Goal: Task Accomplishment & Management: Complete application form

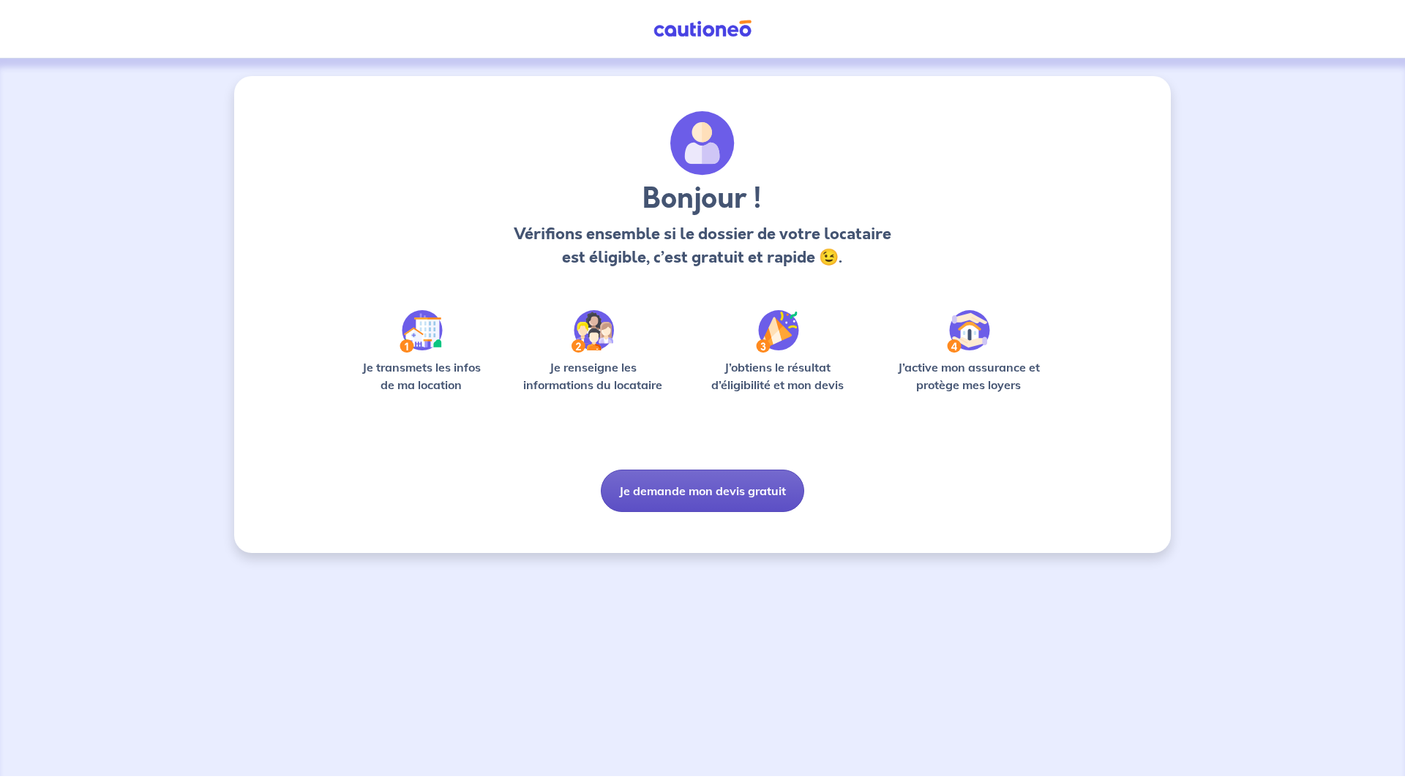
click at [713, 488] on button "Je demande mon devis gratuit" at bounding box center [702, 491] width 203 height 42
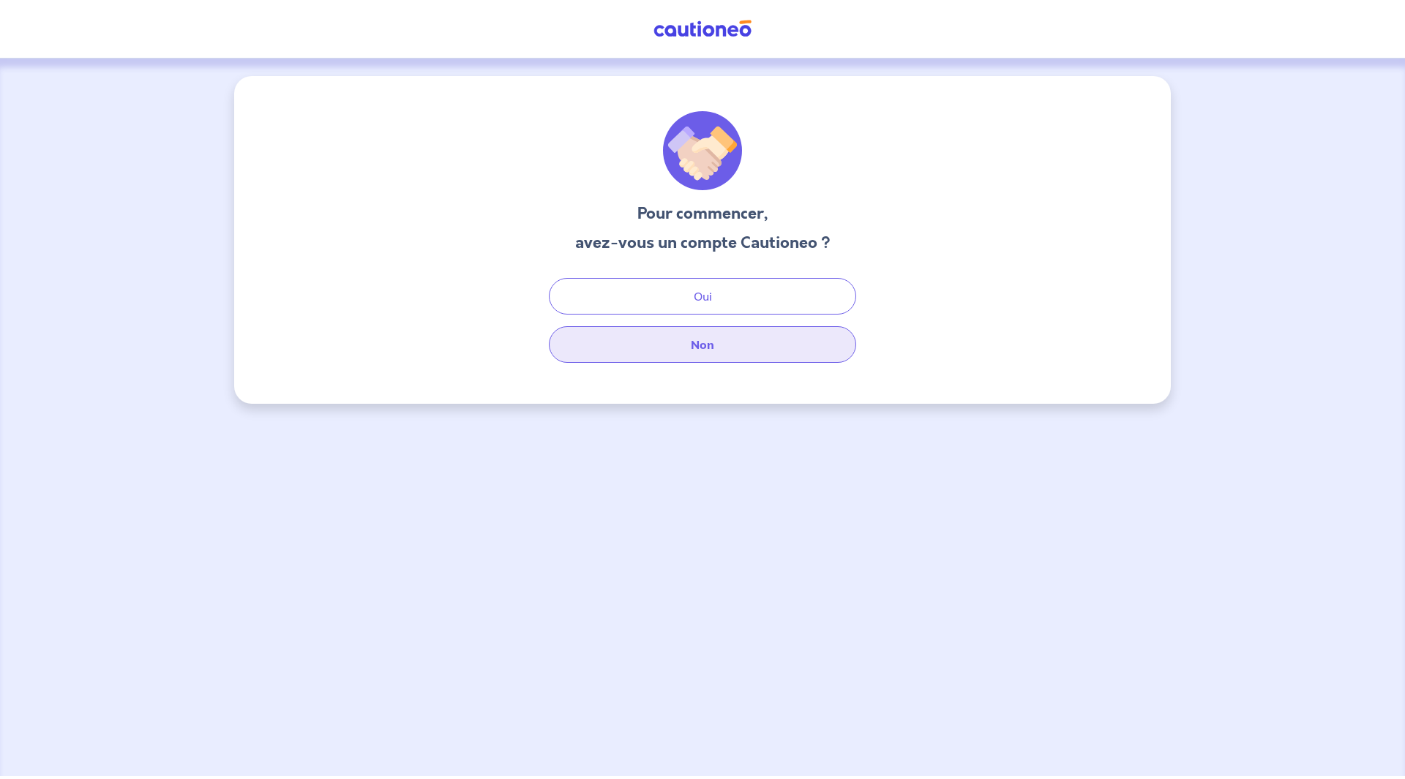
click at [725, 360] on button "Non" at bounding box center [702, 344] width 307 height 37
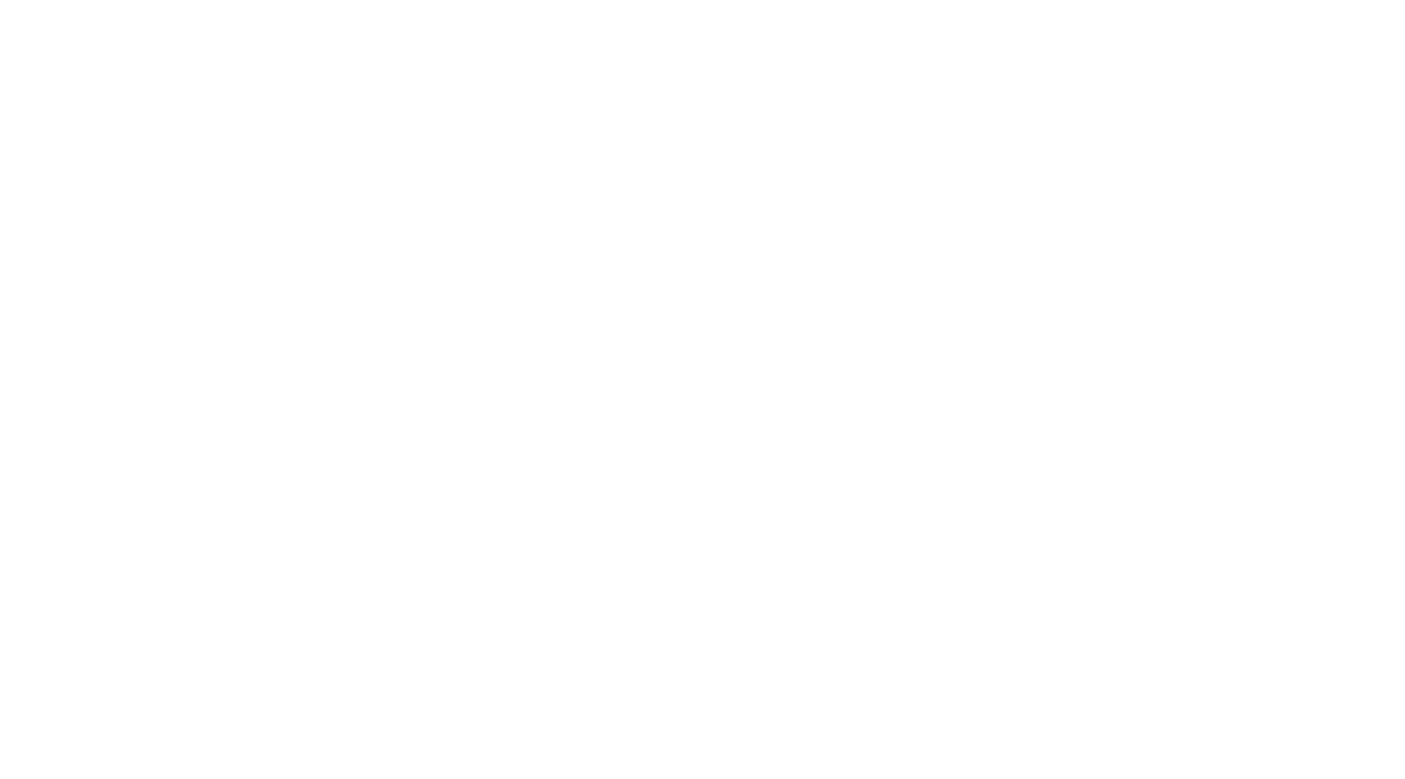
select select "FR"
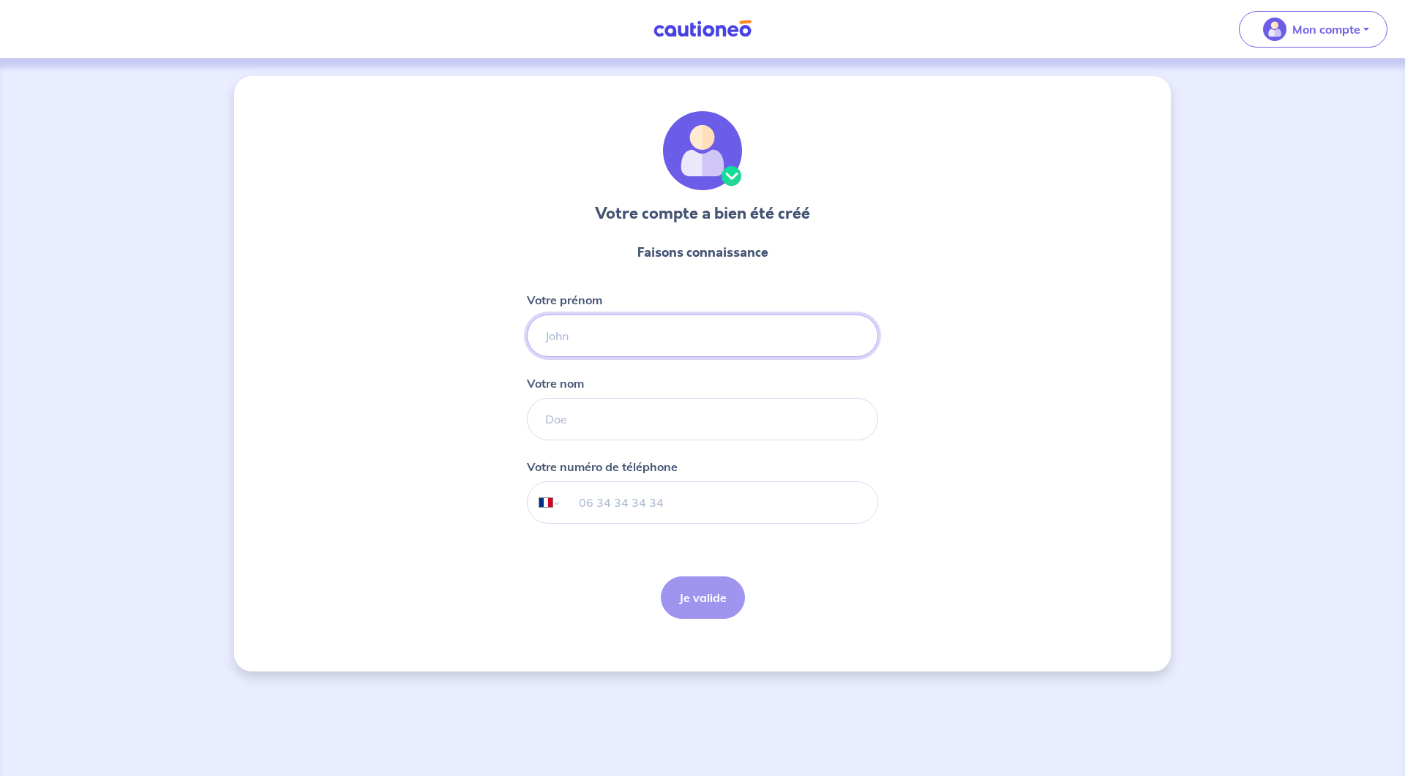
click at [732, 346] on input "Votre prénom" at bounding box center [702, 336] width 351 height 42
type input "abbas"
type input "berrada"
type input "625226194"
click at [668, 582] on button "Je valide" at bounding box center [703, 597] width 84 height 42
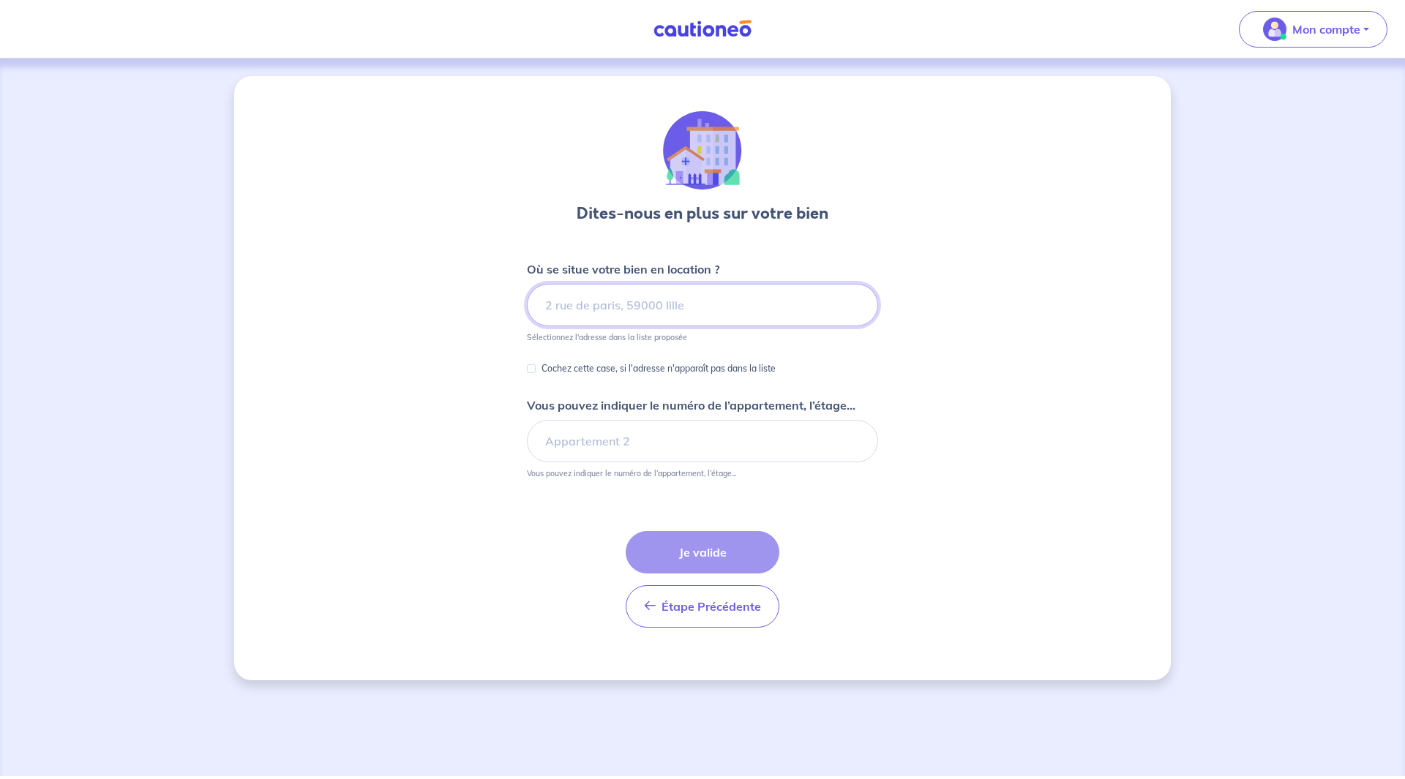
click at [670, 309] on input at bounding box center [702, 305] width 351 height 42
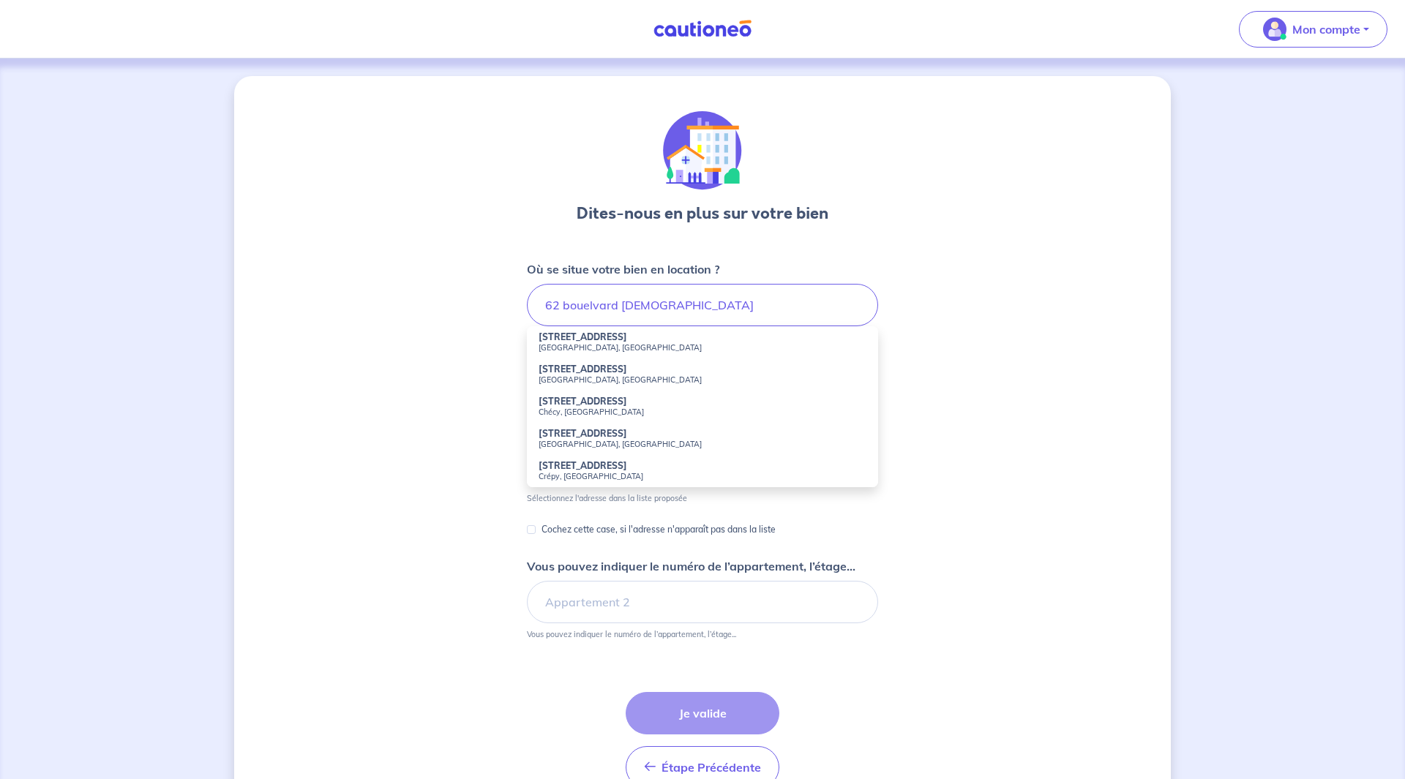
click at [617, 353] on li "62 Boulevard Malesherbes Paris, France" at bounding box center [702, 342] width 351 height 32
type input "62 Boulevard Malesherbes, Paris, France"
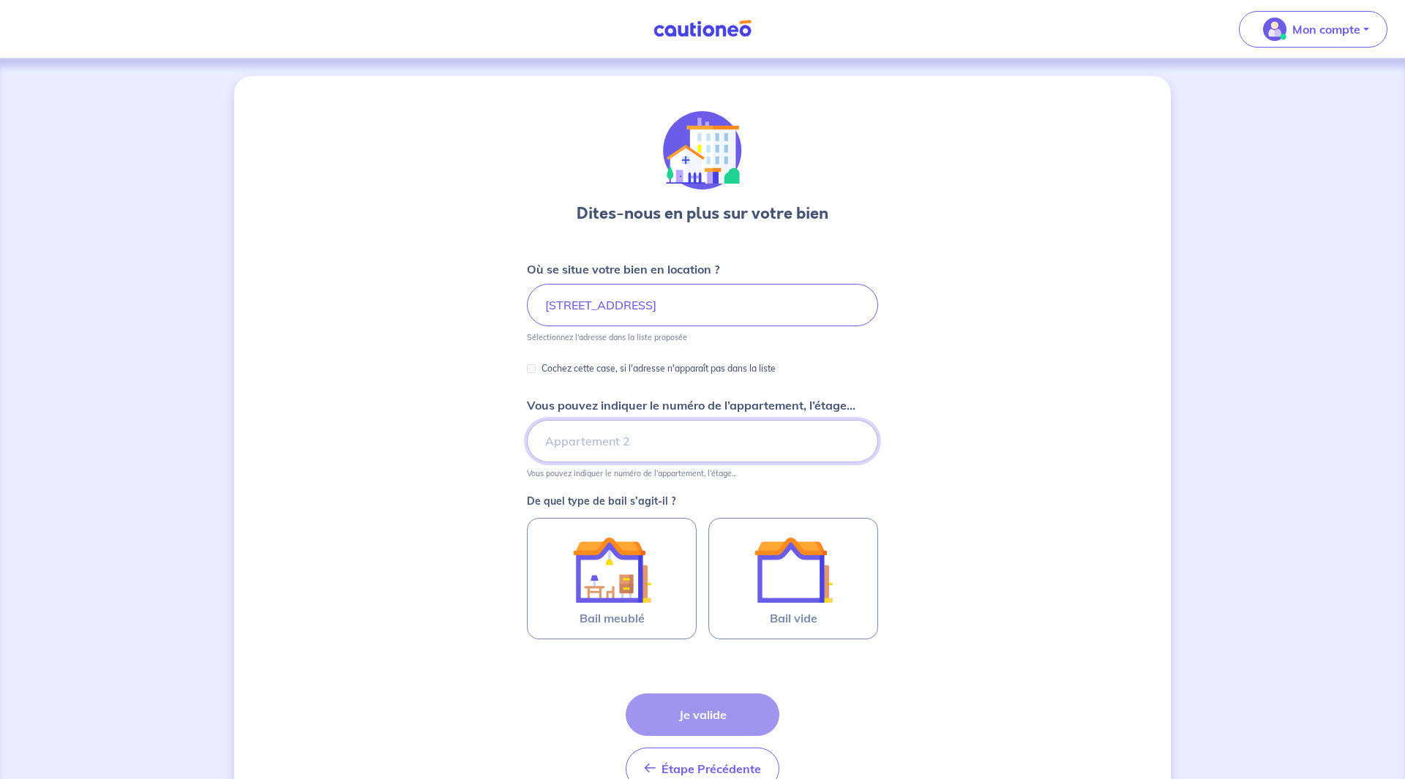
click at [630, 451] on input "Vous pouvez indiquer le numéro de l’appartement, l’étage..." at bounding box center [702, 441] width 351 height 42
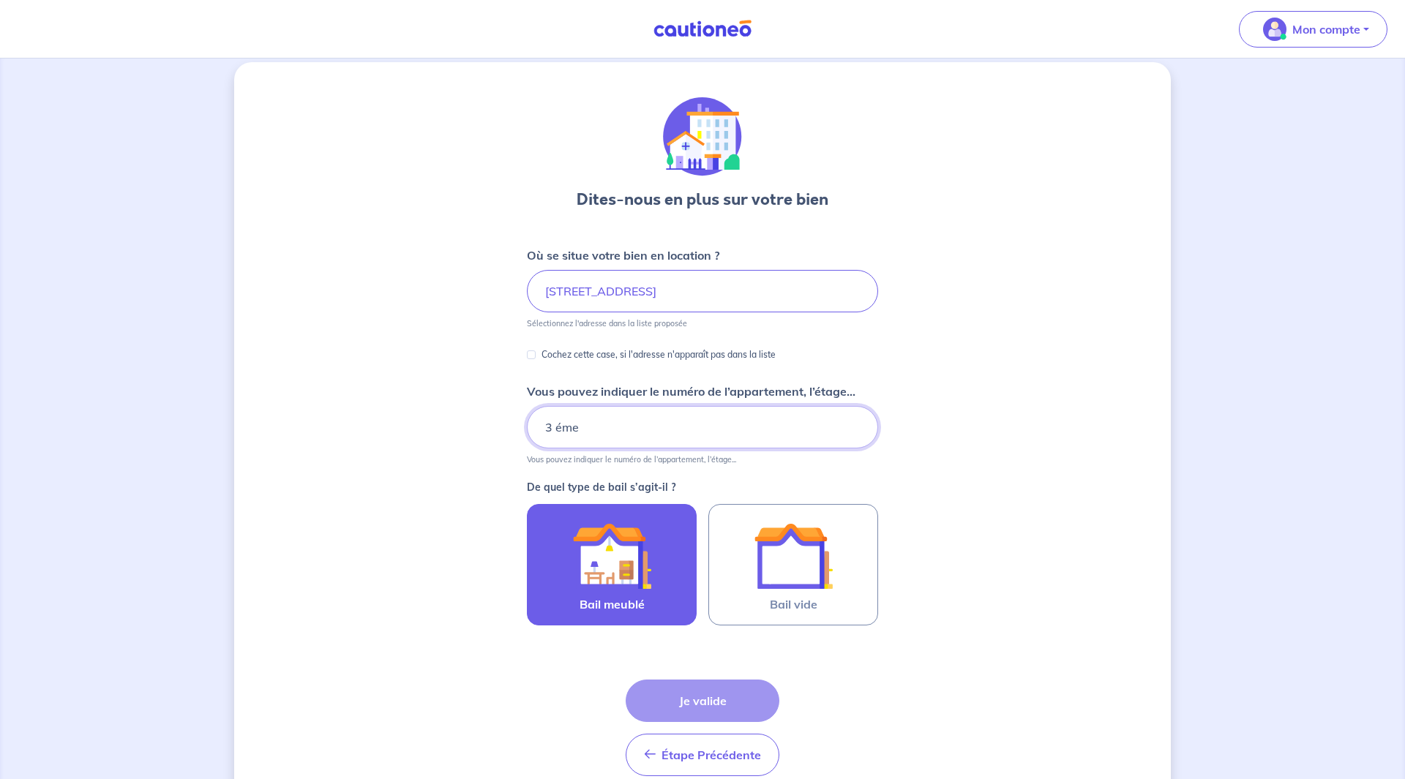
scroll to position [15, 0]
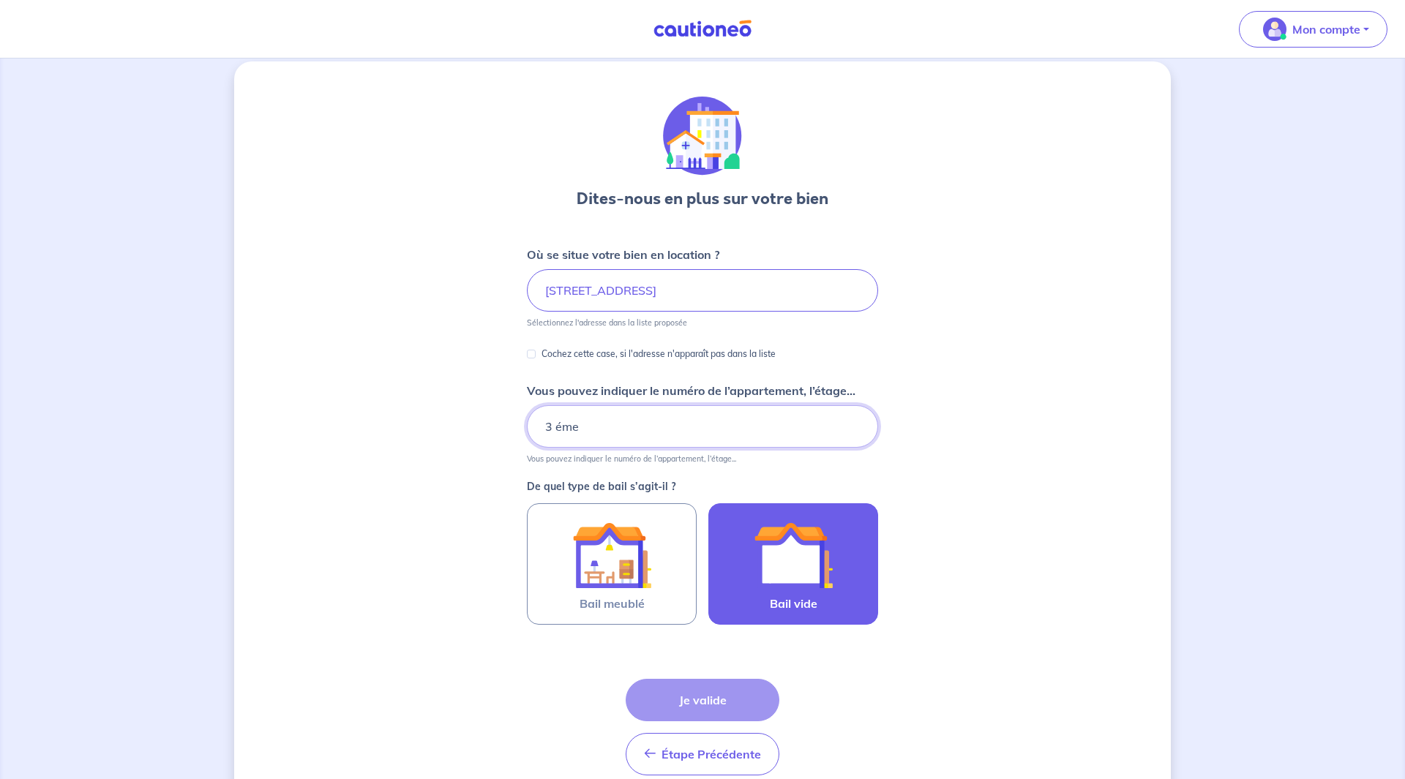
type input "3 éme"
drag, startPoint x: 792, startPoint y: 552, endPoint x: 791, endPoint y: 604, distance: 51.9
click at [792, 553] on img at bounding box center [792, 555] width 79 height 79
click at [0, 0] on input "Bail vide" at bounding box center [0, 0] width 0 height 0
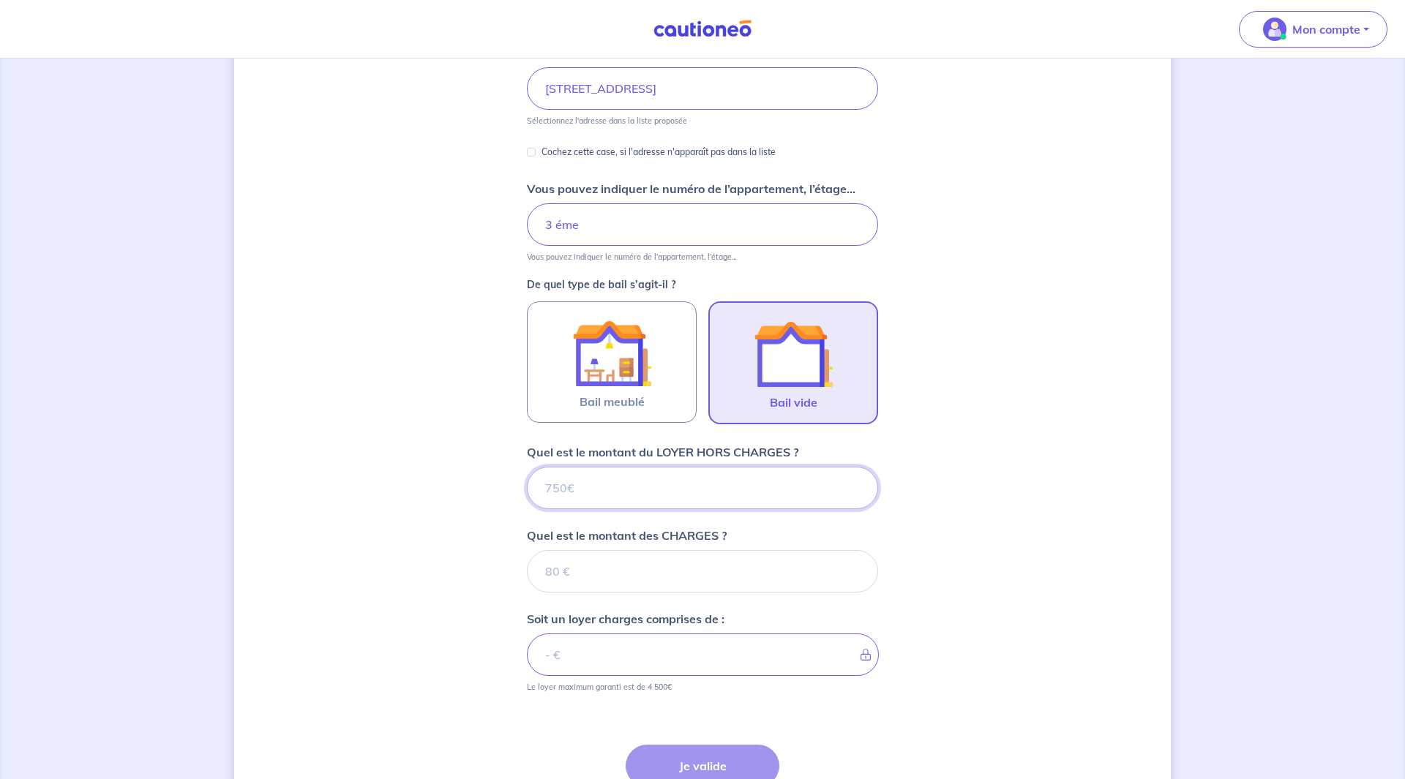
scroll to position [239, 0]
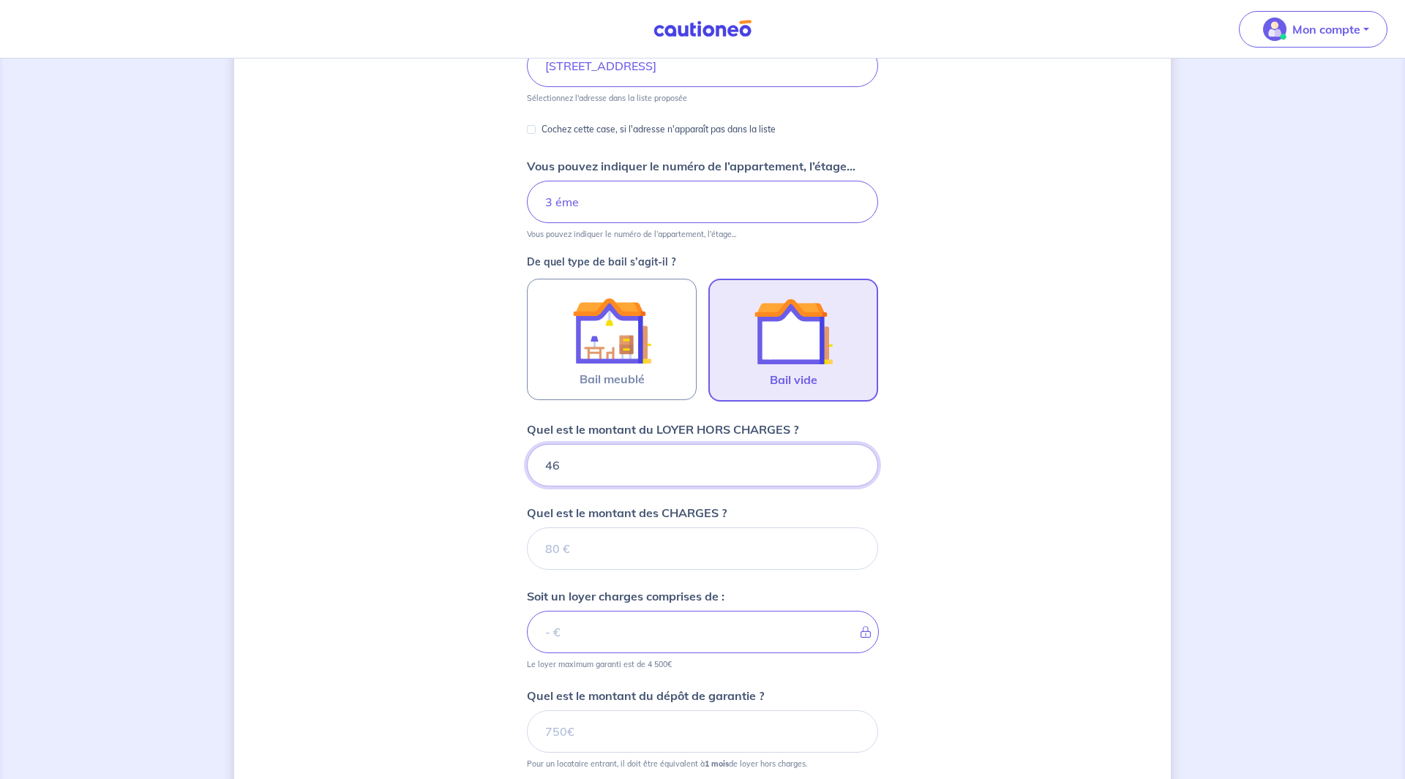
type input "466"
type input "4664"
click at [680, 553] on input "Quel est le montant des CHARGES ?" at bounding box center [702, 548] width 351 height 42
type input "336"
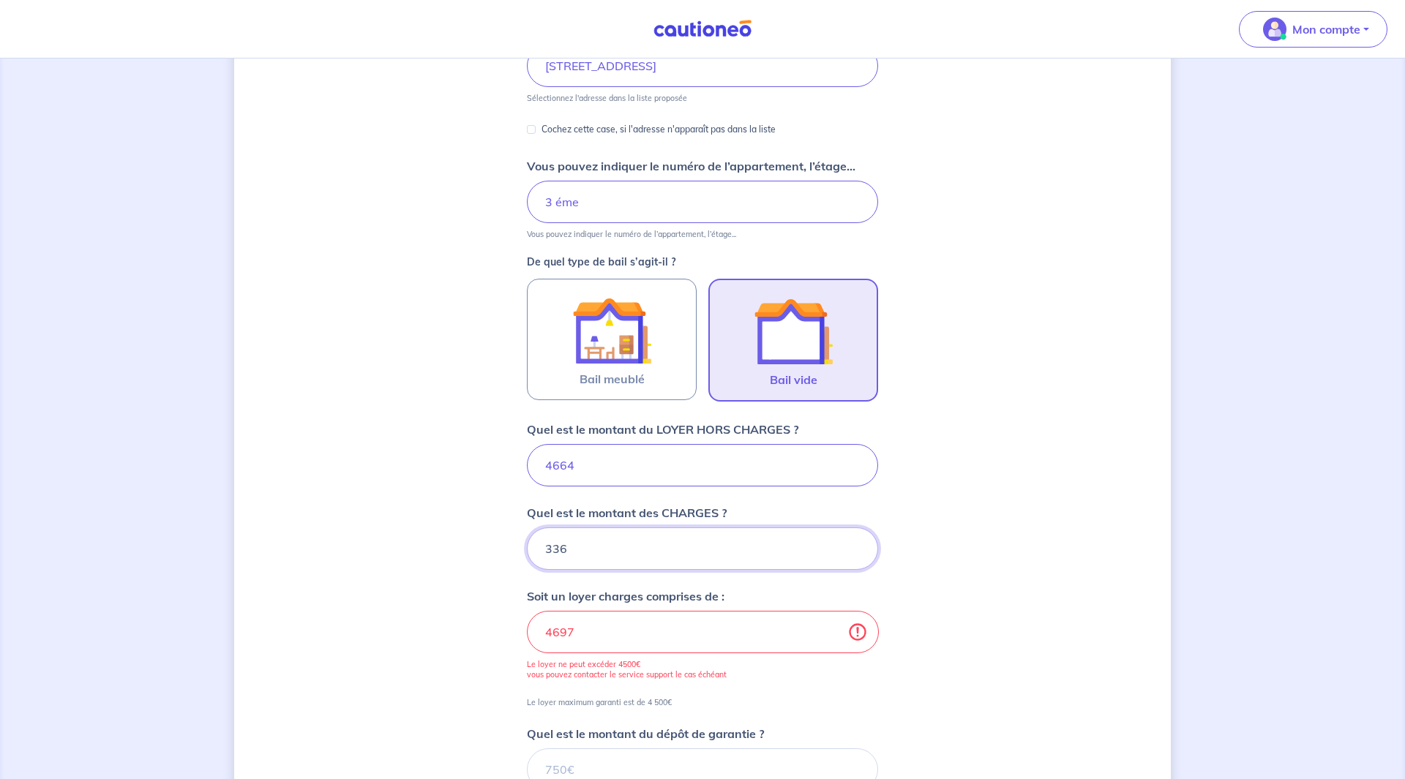
type input "5000"
type input "336"
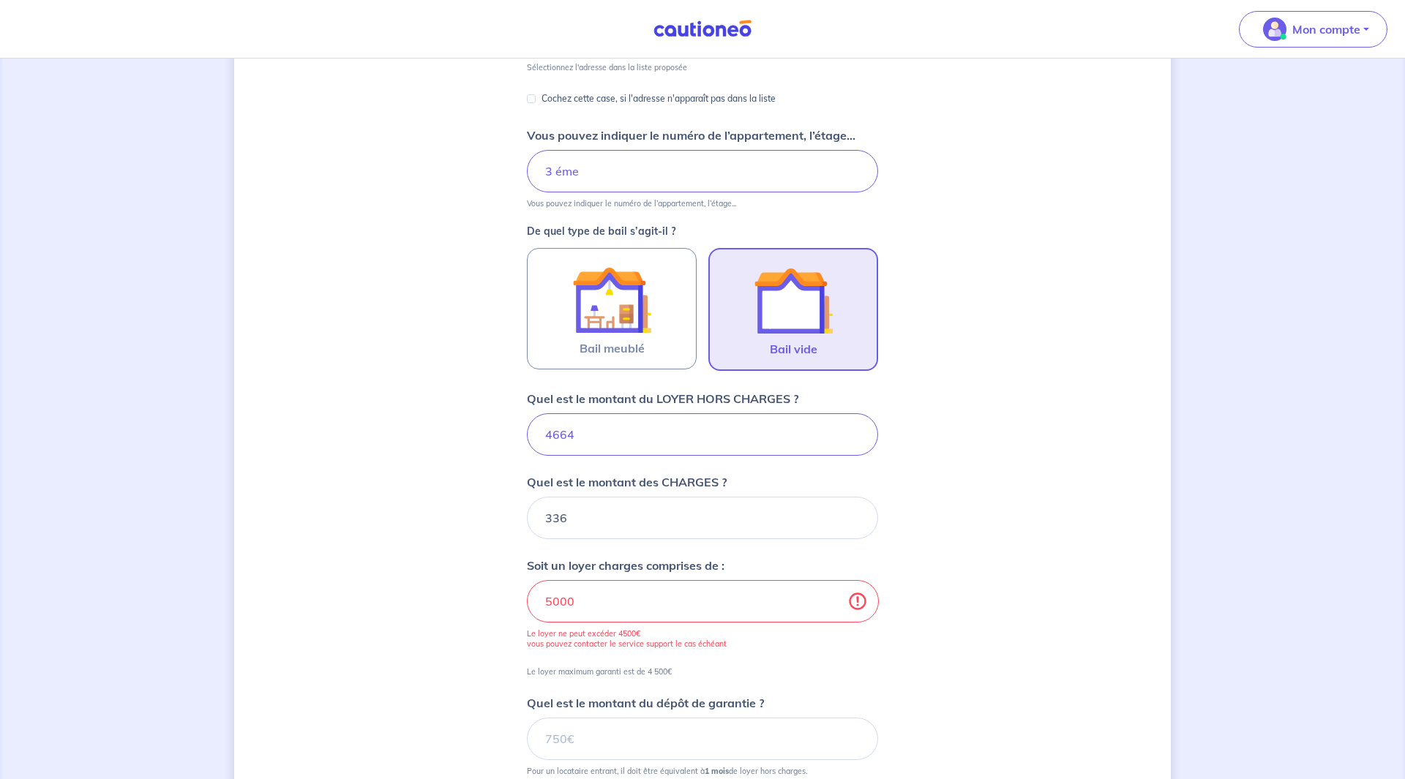
scroll to position [271, 0]
select select "FR"
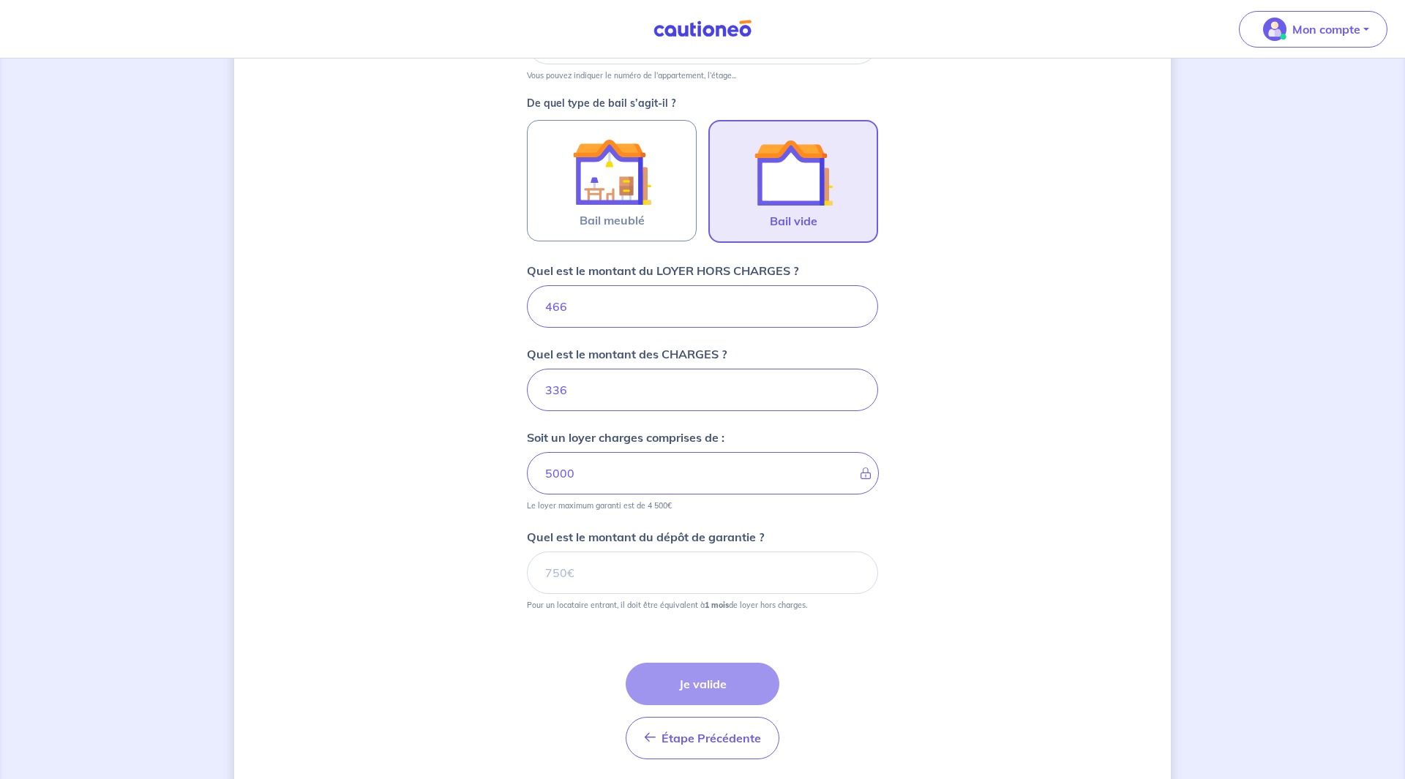
scroll to position [296, 0]
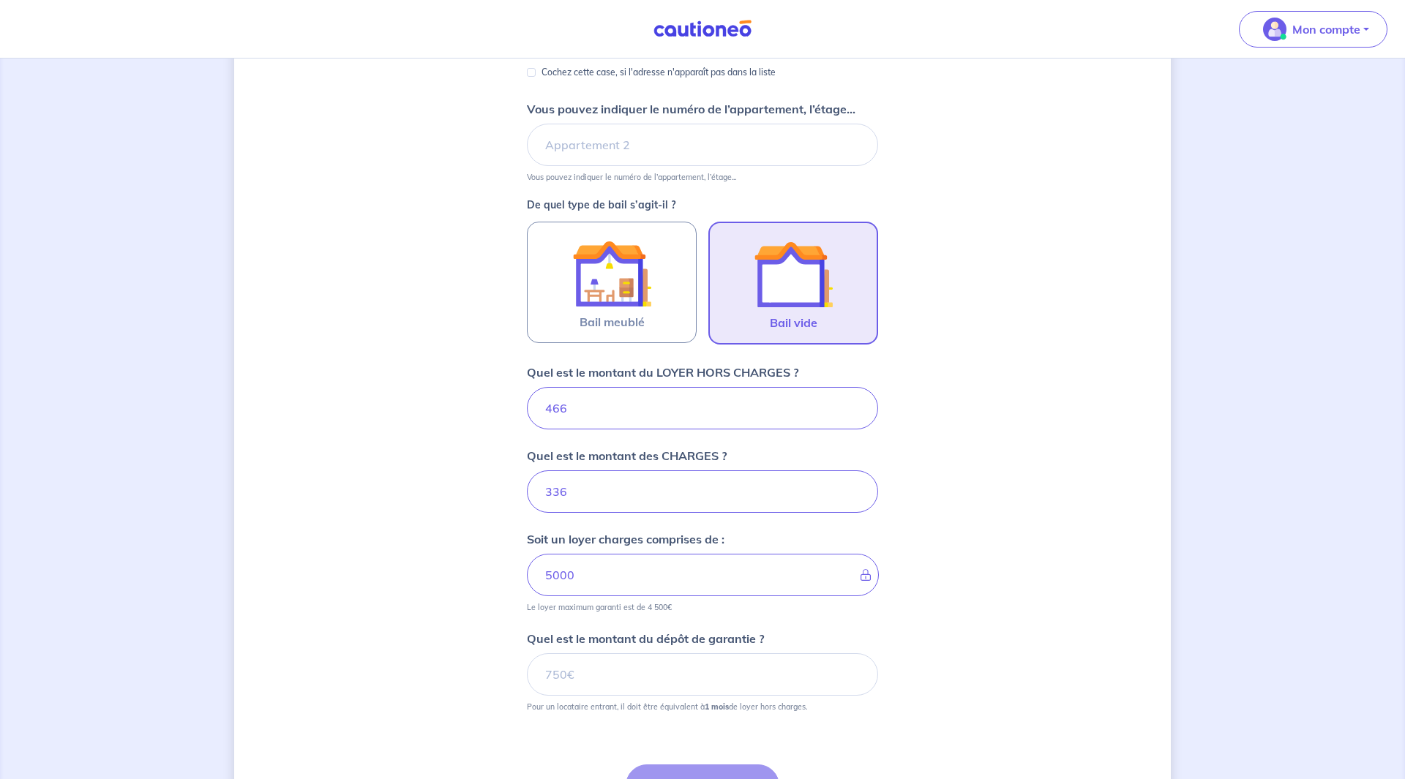
click at [728, 24] on img at bounding box center [702, 29] width 110 height 18
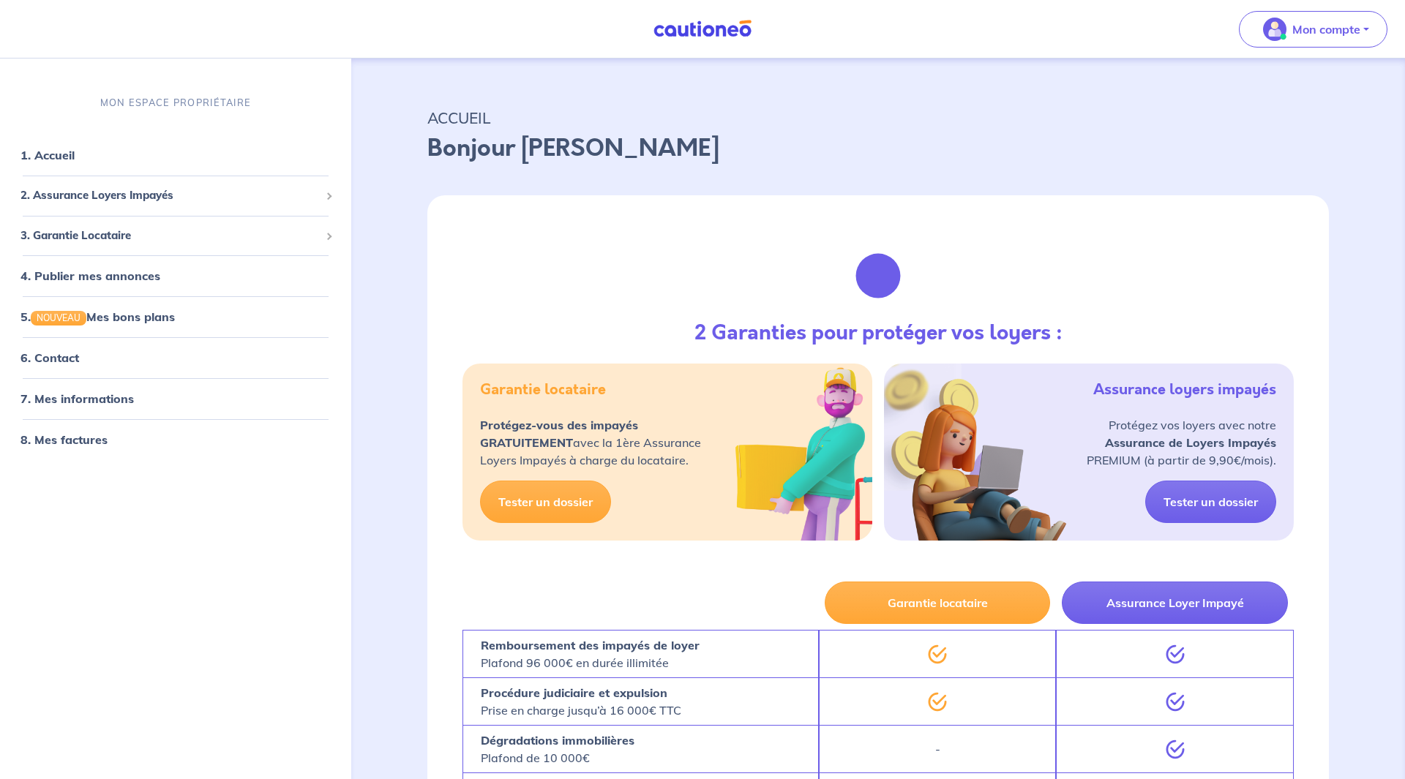
scroll to position [15, 0]
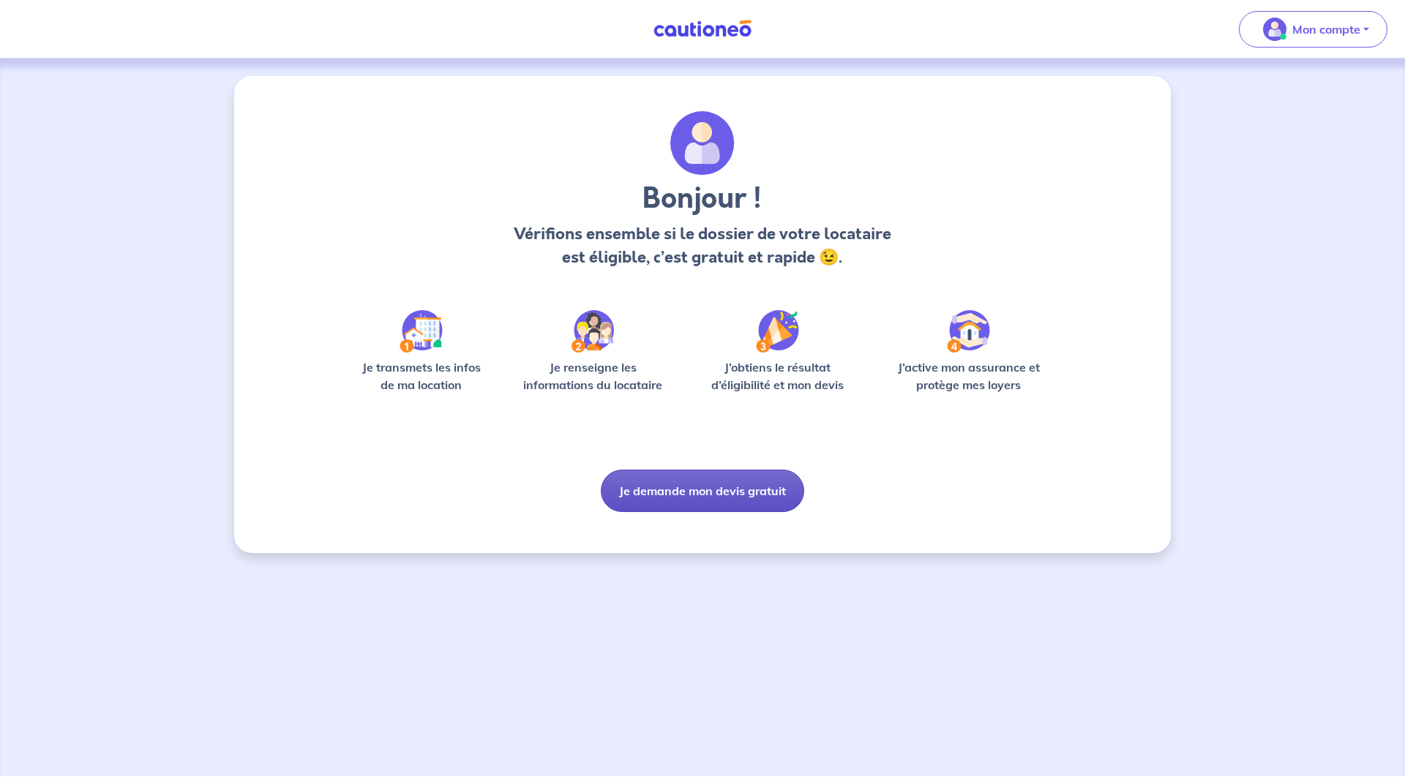
click at [697, 496] on button "Je demande mon devis gratuit" at bounding box center [702, 491] width 203 height 42
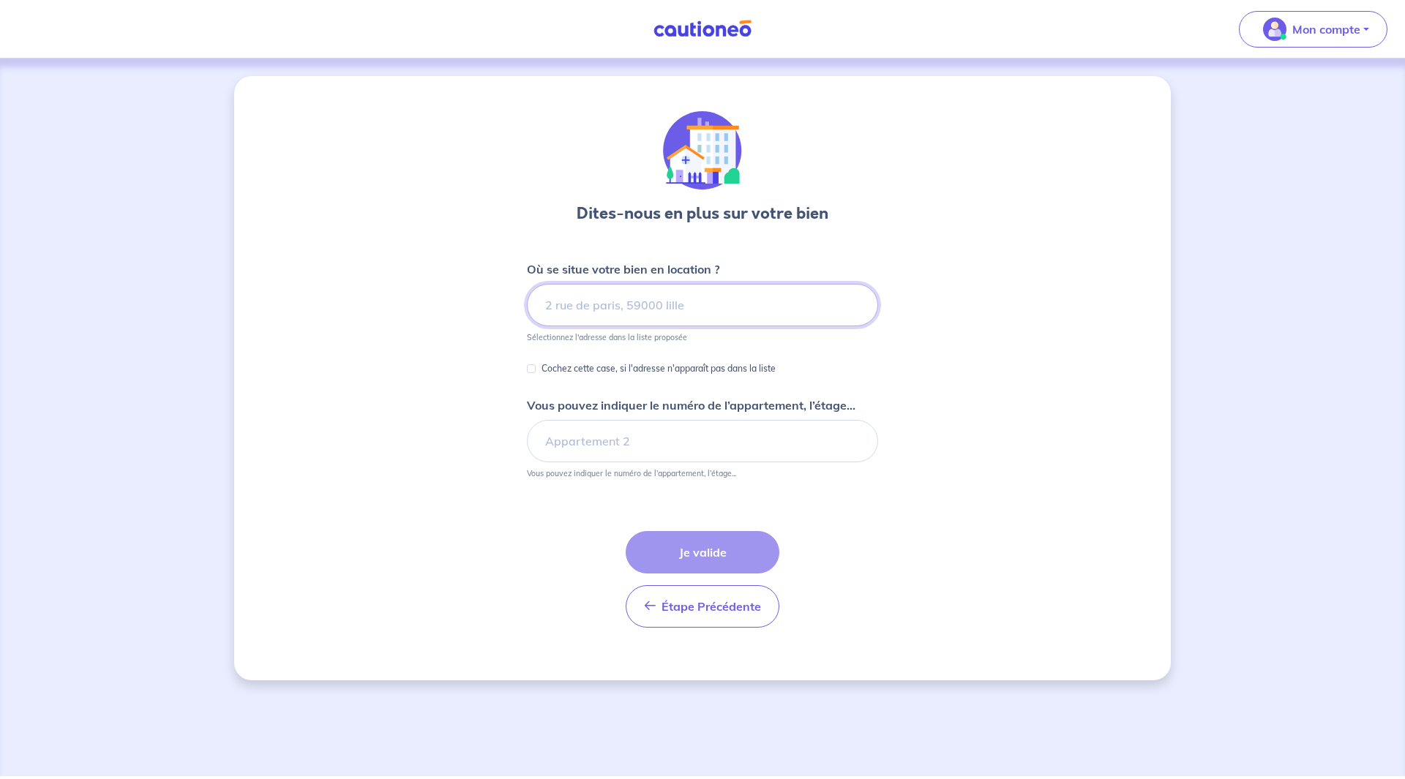
click at [668, 299] on input at bounding box center [702, 305] width 351 height 42
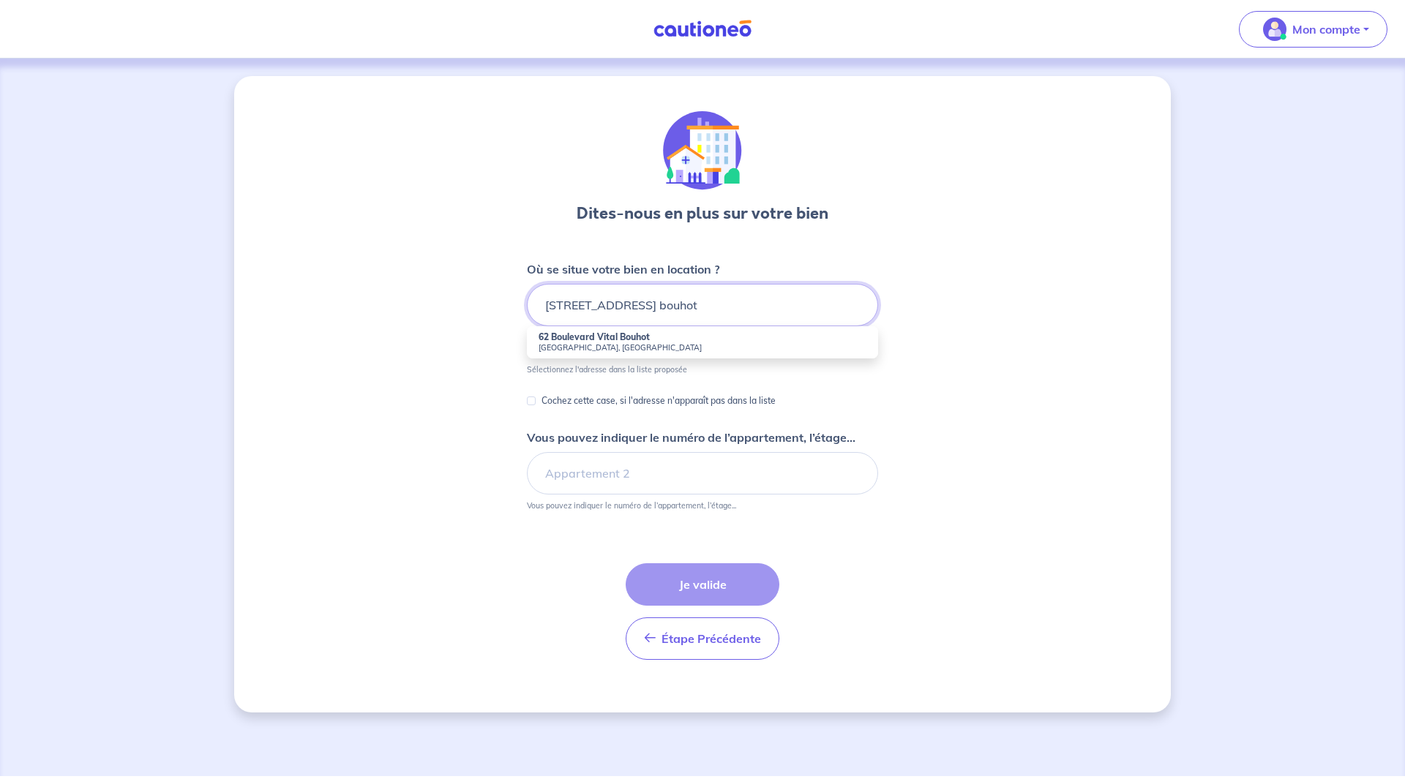
drag, startPoint x: 621, startPoint y: 306, endPoint x: 873, endPoint y: 305, distance: 251.6
click at [871, 307] on input "62 boulevard vital bouhot" at bounding box center [702, 305] width 351 height 42
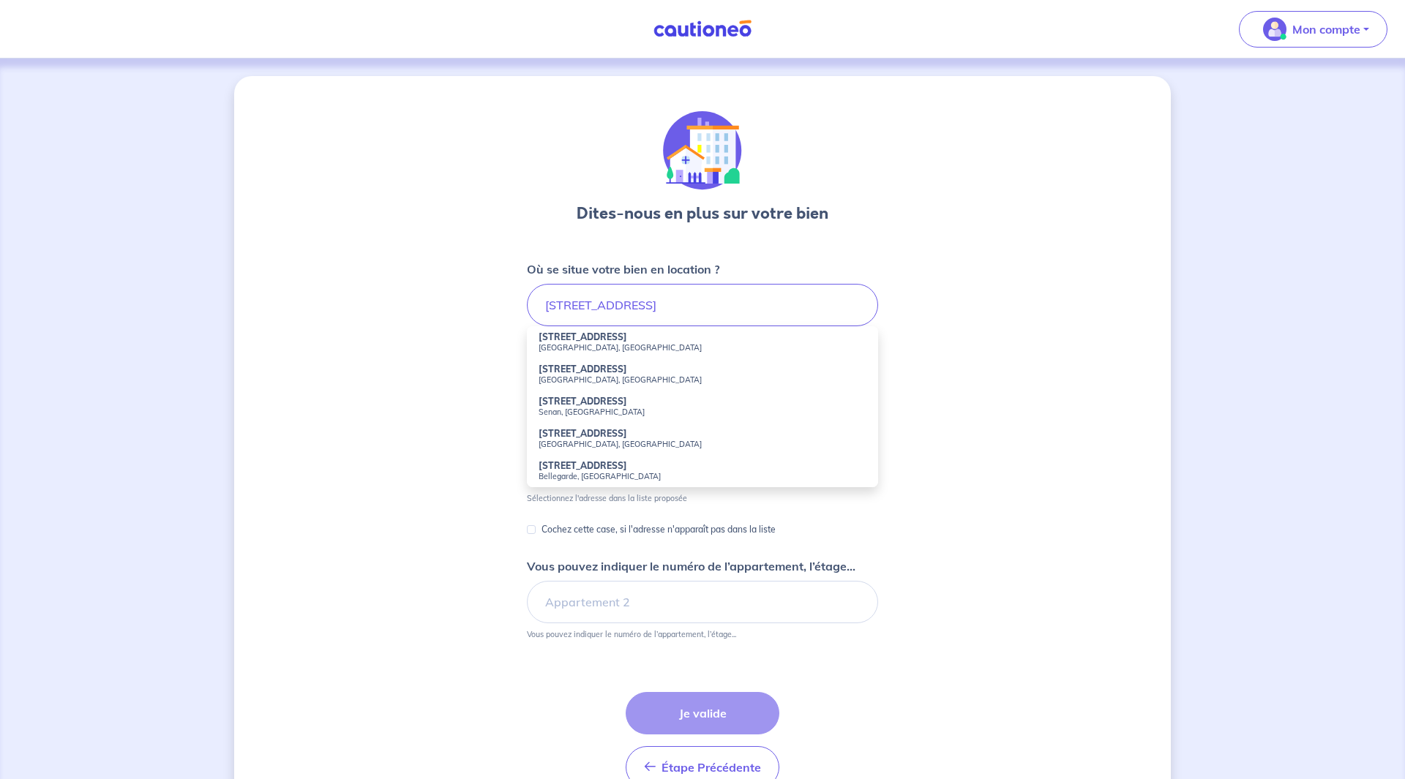
click at [746, 353] on li "62 Boulevard Malesherbes Paris, France" at bounding box center [702, 342] width 351 height 32
type input "62 Boulevard Malesherbes, Paris, France"
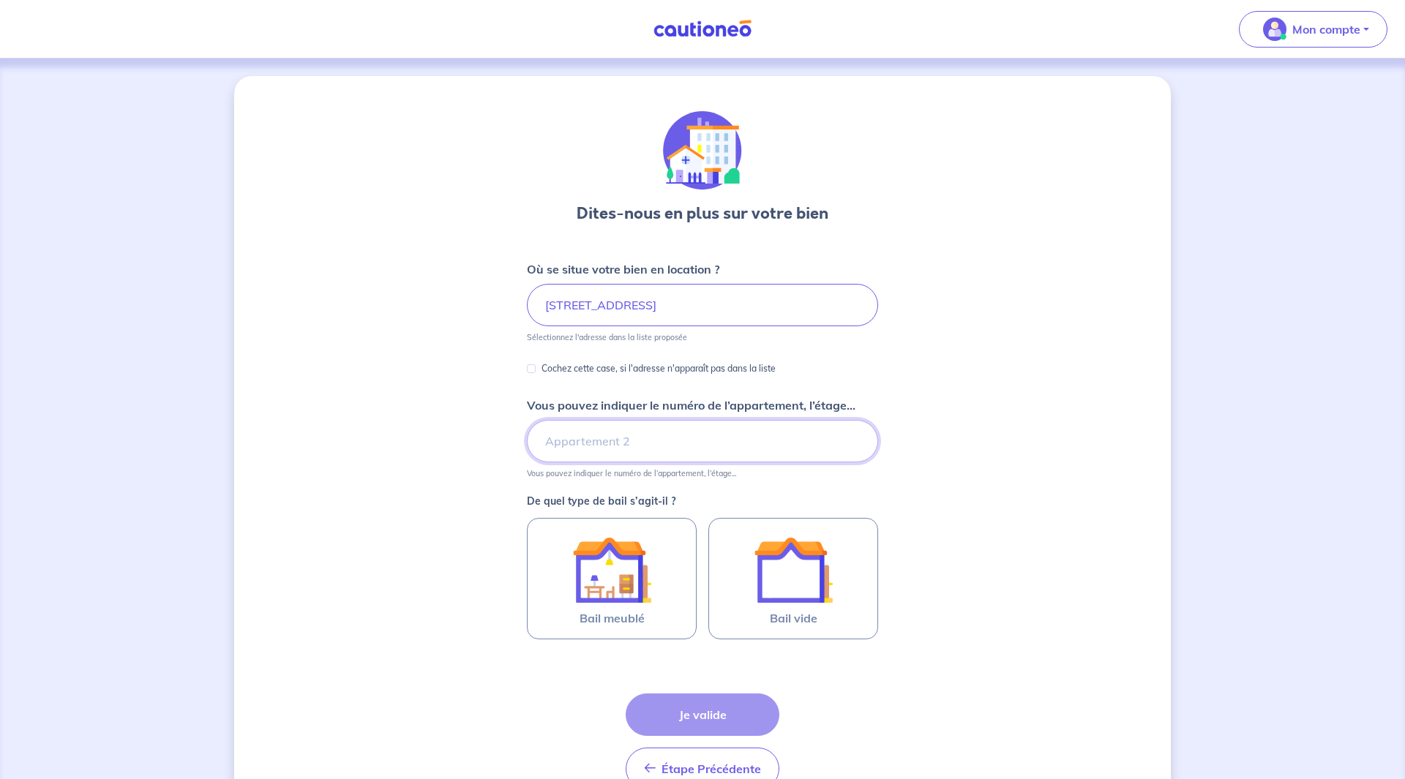
click at [590, 448] on input "Vous pouvez indiquer le numéro de l’appartement, l’étage..." at bounding box center [702, 441] width 351 height 42
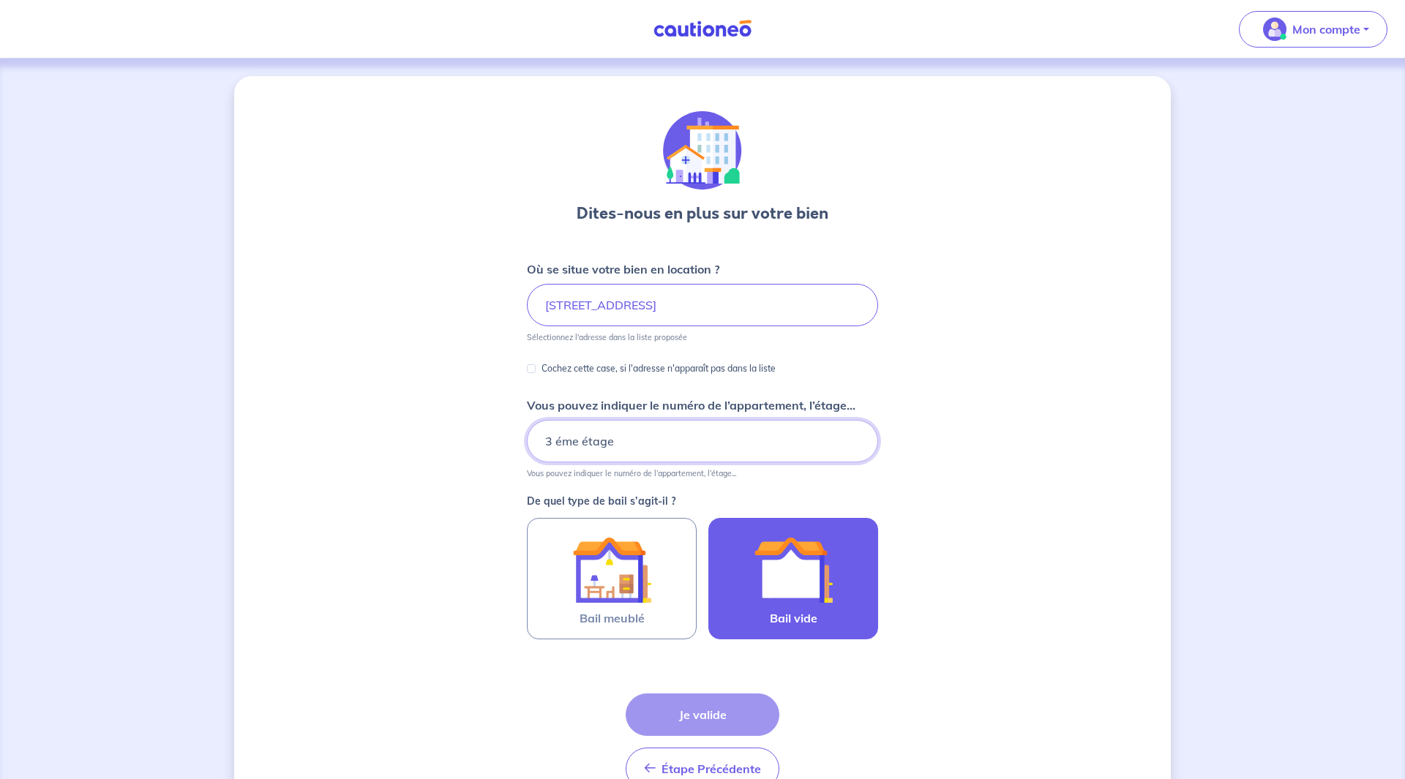
type input "3 éme étage"
click at [748, 590] on div at bounding box center [792, 569] width 133 height 79
click at [0, 0] on input "Bail vide" at bounding box center [0, 0] width 0 height 0
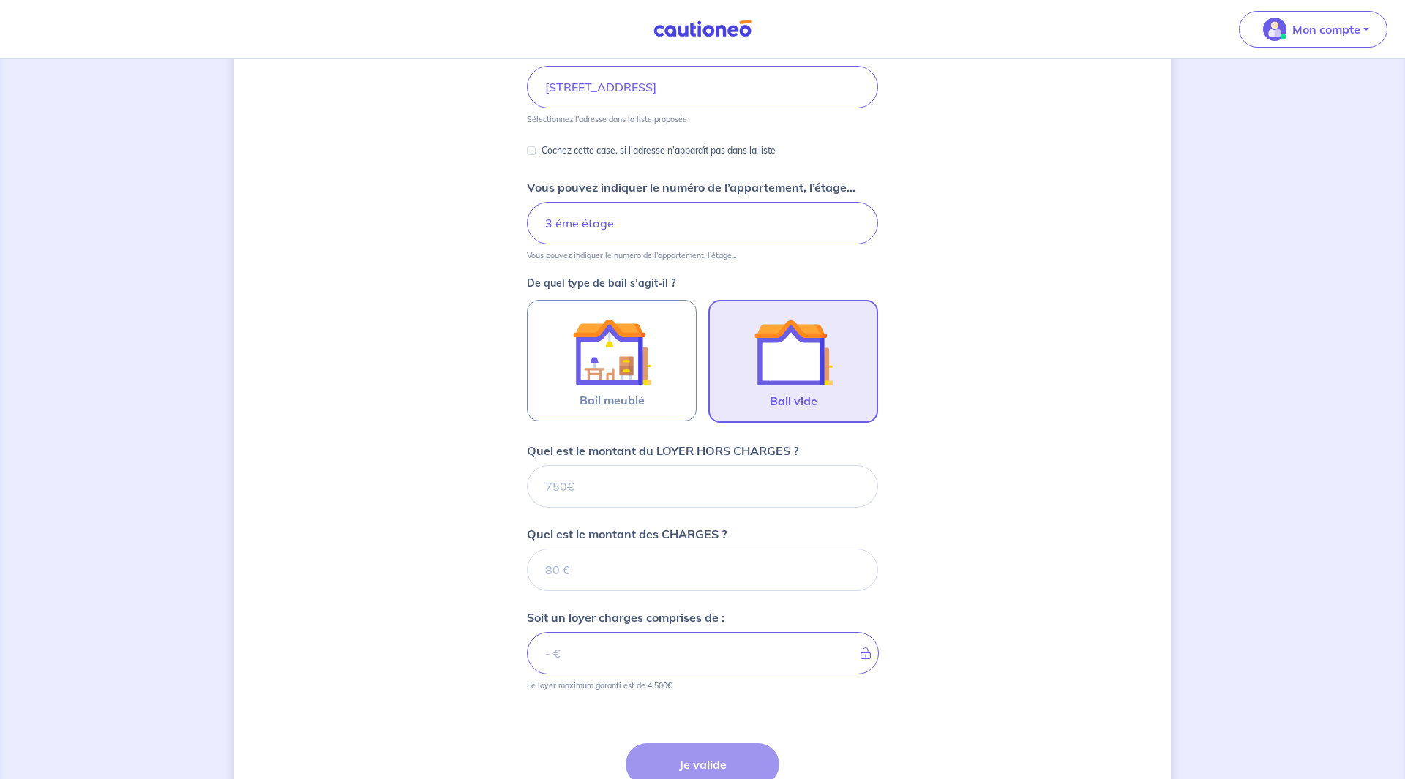
click at [630, 711] on div "Étape Précédente Précédent Je valide Je valide" at bounding box center [702, 774] width 351 height 132
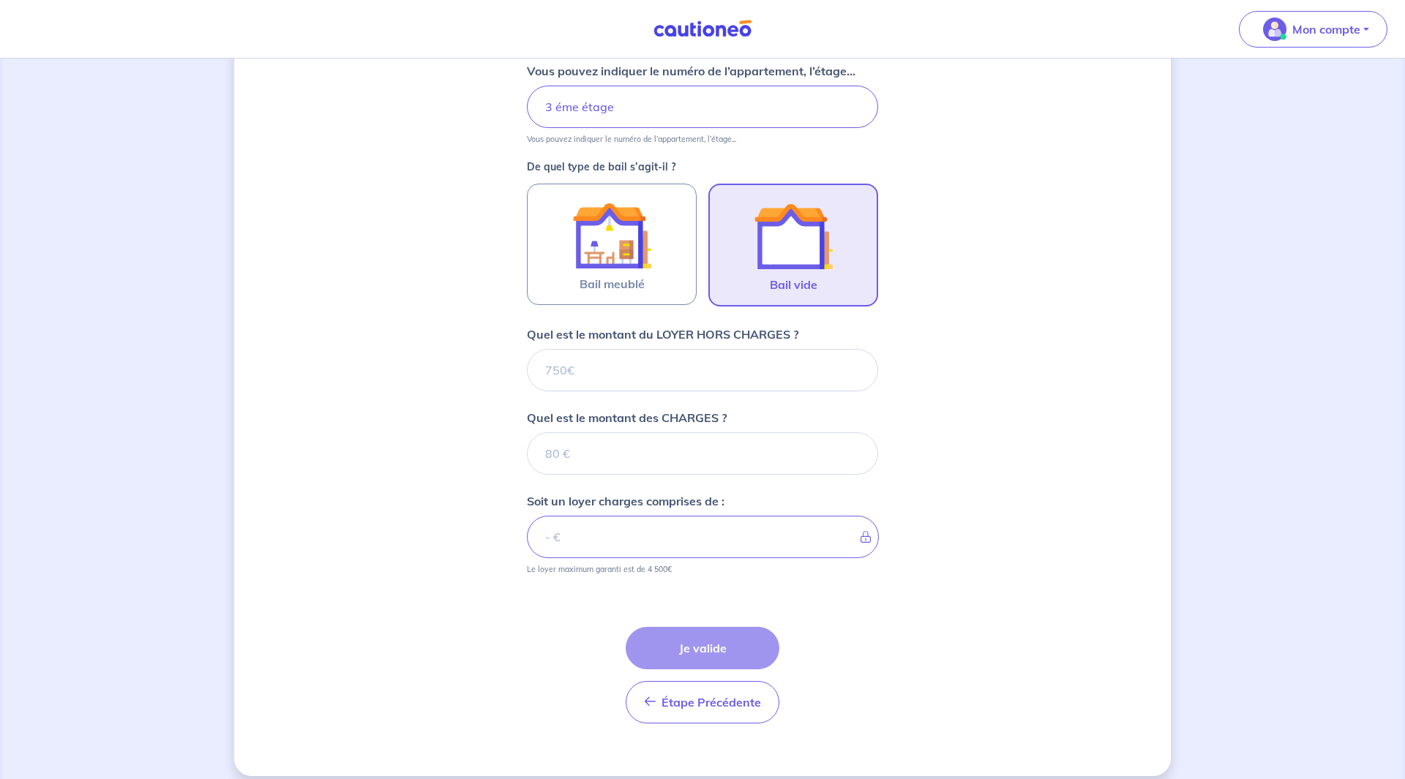
scroll to position [349, 0]
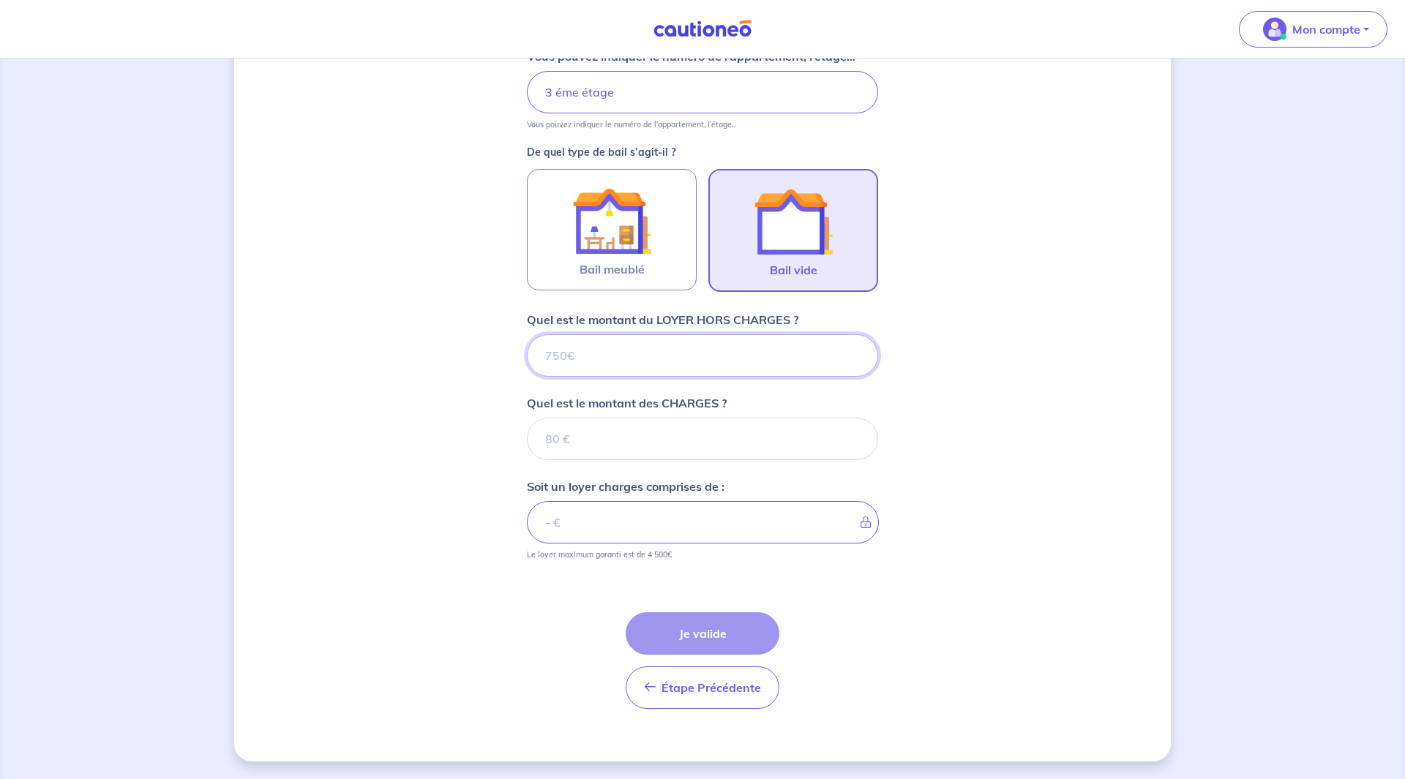
click at [631, 345] on input "Quel est le montant du LOYER HORS CHARGES ?" at bounding box center [702, 355] width 351 height 42
type input "4"
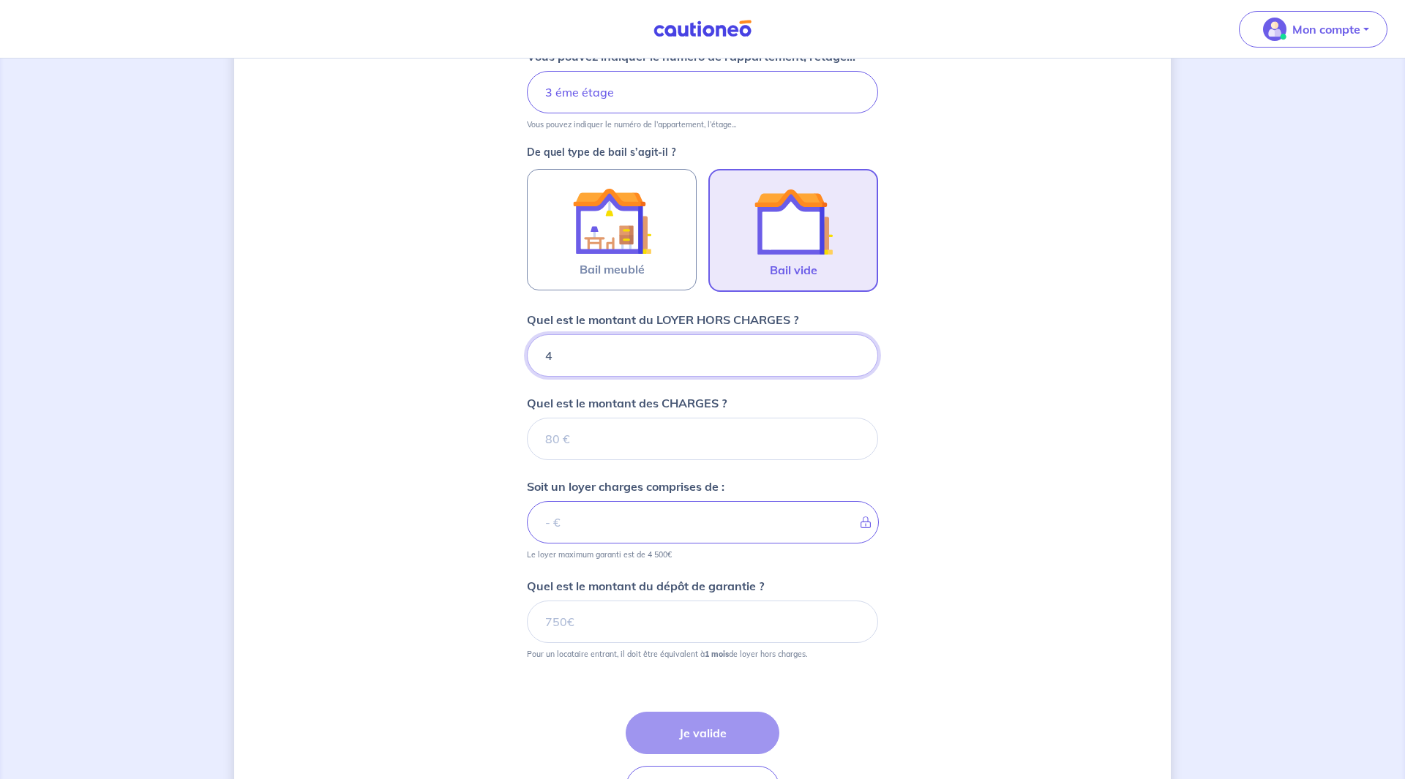
type input "41"
type input "414"
type input "412"
type input "4124"
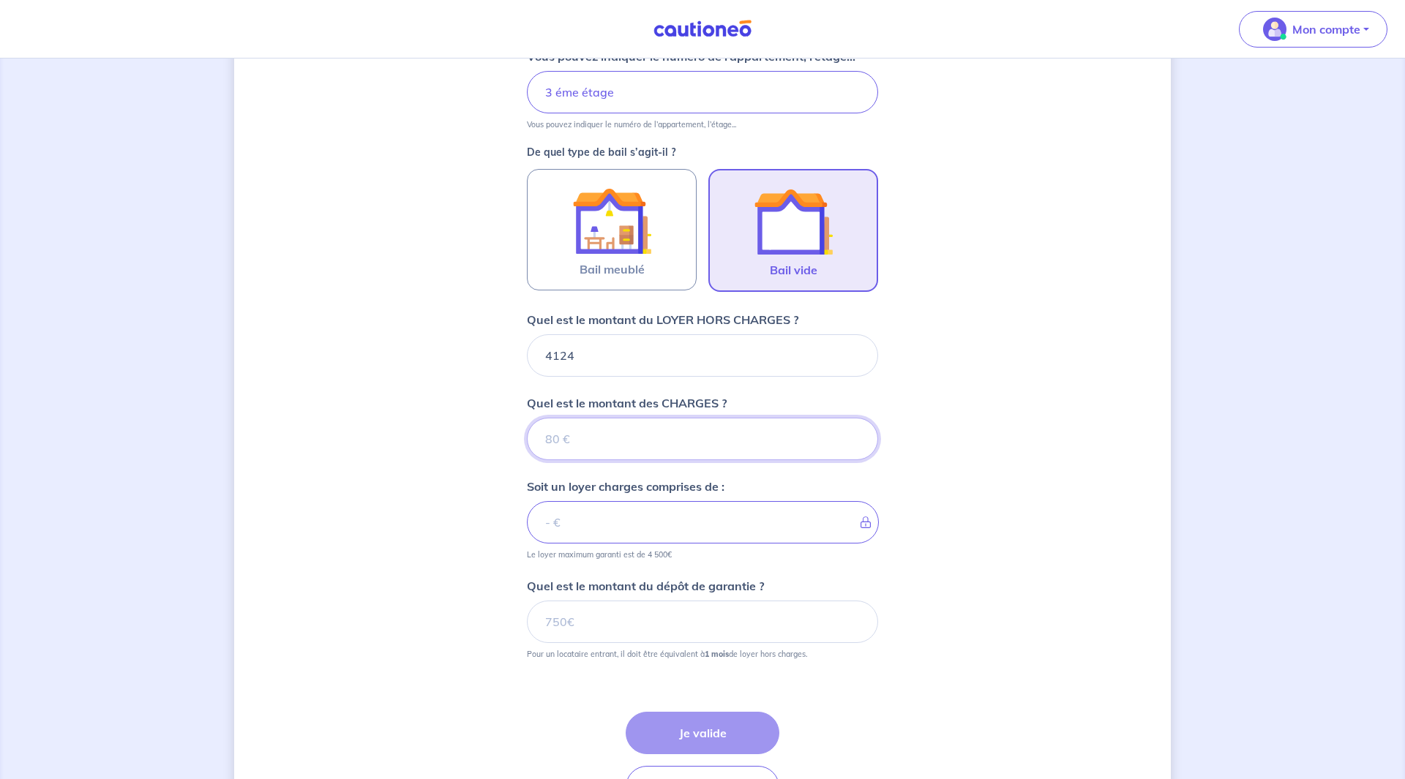
click at [571, 429] on input "Quel est le montant des CHARGES ?" at bounding box center [702, 439] width 351 height 42
type input "334"
type input "4458"
type input "336"
type input "4460"
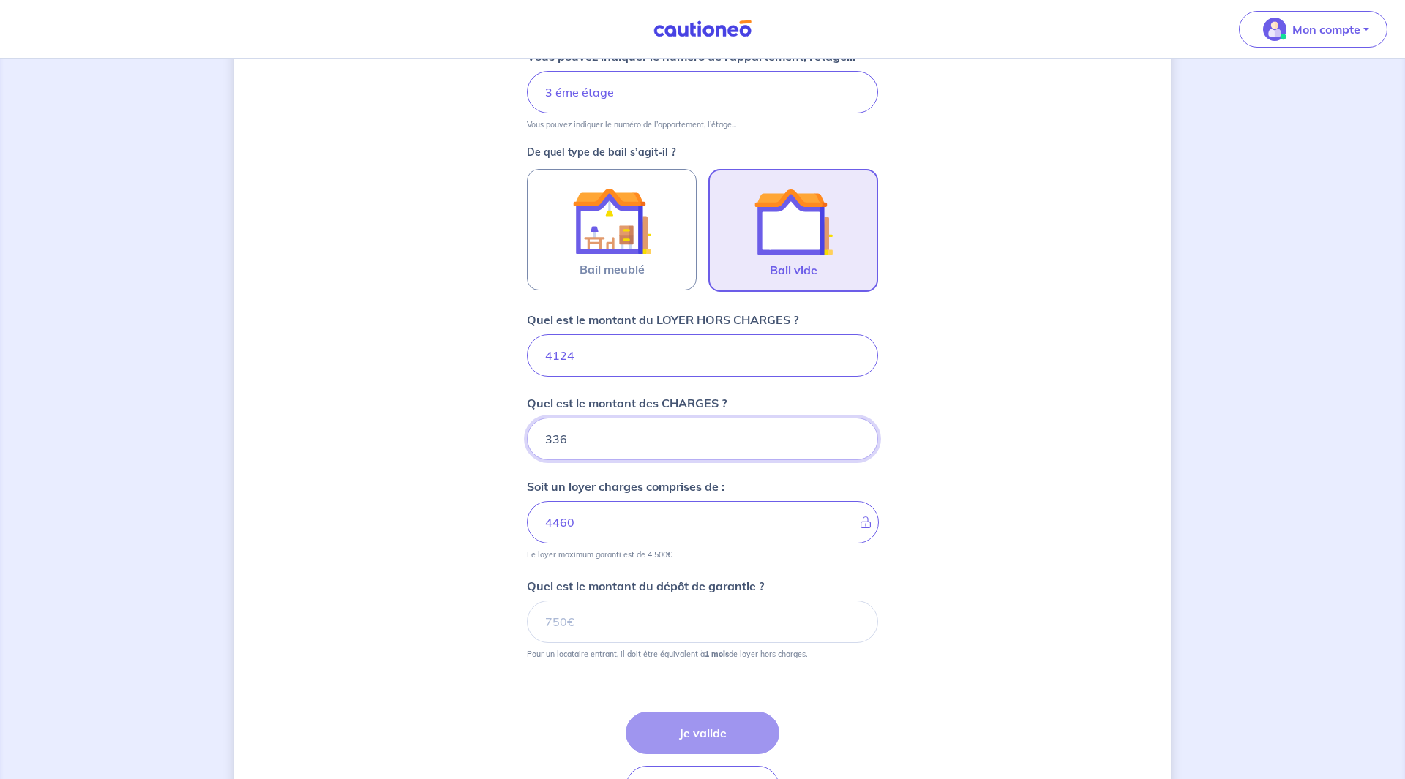
type input "336"
click at [567, 356] on input "4124" at bounding box center [702, 355] width 351 height 42
type input "4144"
type input "4480"
type input "4164"
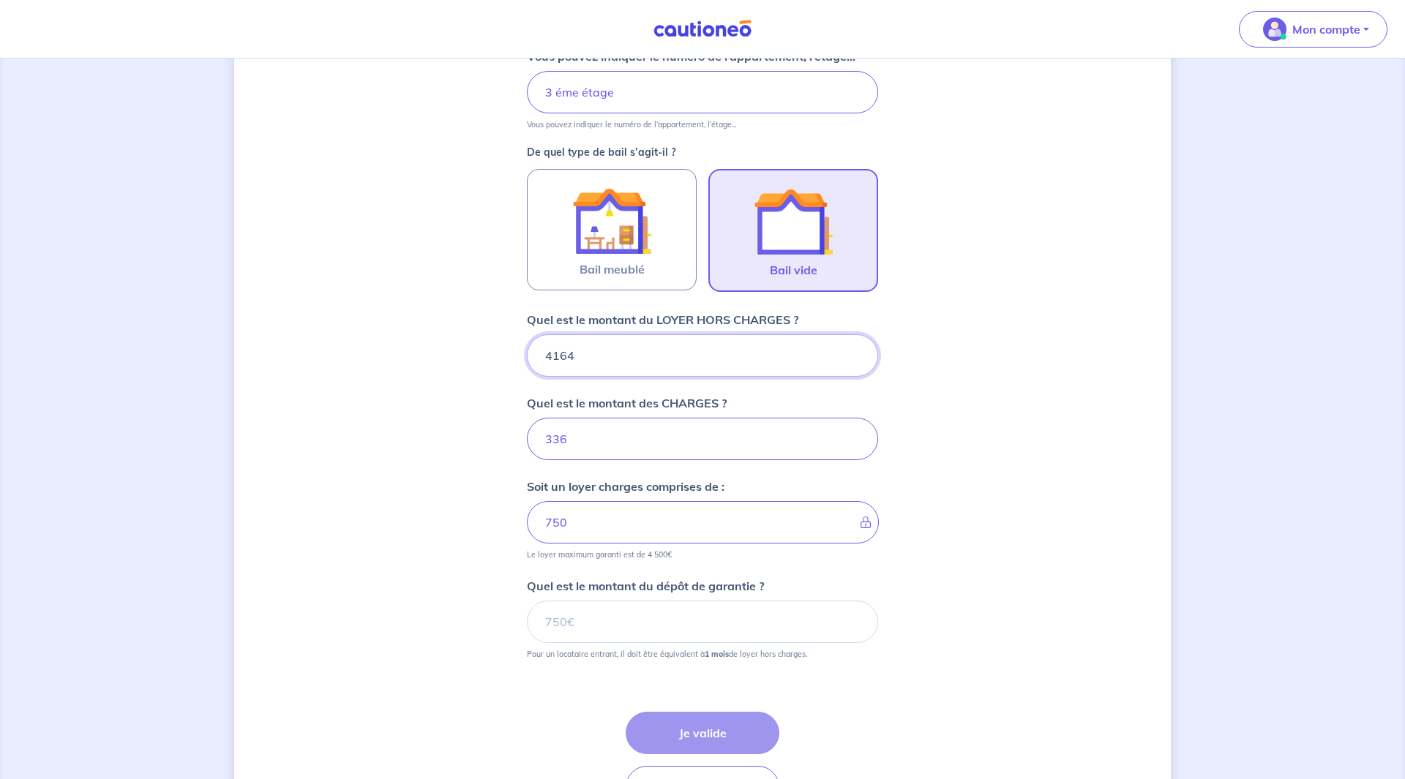
type input "4500"
type input "4164"
click at [688, 612] on input "Quel est le montant du dépôt de garantie ?" at bounding box center [702, 622] width 351 height 42
type input "4164"
click at [710, 738] on button "Je valide" at bounding box center [702, 733] width 154 height 42
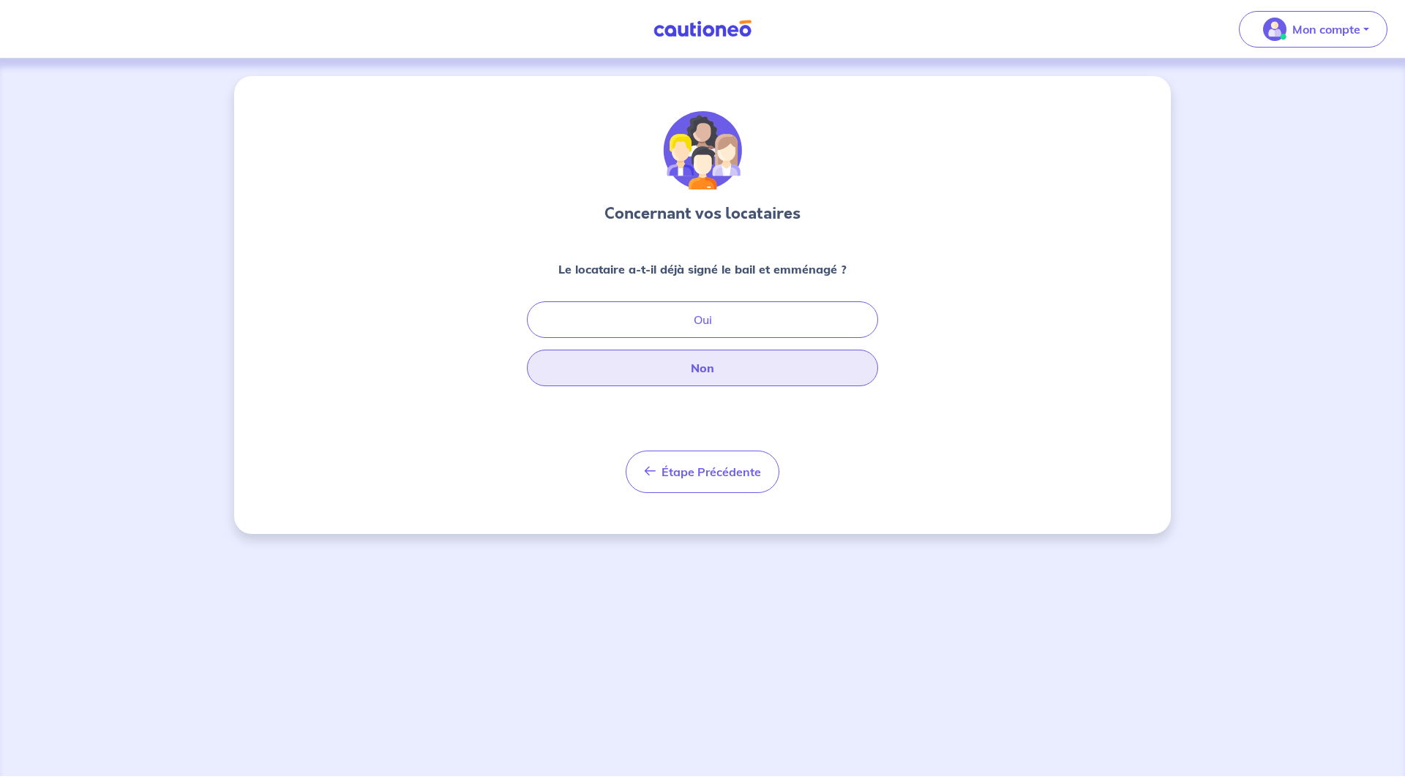
click at [714, 363] on button "Non" at bounding box center [702, 368] width 351 height 37
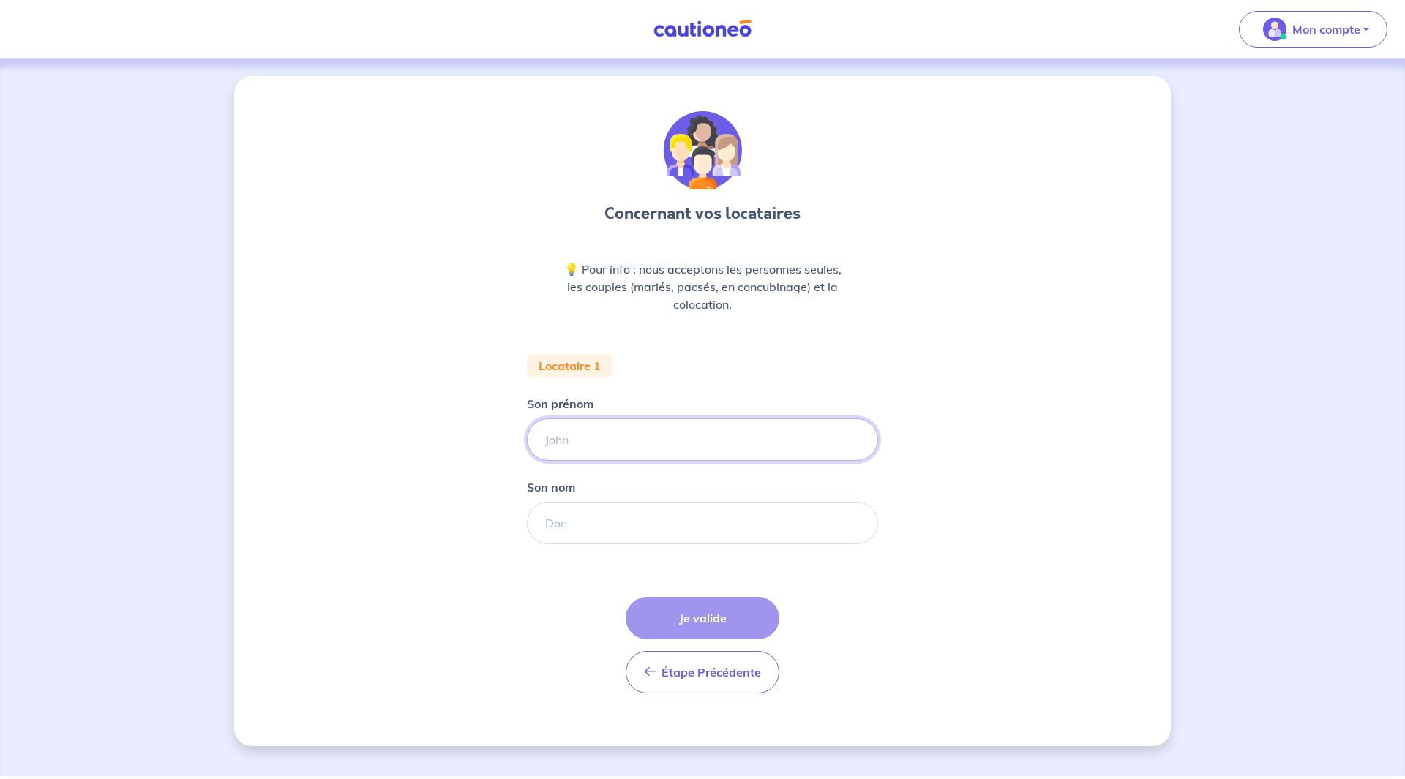
click at [635, 435] on input "Son prénom" at bounding box center [702, 439] width 351 height 42
type input "Hausseguy"
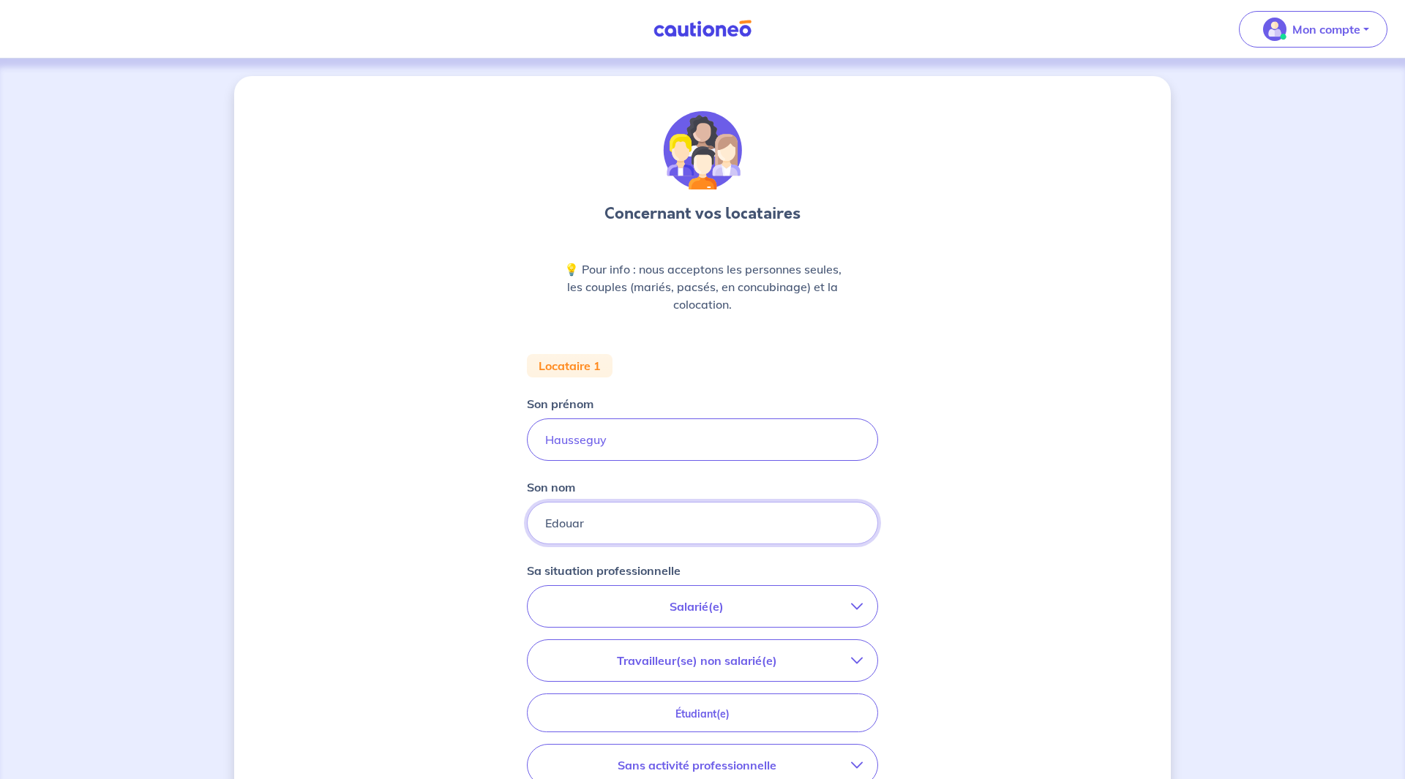
type input "Edouard"
click at [677, 528] on input "Edouard" at bounding box center [702, 523] width 351 height 42
click at [662, 434] on input "Hausseguy" at bounding box center [702, 439] width 351 height 42
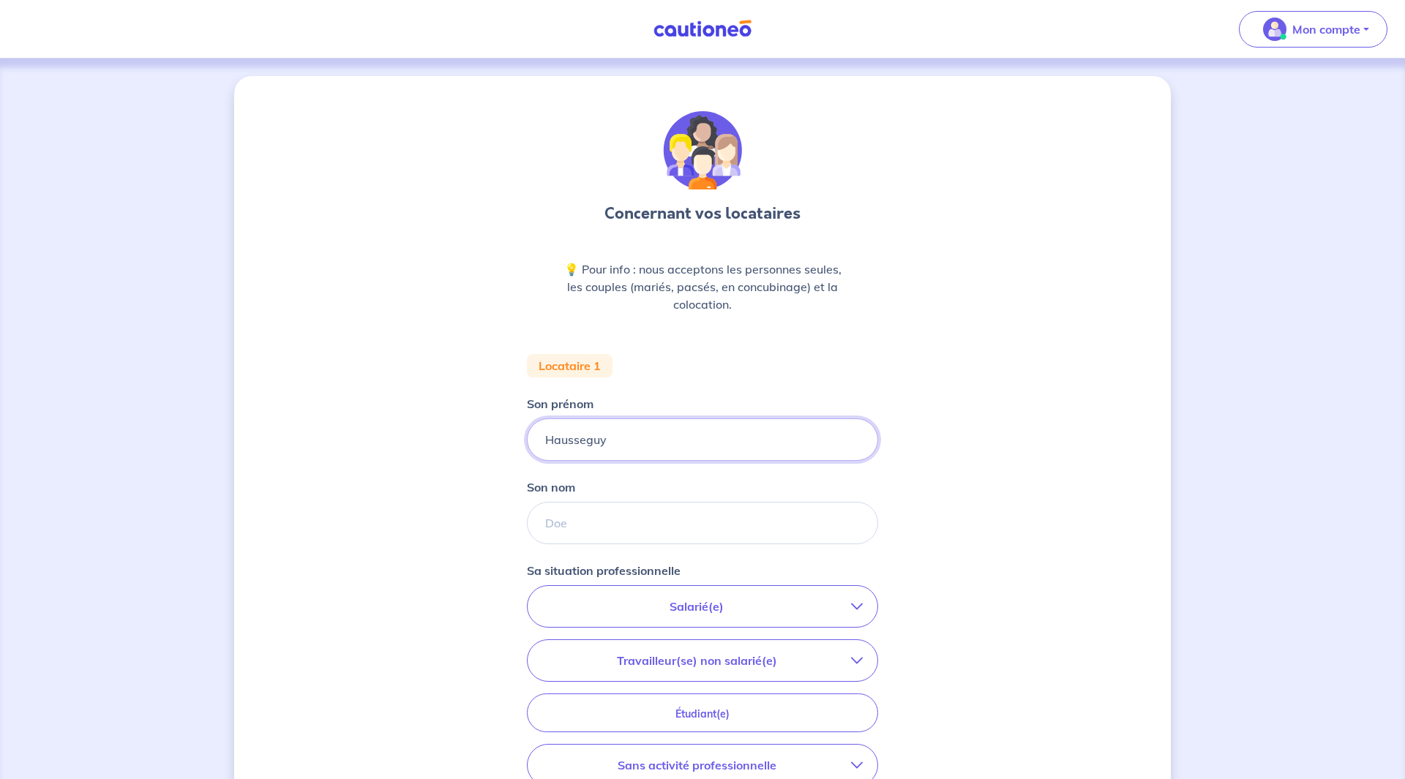
click at [662, 434] on input "Hausseguy" at bounding box center [702, 439] width 351 height 42
click at [642, 440] on input "Hausseguy" at bounding box center [702, 439] width 351 height 42
paste input "Edouard"
drag, startPoint x: 612, startPoint y: 441, endPoint x: 490, endPoint y: 448, distance: 122.4
click at [490, 448] on div "Concernant vos locataires 💡 Pour info : nous acceptons les personnes seules, le…" at bounding box center [702, 538] width 936 height 924
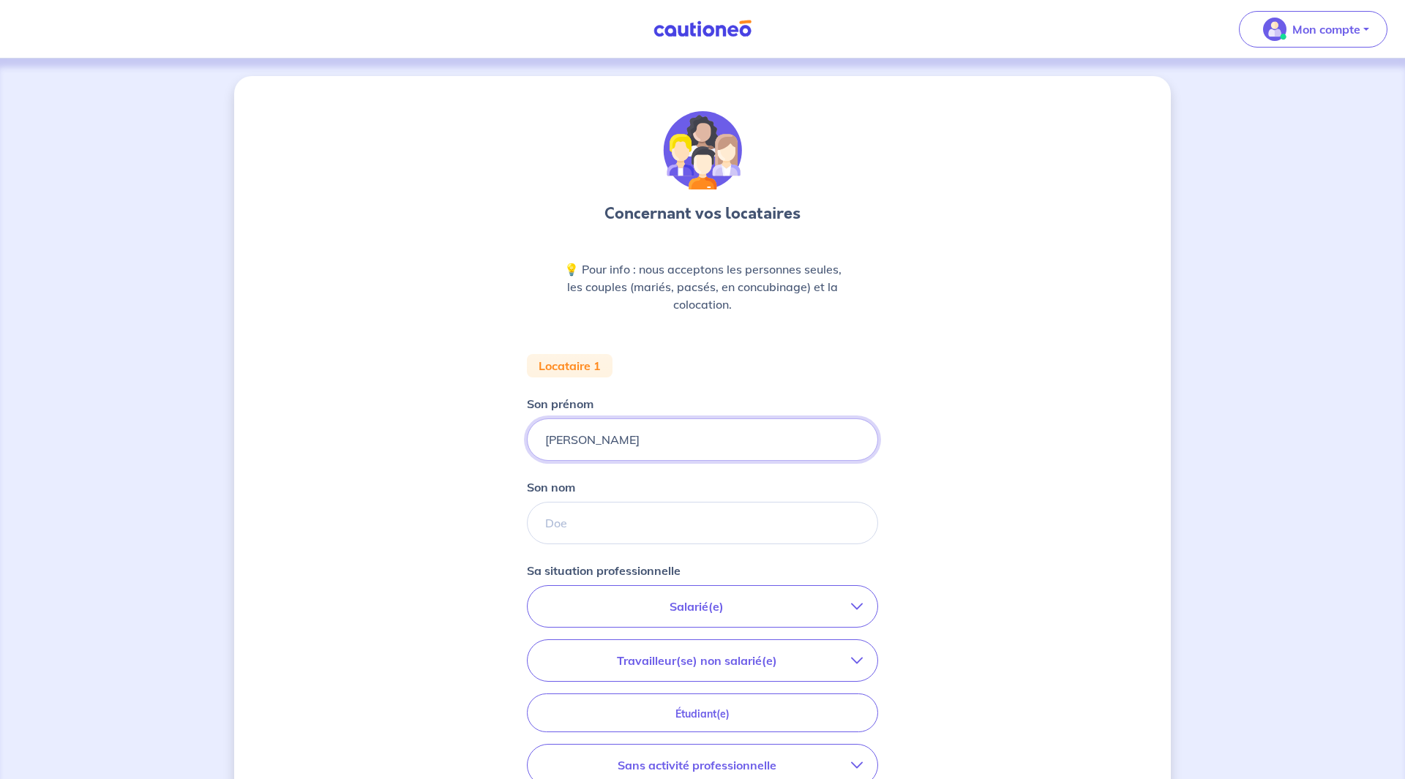
type input "Edouard"
click at [594, 544] on form "Locataire 1 Son prénom Edouard Son nom Sa situation professionnelle Salarié(e) …" at bounding box center [702, 656] width 351 height 605
paste input "Hausseguy"
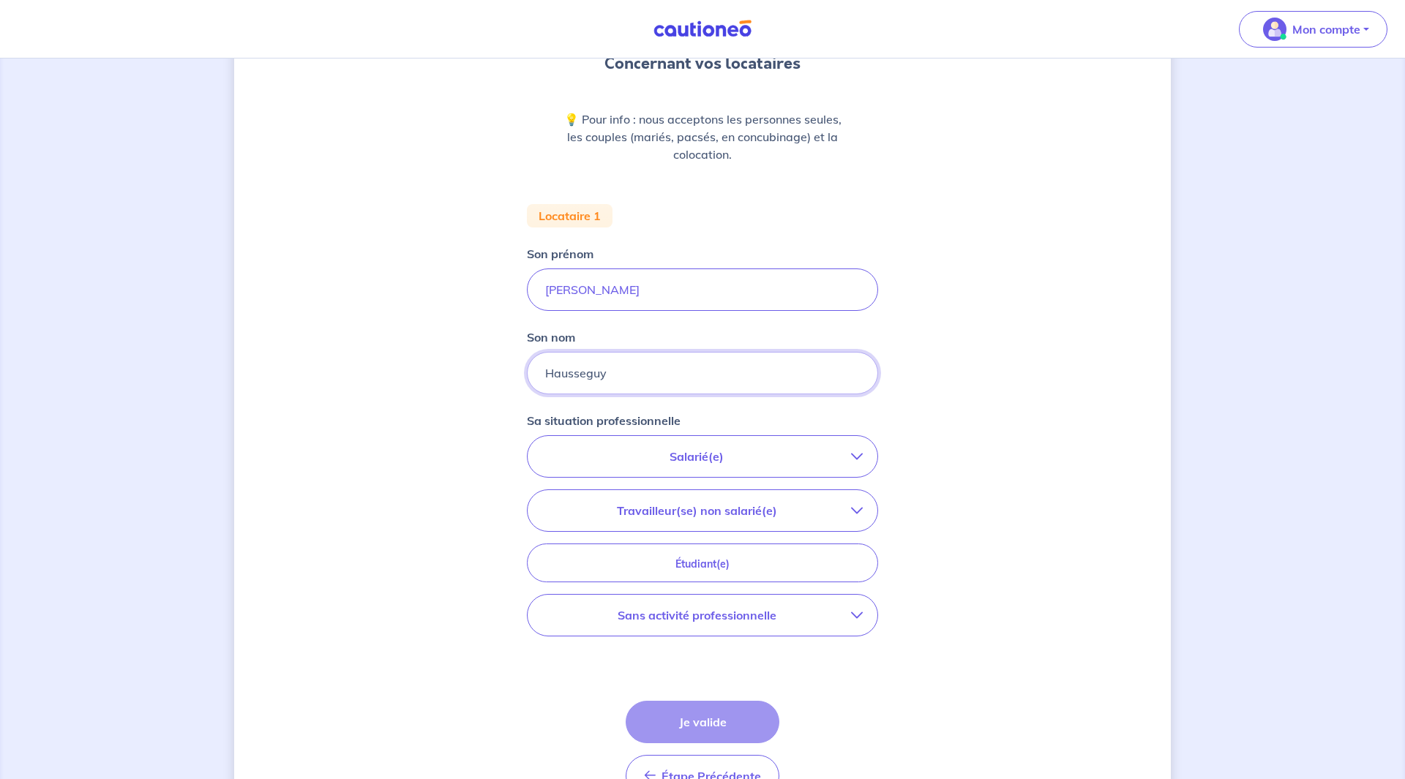
scroll to position [151, 0]
type input "Hausseguy"
click at [748, 516] on p "Travailleur(se) non salarié(e)" at bounding box center [696, 510] width 309 height 18
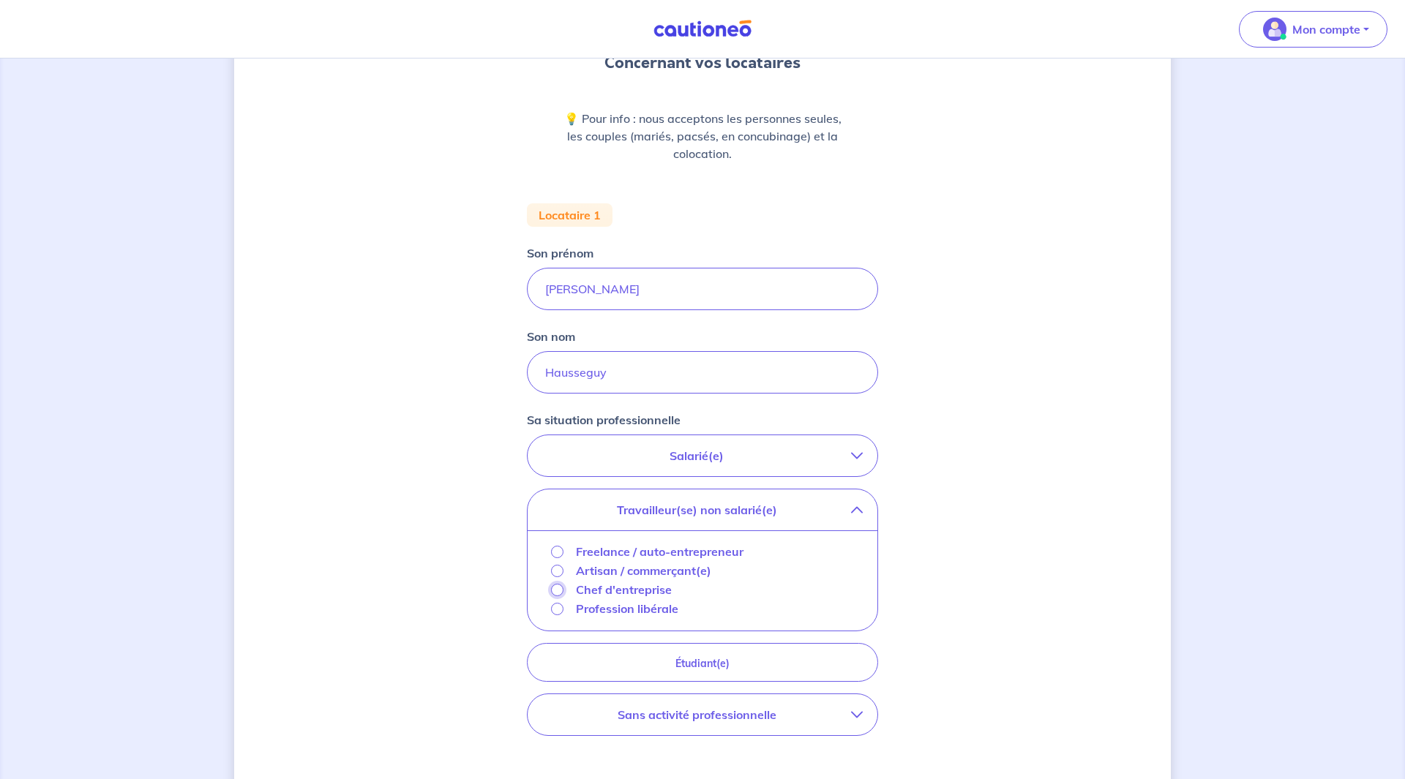
click at [557, 591] on input "Chef d'entreprise" at bounding box center [557, 590] width 12 height 12
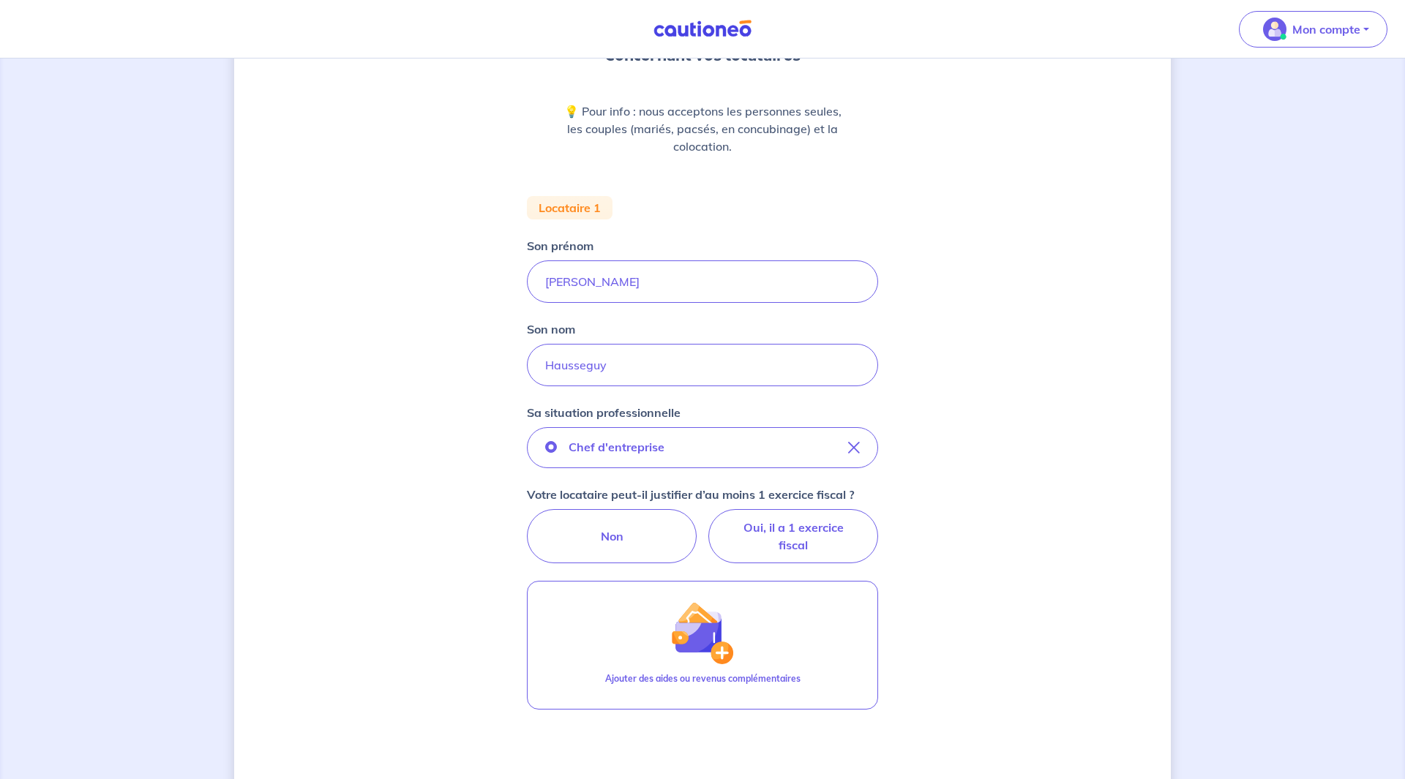
scroll to position [173, 0]
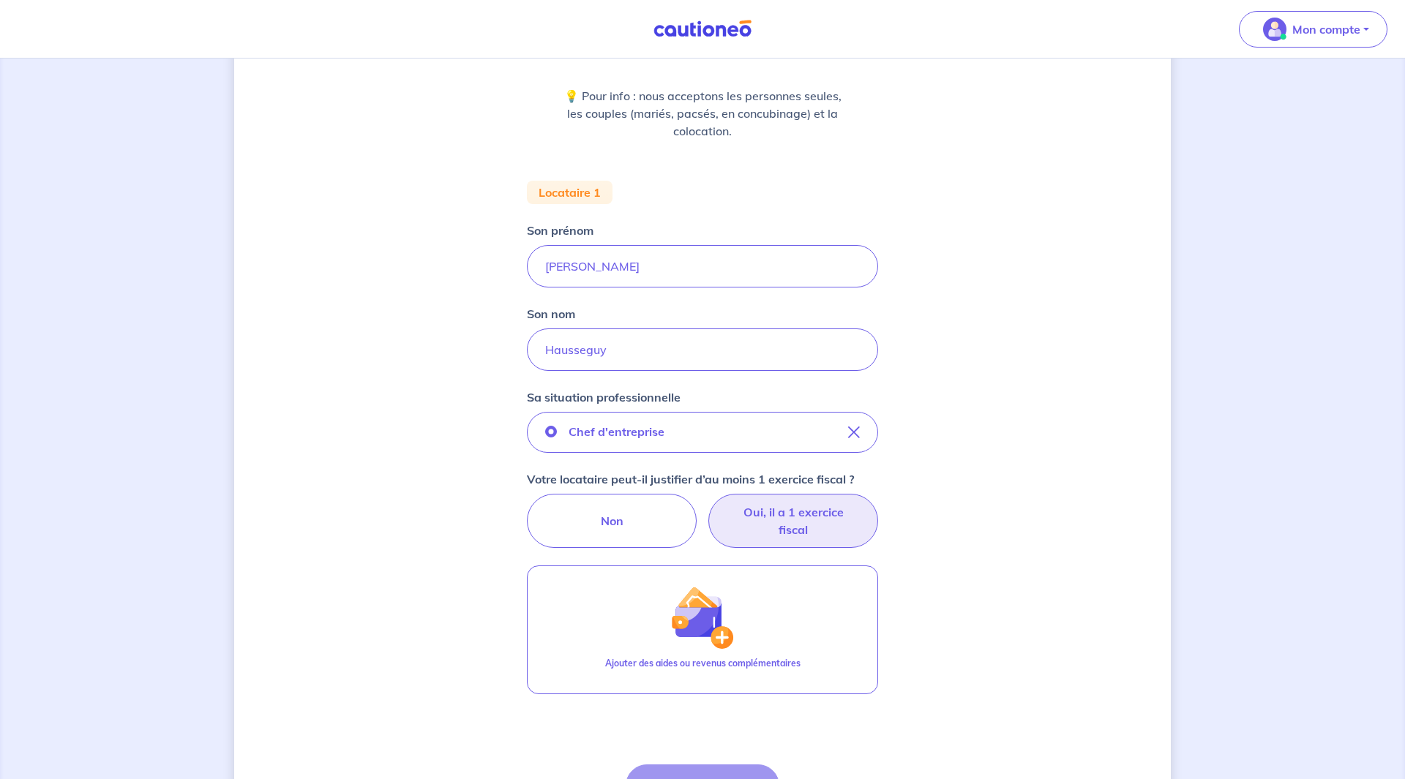
click at [789, 520] on label "Oui, il a 1 exercice fiscal" at bounding box center [793, 521] width 170 height 54
click at [707, 503] on input "Oui, il a 1 exercice fiscal" at bounding box center [703, 499] width 10 height 10
radio input "true"
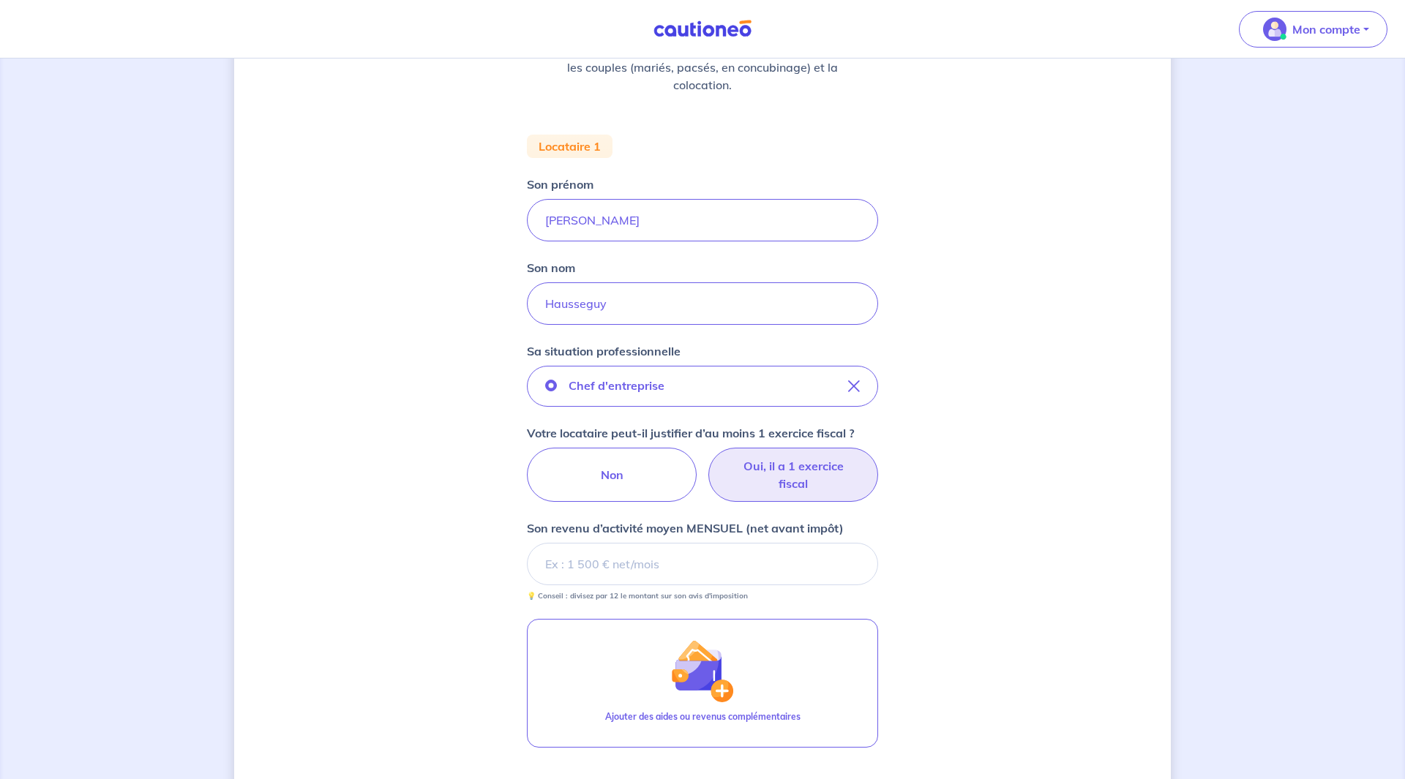
scroll to position [225, 0]
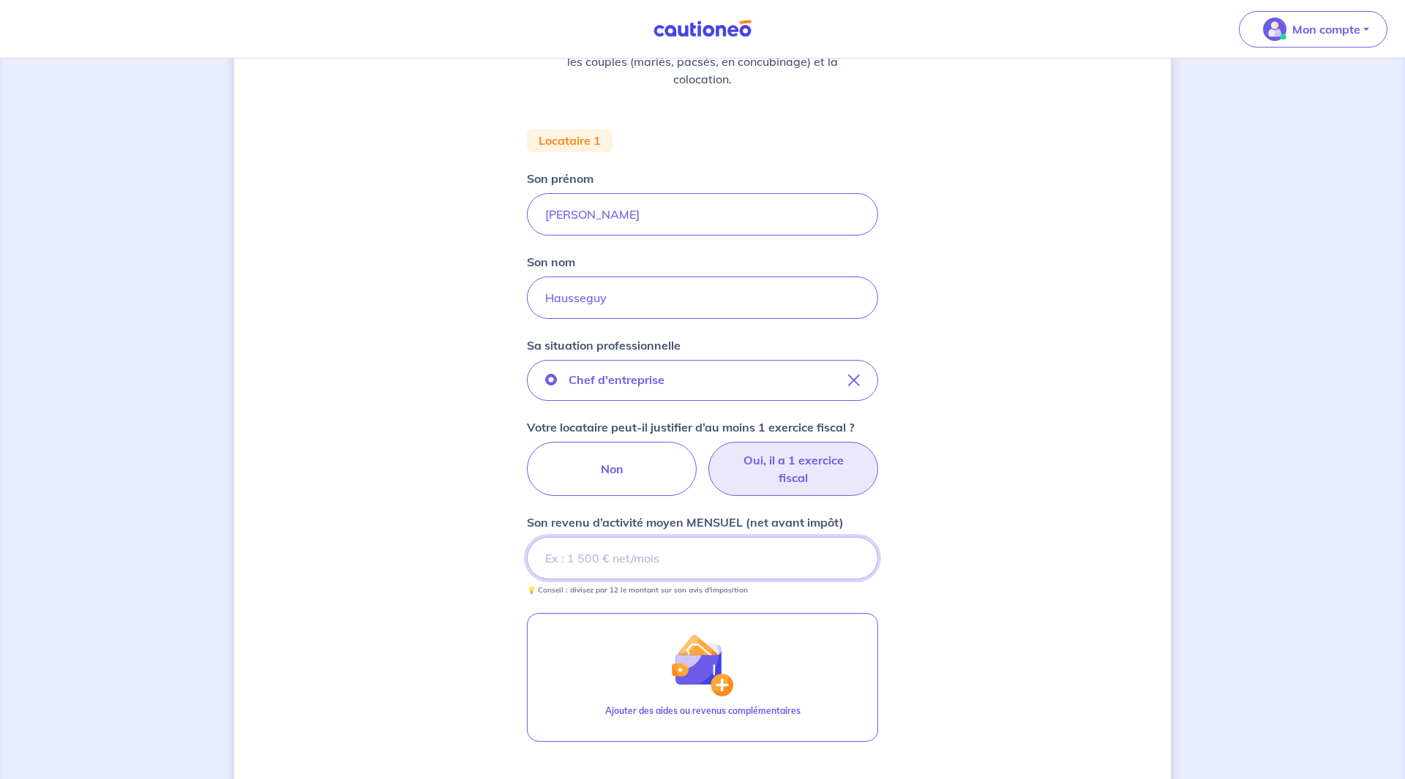
click at [677, 552] on input "Son revenu d’activité moyen MENSUEL (net avant impôt)" at bounding box center [702, 558] width 351 height 42
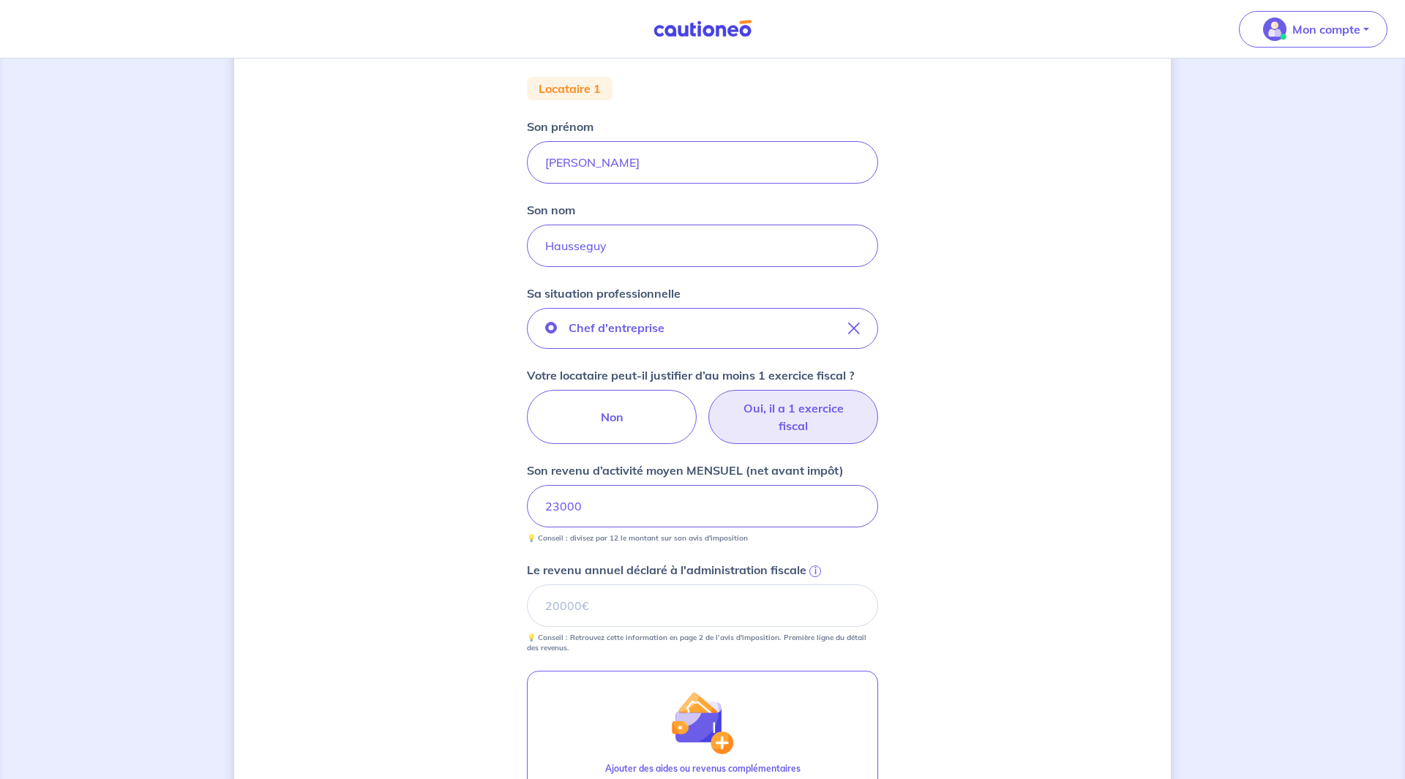
scroll to position [279, 0]
click at [618, 595] on input "Le revenu annuel déclaré à l'administration fiscale i" at bounding box center [702, 604] width 351 height 42
type input "279992"
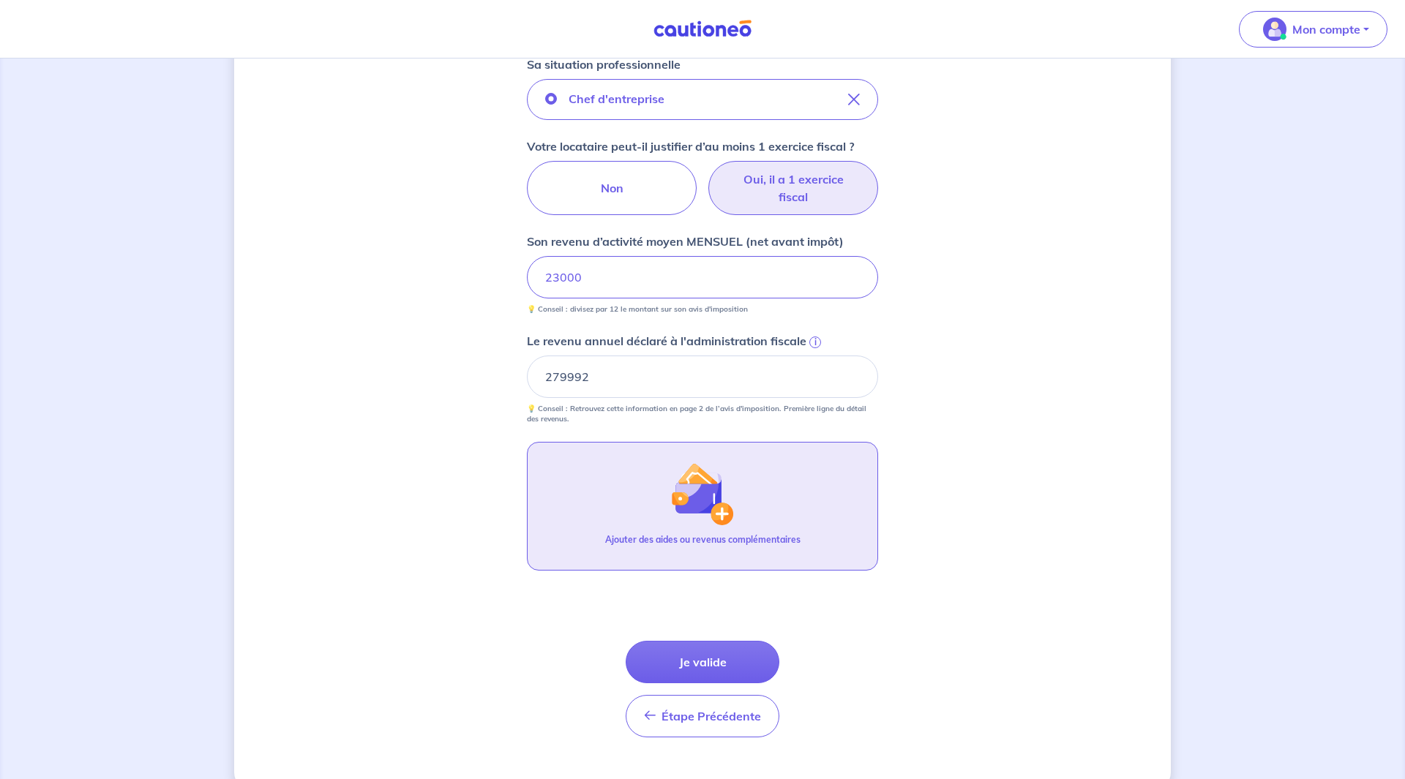
scroll to position [521, 0]
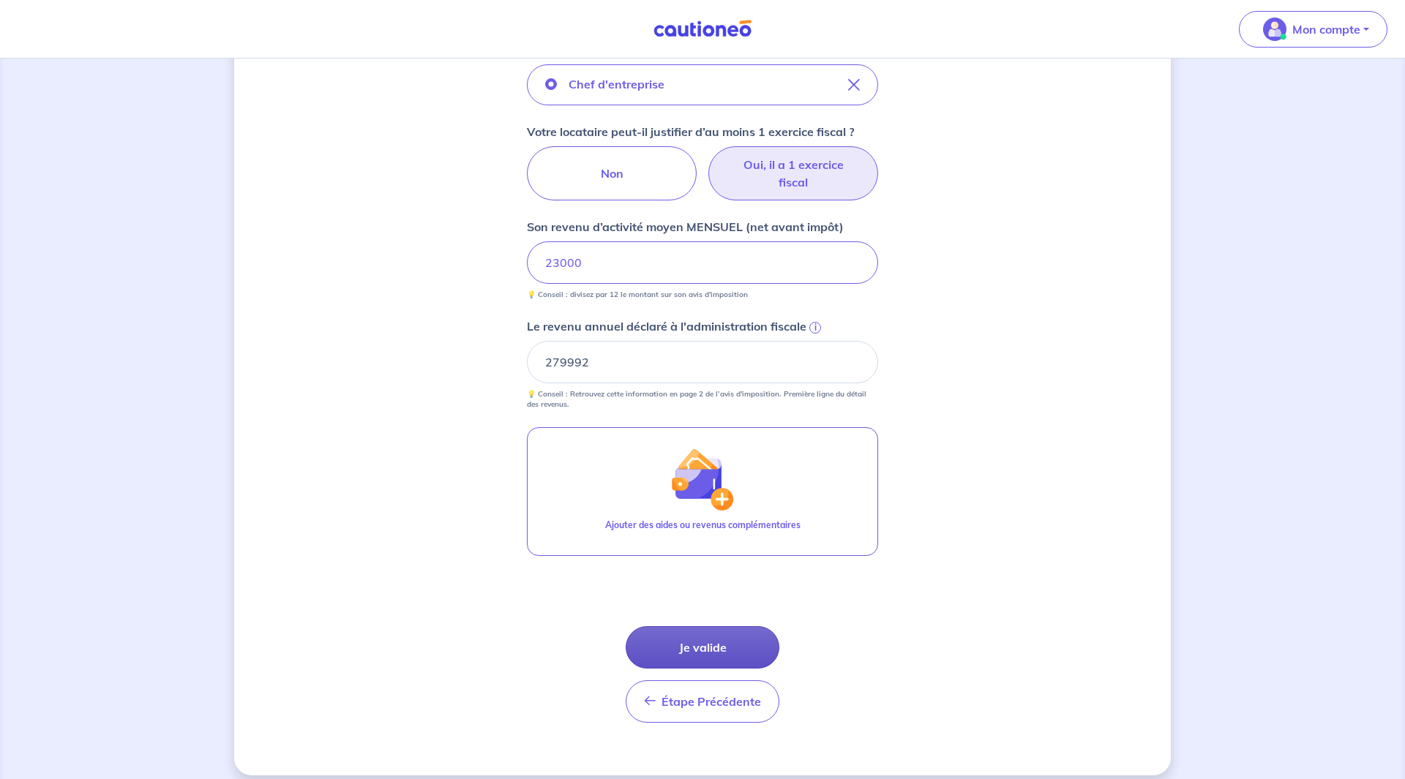
click at [677, 651] on button "Je valide" at bounding box center [702, 647] width 154 height 42
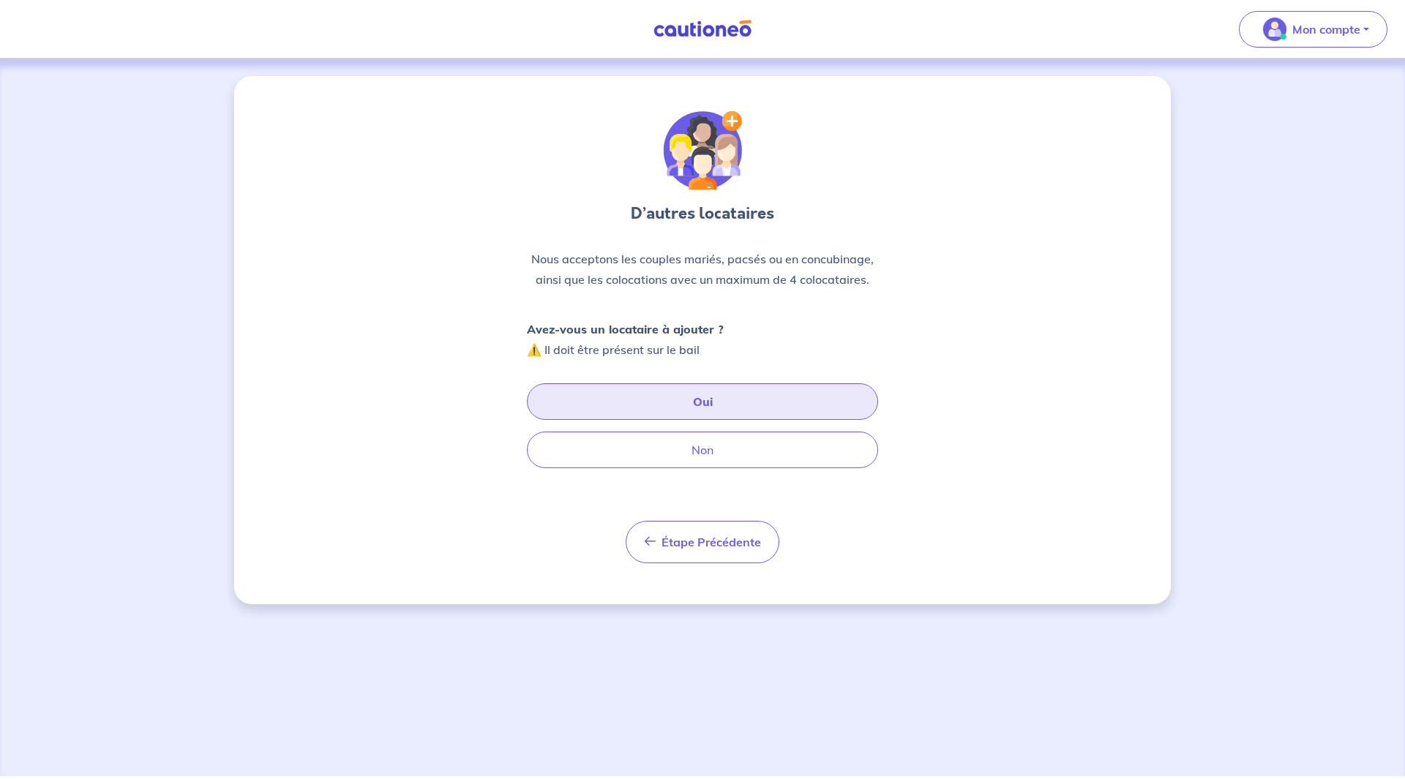
click at [722, 393] on button "Oui" at bounding box center [702, 401] width 351 height 37
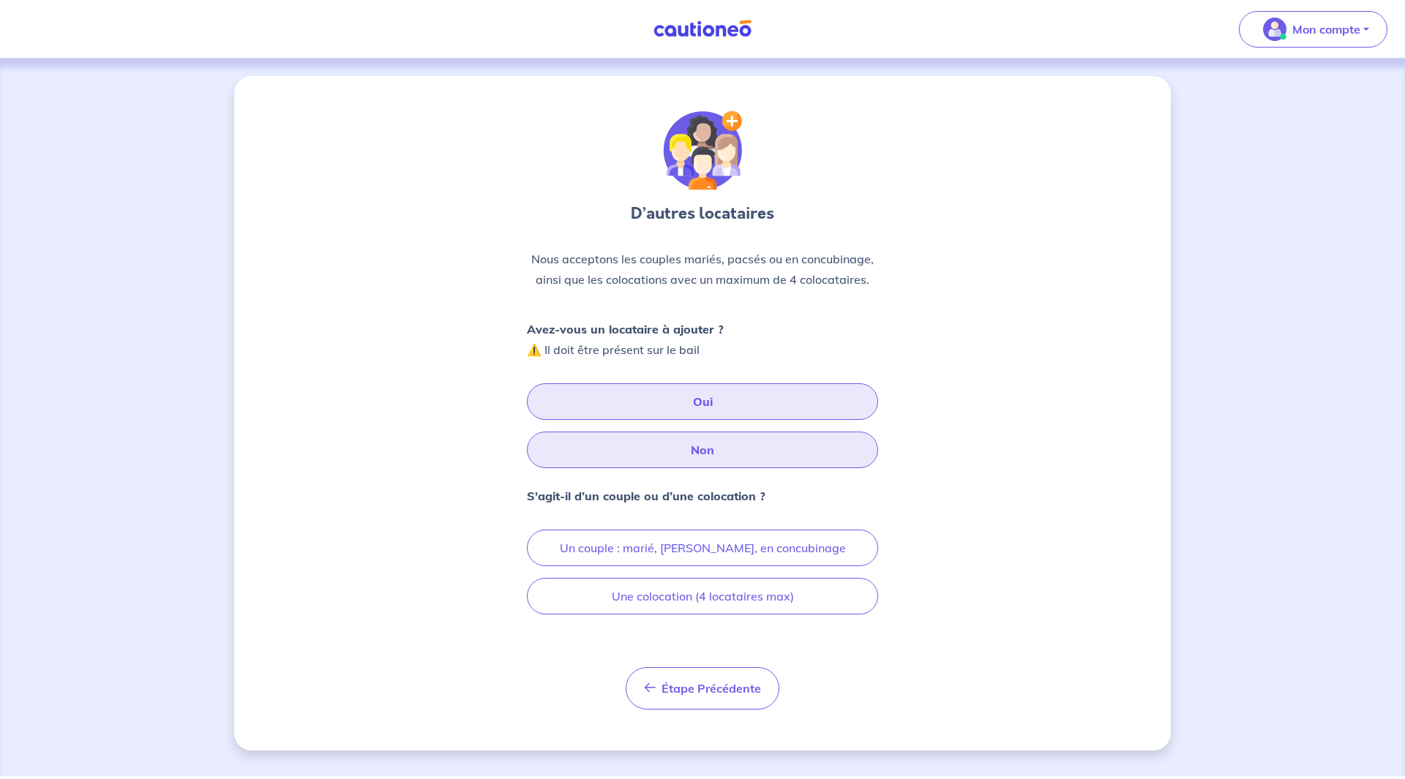
click at [706, 451] on button "Non" at bounding box center [702, 450] width 351 height 37
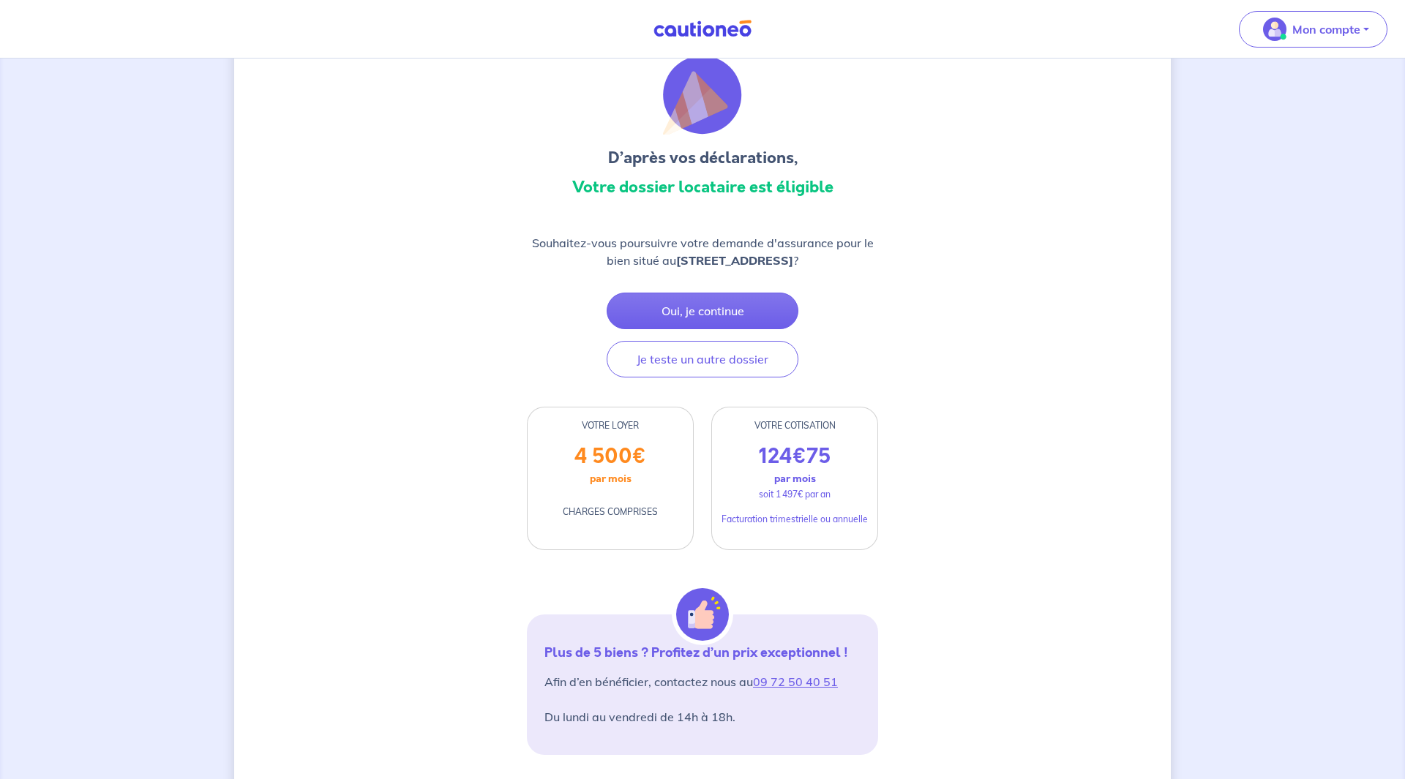
scroll to position [57, 0]
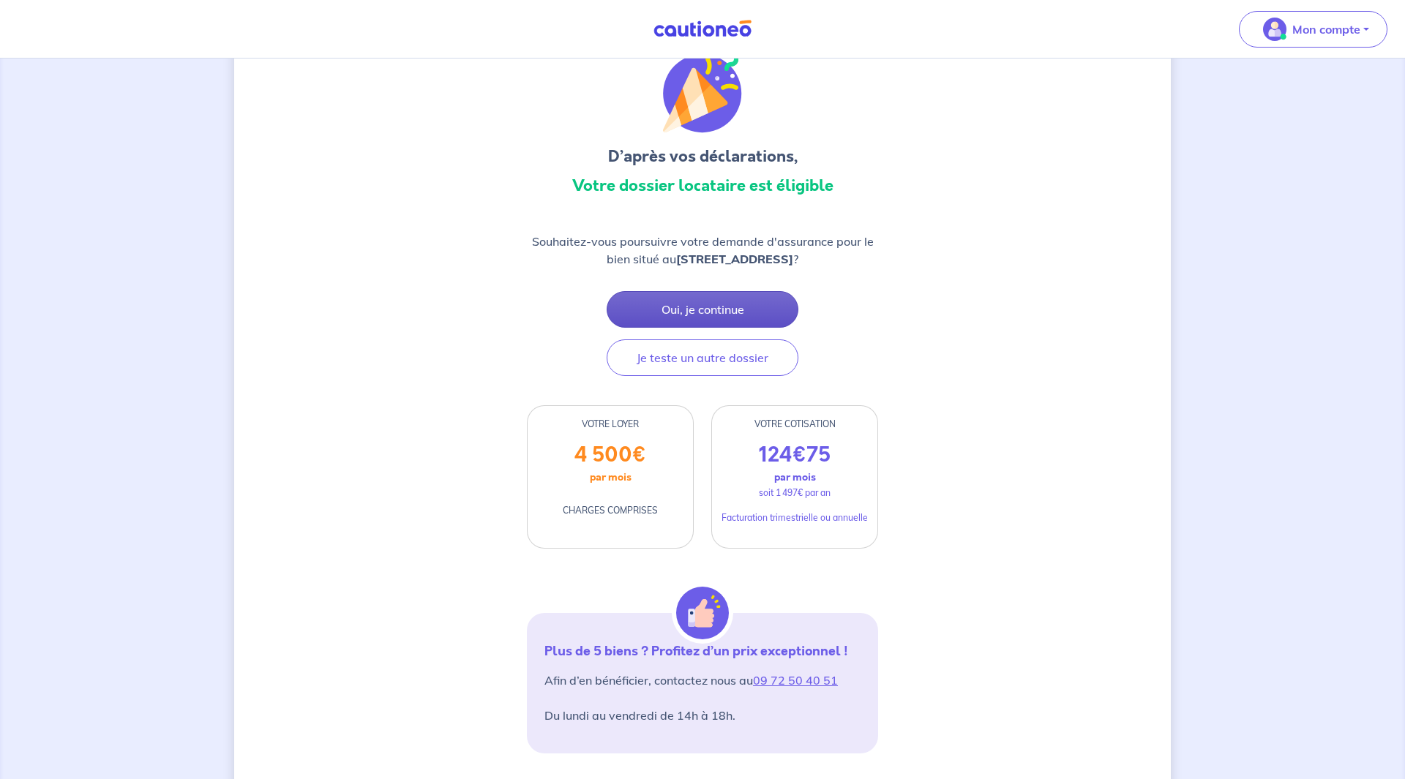
click at [734, 307] on button "Oui, je continue" at bounding box center [702, 309] width 192 height 37
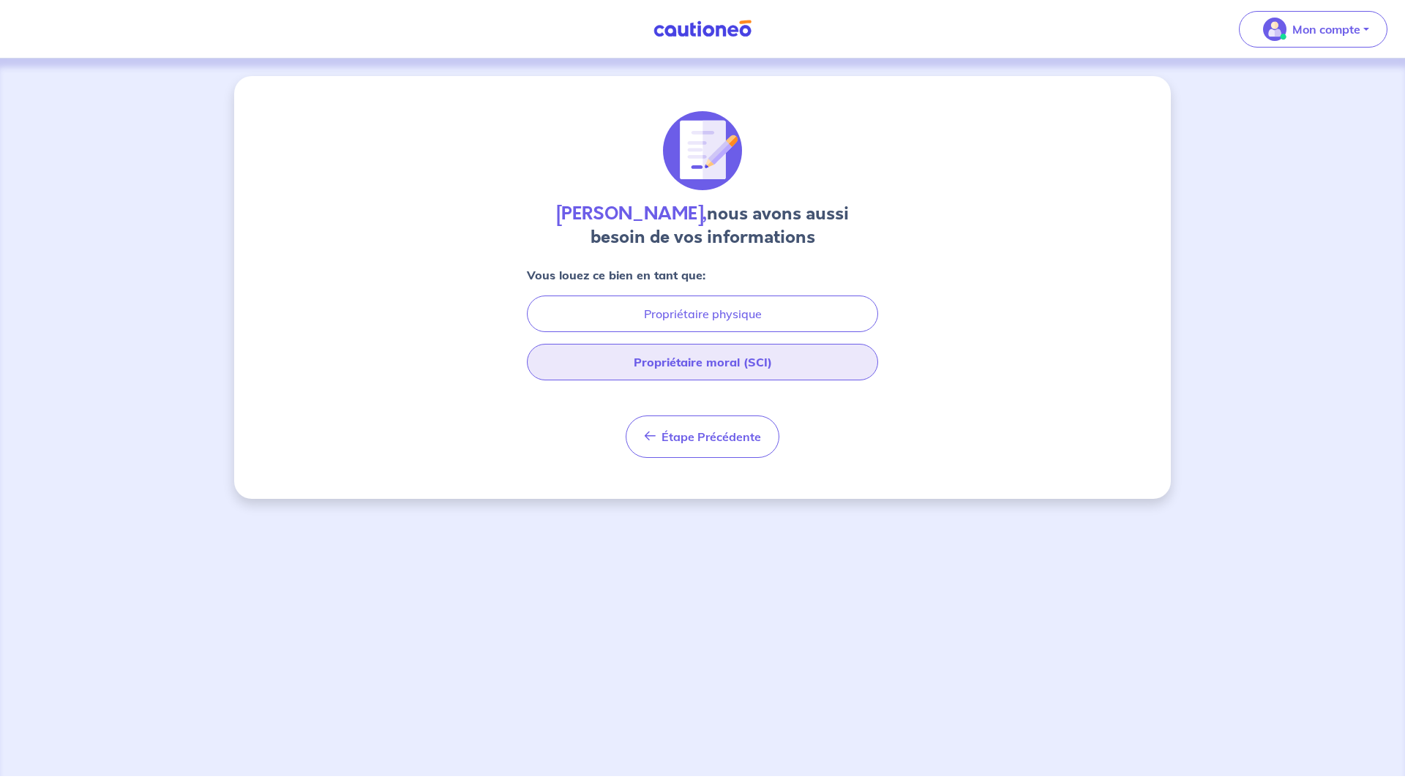
click at [723, 367] on button "Propriétaire moral (SCI)" at bounding box center [702, 362] width 351 height 37
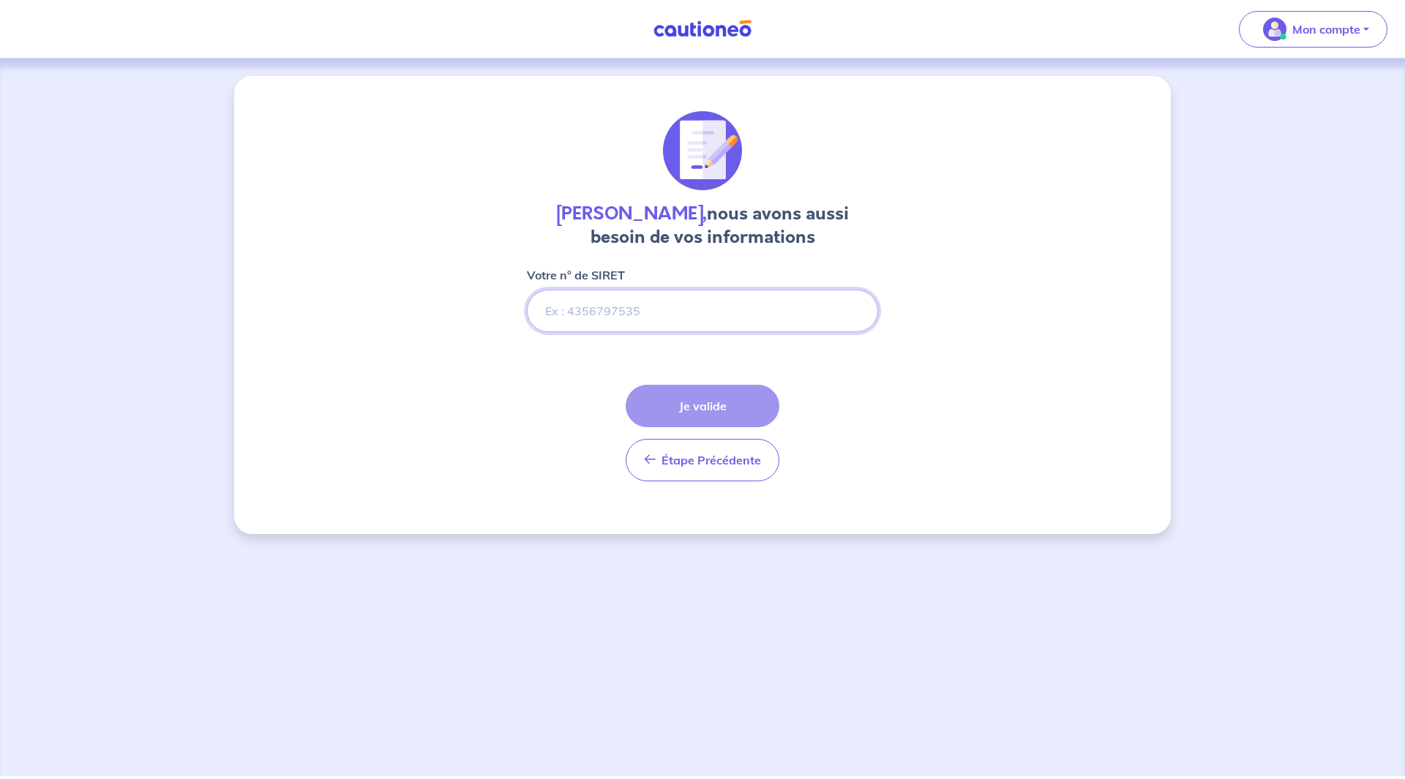
click at [641, 309] on input "Votre n° de SIRET" at bounding box center [702, 311] width 351 height 42
click at [630, 316] on input "Votre n° de SIRET" at bounding box center [702, 311] width 351 height 42
paste input "977919323"
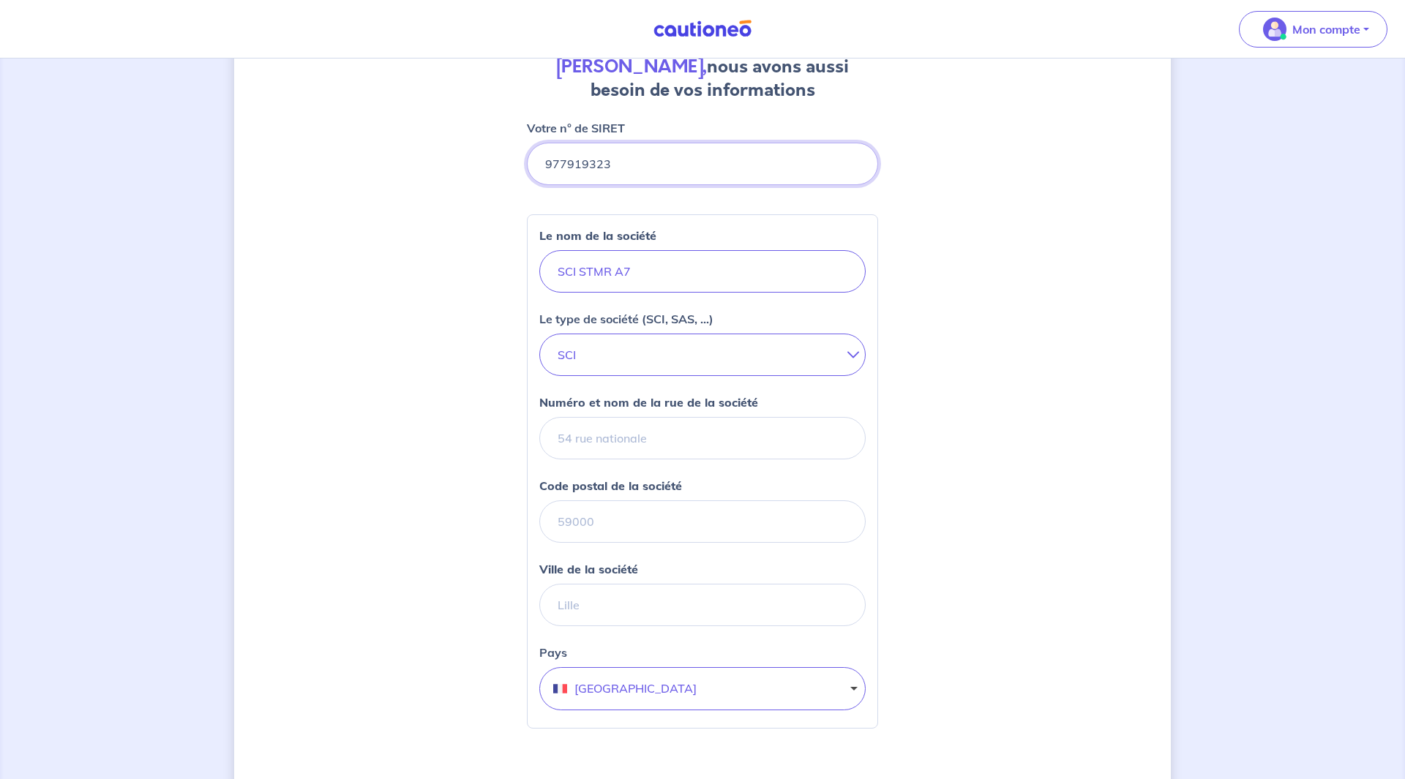
scroll to position [334, 0]
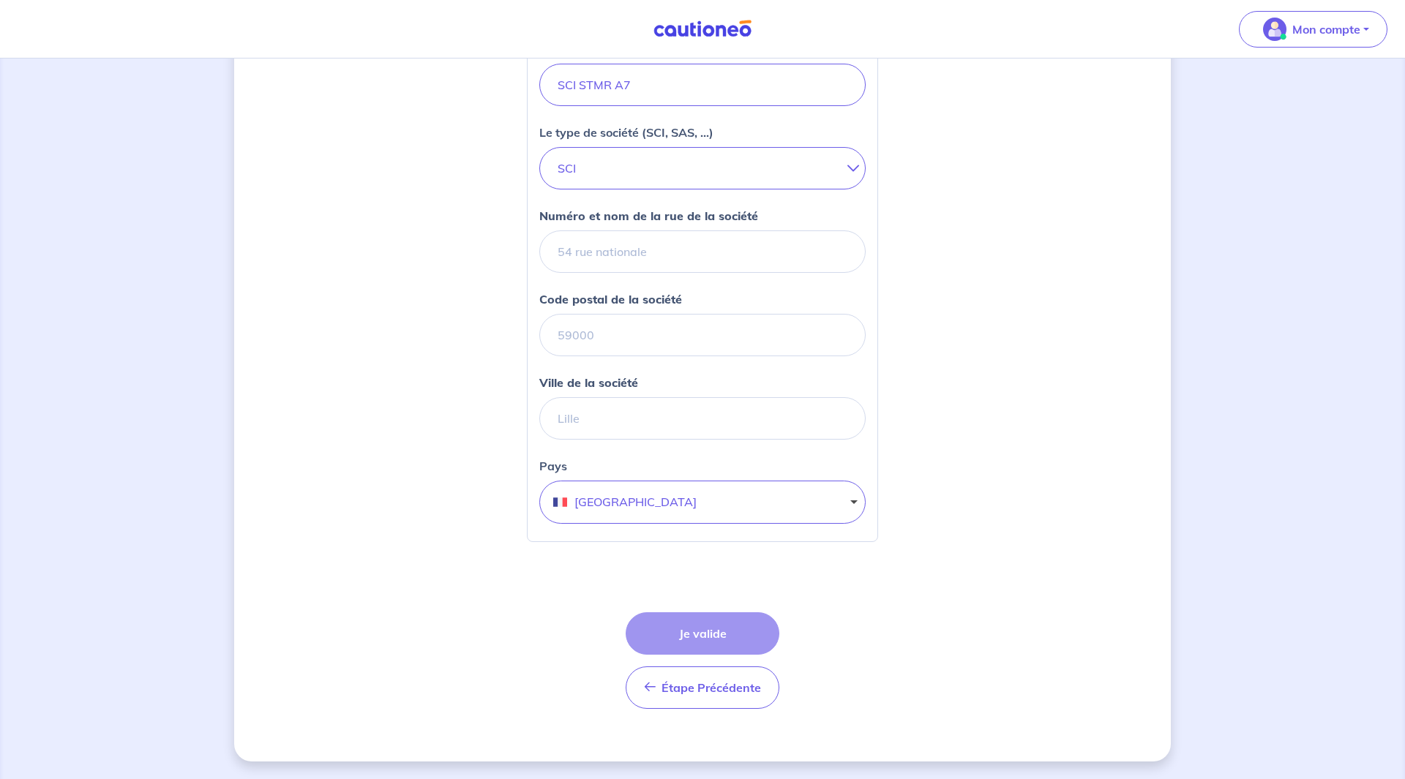
type input "977919323"
click at [623, 250] on input "Numéro et nom de la rue de la société" at bounding box center [702, 251] width 326 height 42
type input "6"
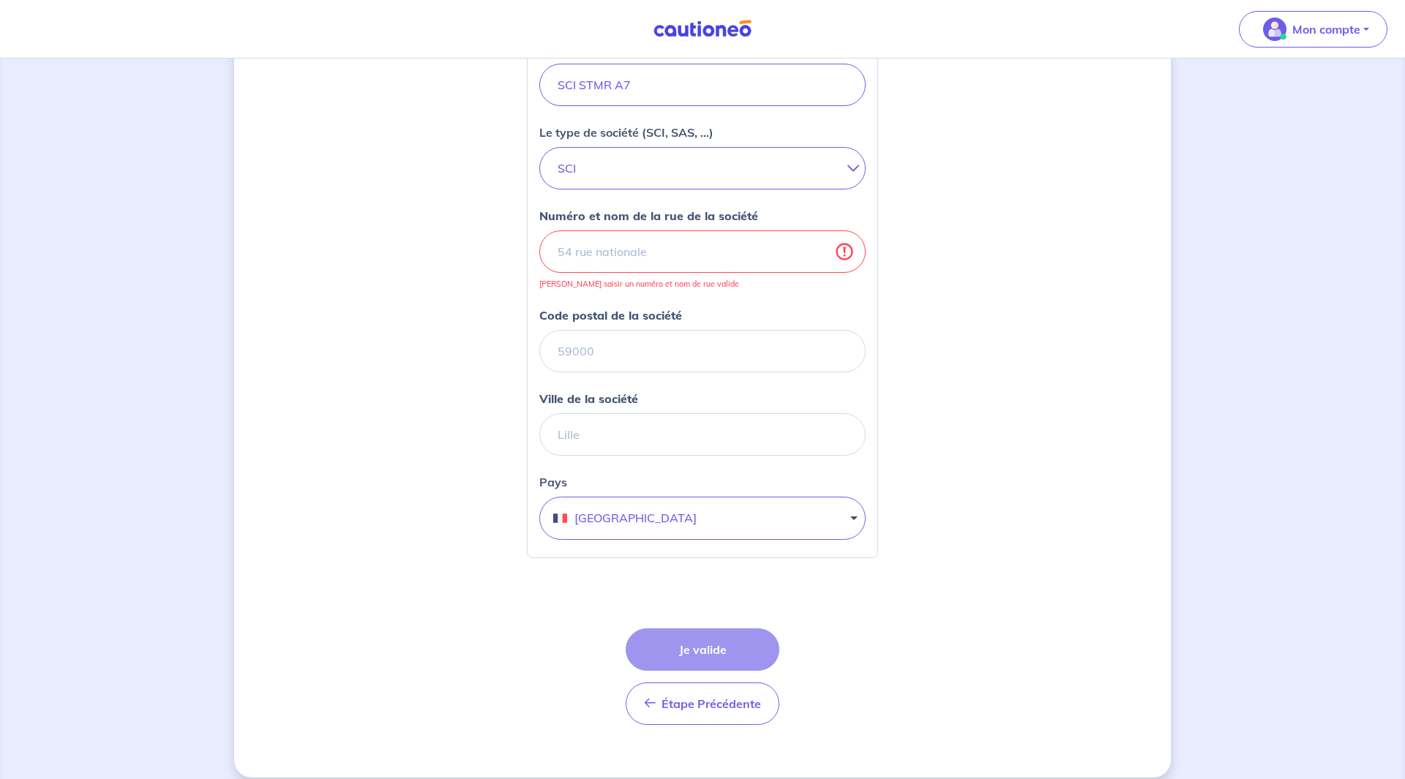
click at [1026, 228] on div "Abbas Berrada, nous avons aussi besoin de vos informations Votre n° de SIRET Le…" at bounding box center [702, 260] width 936 height 1035
click at [626, 260] on input "Numéro et nom de la rue de la société" at bounding box center [702, 251] width 326 height 42
click at [623, 255] on input "Numéro et nom de la rue de la société" at bounding box center [702, 251] width 326 height 42
paste input "3 RUE ANGELIQUE VERIEN, 92200 NEUILLY-SUR-SEINE"
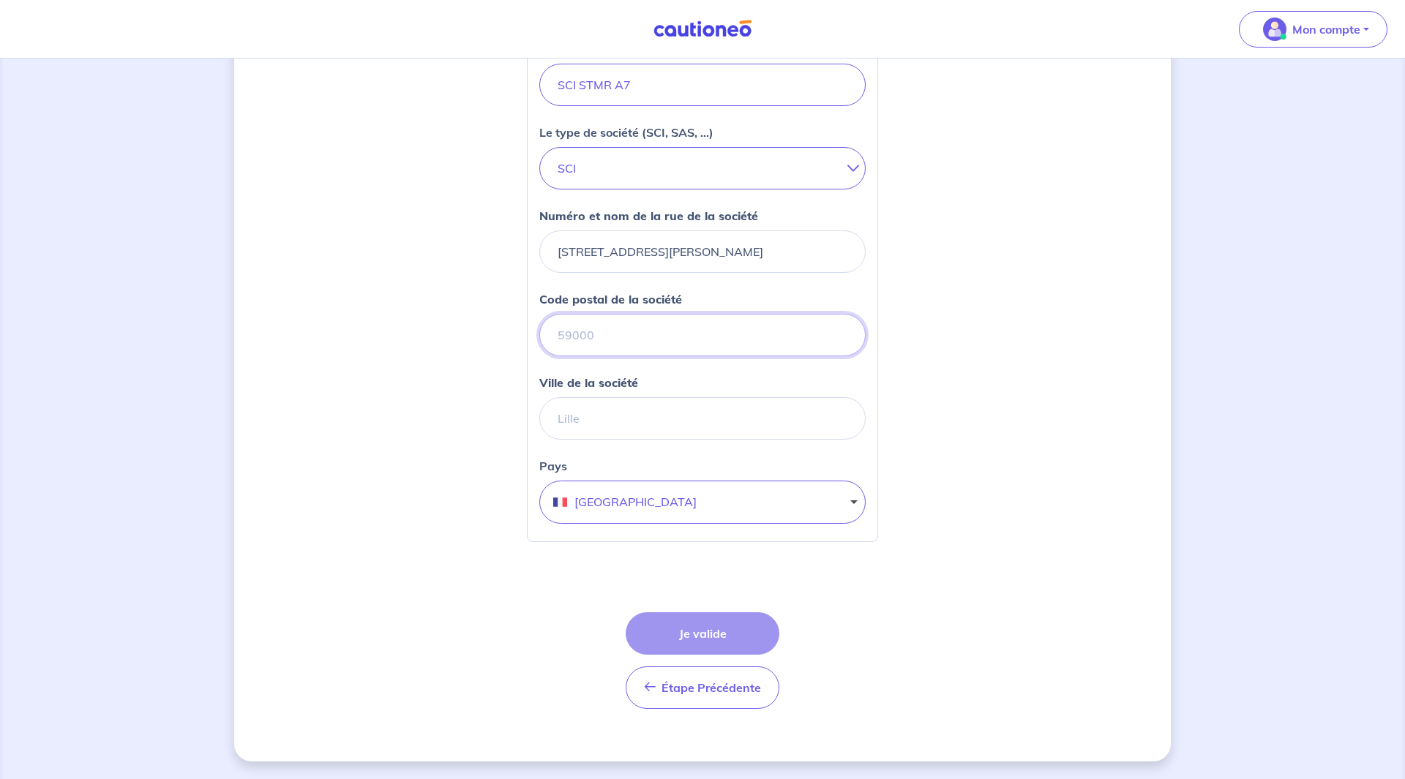
click at [616, 334] on input "Code postal de la société" at bounding box center [702, 335] width 326 height 42
drag, startPoint x: 710, startPoint y: 256, endPoint x: 987, endPoint y: 257, distance: 276.5
click at [986, 258] on div "Abbas Berrada, nous avons aussi besoin de vos informations Votre n° de SIRET Le…" at bounding box center [702, 252] width 936 height 1019
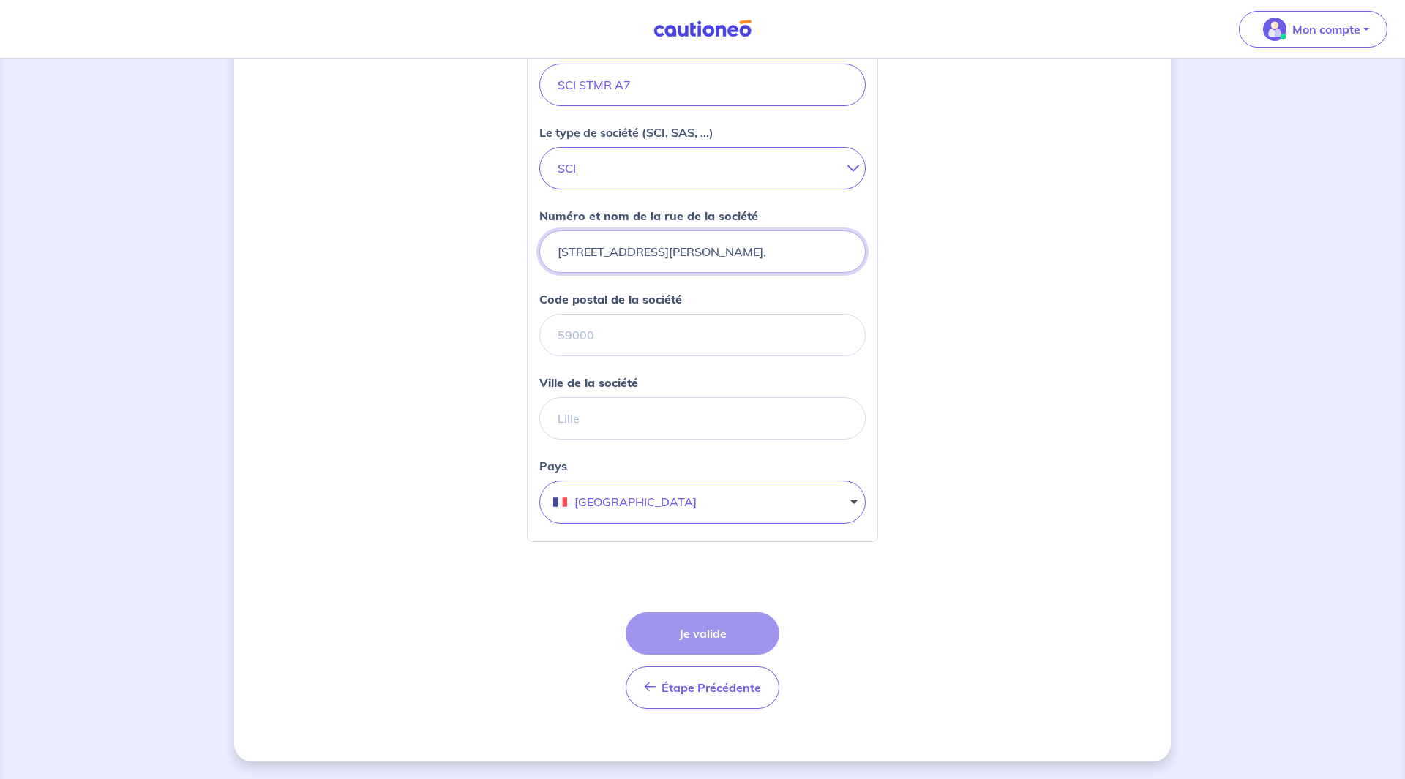
type input "3 RUE ANGELIQUE VERIEN,"
click at [690, 328] on input "Code postal de la société" at bounding box center [702, 335] width 326 height 42
paste input "92200 NEUILLY-SUR-SEINE"
type input "92200 NEUILLY-SUR-SEINE"
click at [719, 247] on input "3 RUE ANGELIQUE VERIEN," at bounding box center [702, 251] width 326 height 42
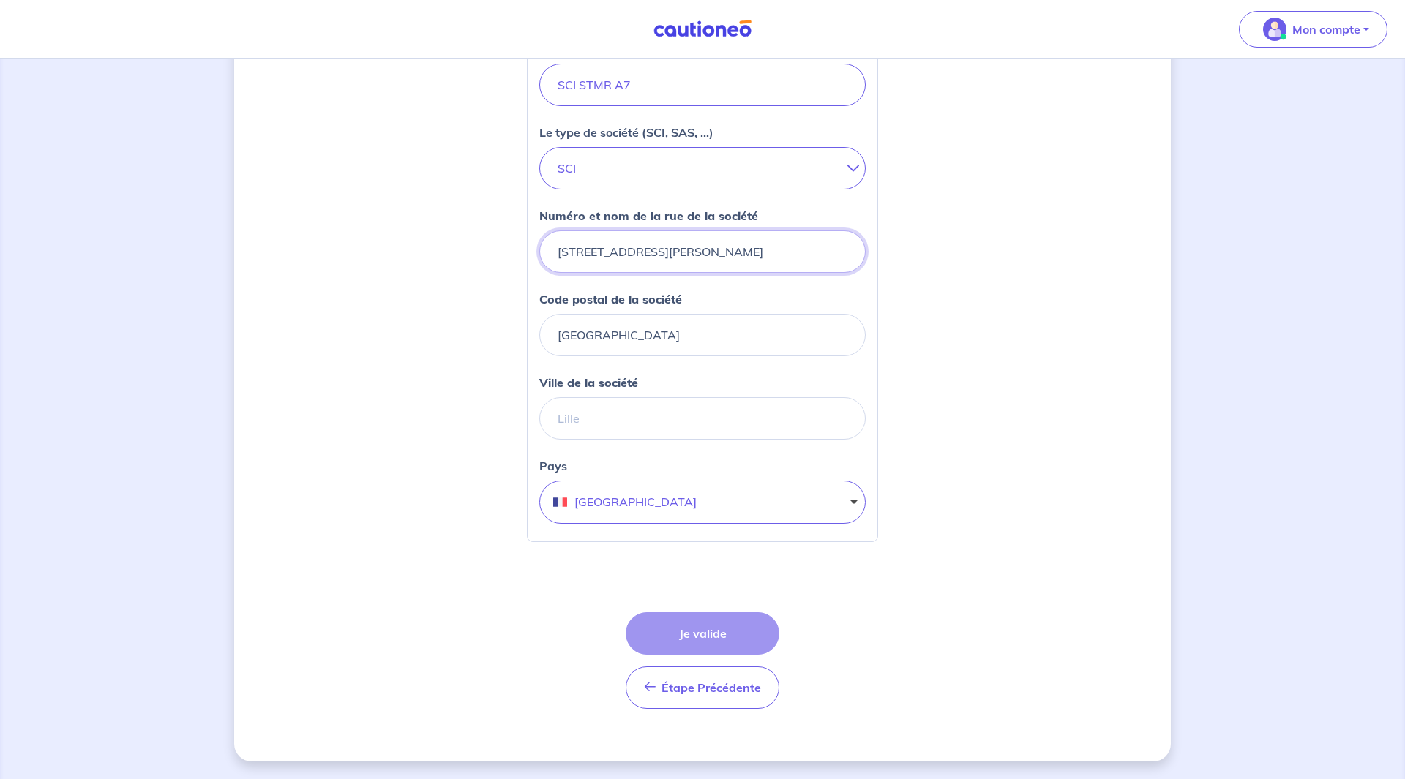
type input "3 RUE ANGELIQUE VERIEN"
drag, startPoint x: 597, startPoint y: 337, endPoint x: 856, endPoint y: 337, distance: 259.0
click at [852, 339] on input "92200 NEUILLY-SUR-SEINE" at bounding box center [702, 335] width 326 height 42
type input "92200"
click at [628, 424] on input "Ville de la société" at bounding box center [702, 418] width 326 height 42
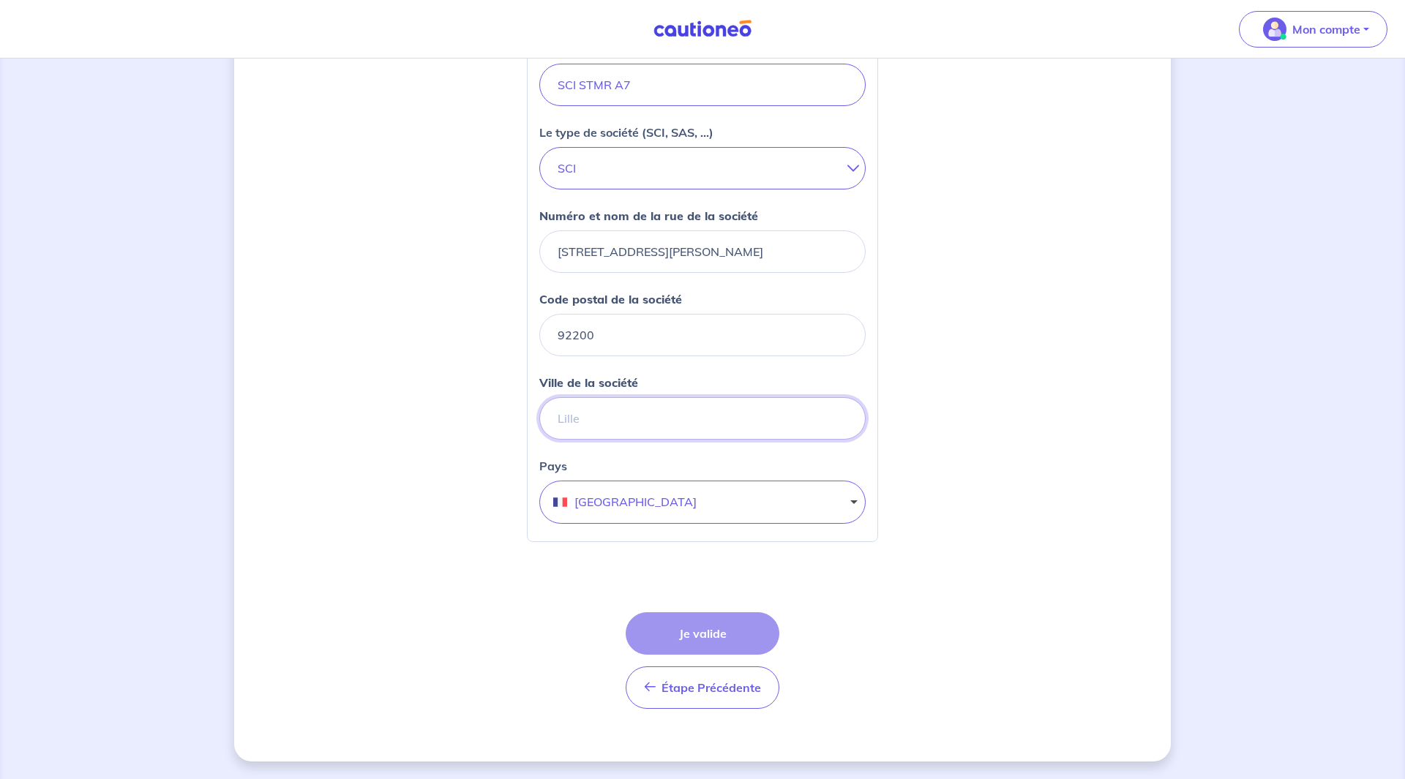
paste input "NEUILLY-SUR-SEINE"
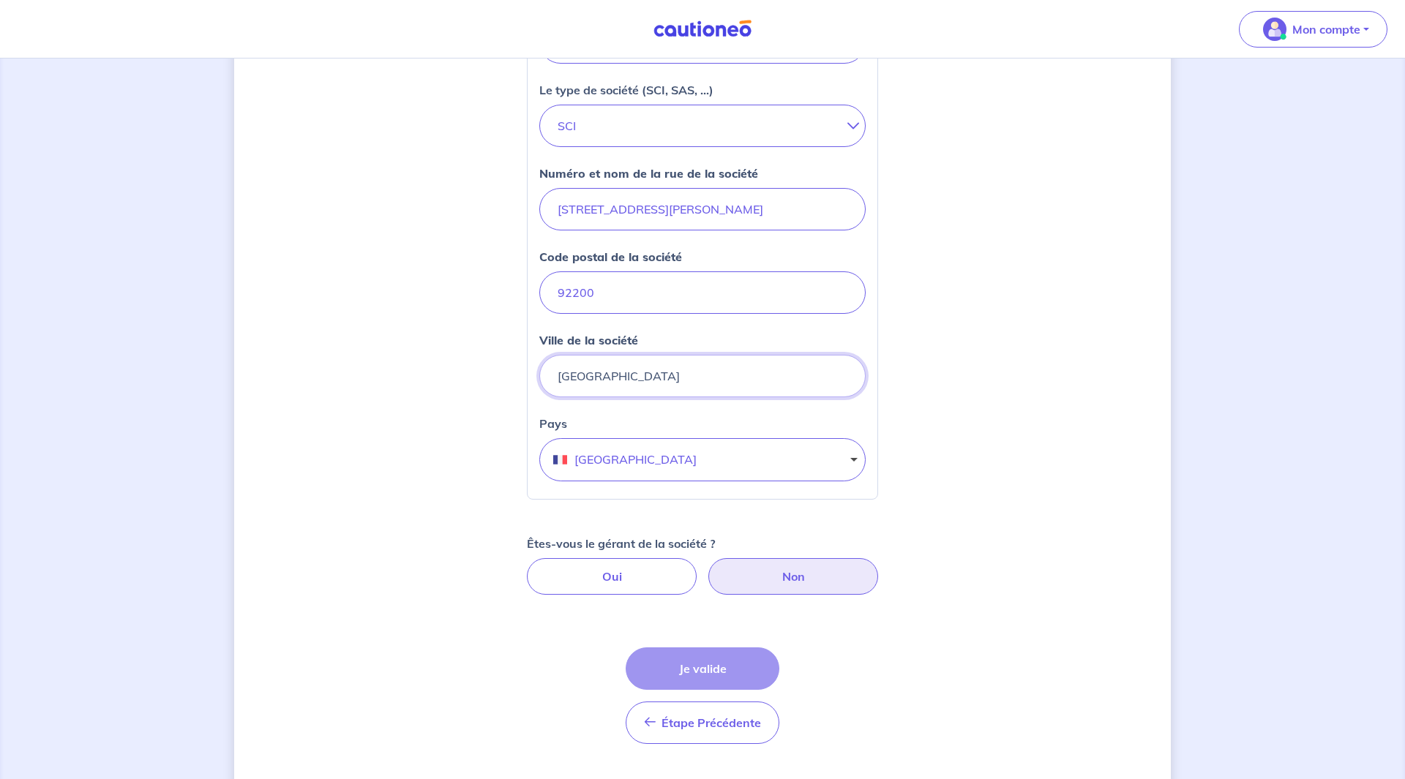
type input "NEUILLY-SUR-SEINE"
click at [775, 564] on label "Non" at bounding box center [793, 576] width 170 height 37
click at [707, 564] on input "Non" at bounding box center [703, 563] width 10 height 10
radio input "true"
select select "FR"
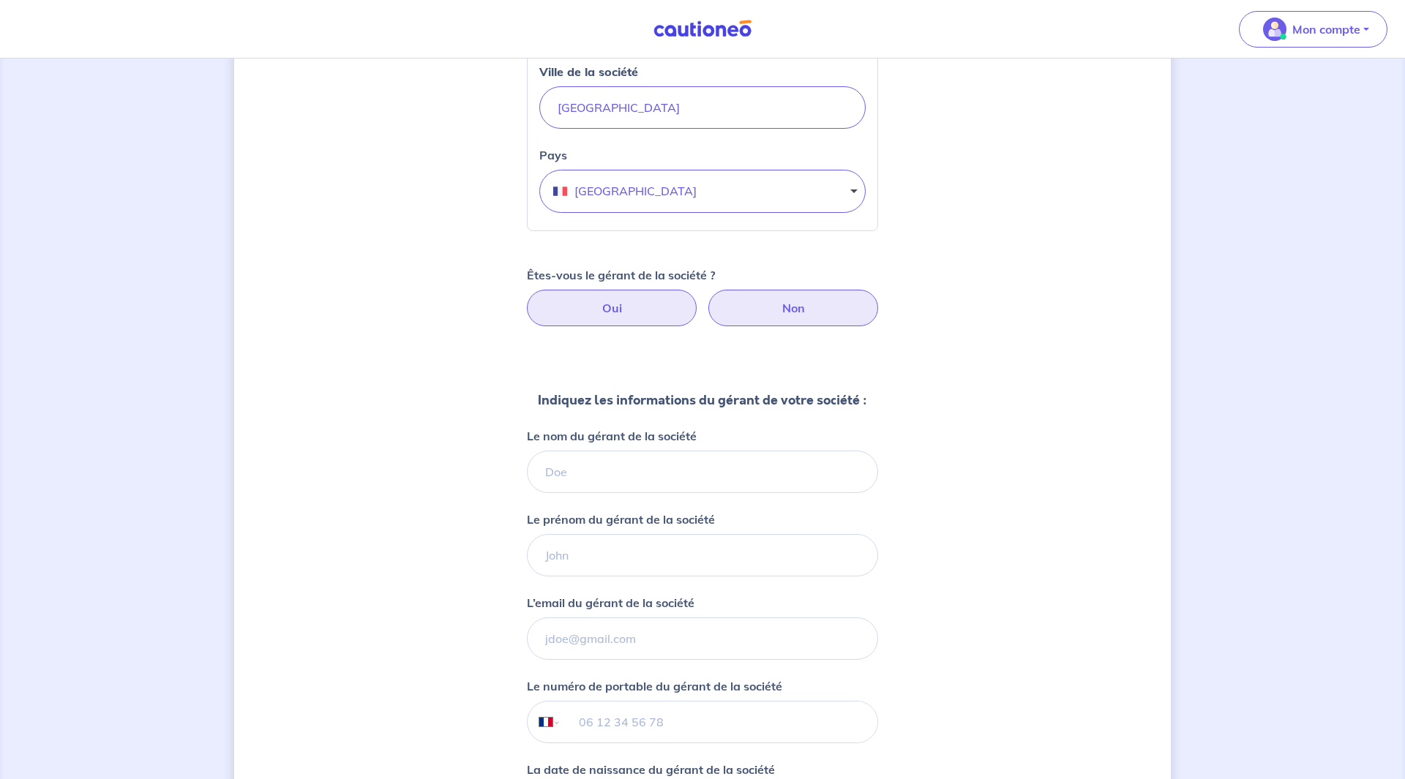
click at [623, 305] on label "Oui" at bounding box center [612, 308] width 170 height 37
click at [698, 299] on input "Oui" at bounding box center [703, 295] width 10 height 10
radio input "true"
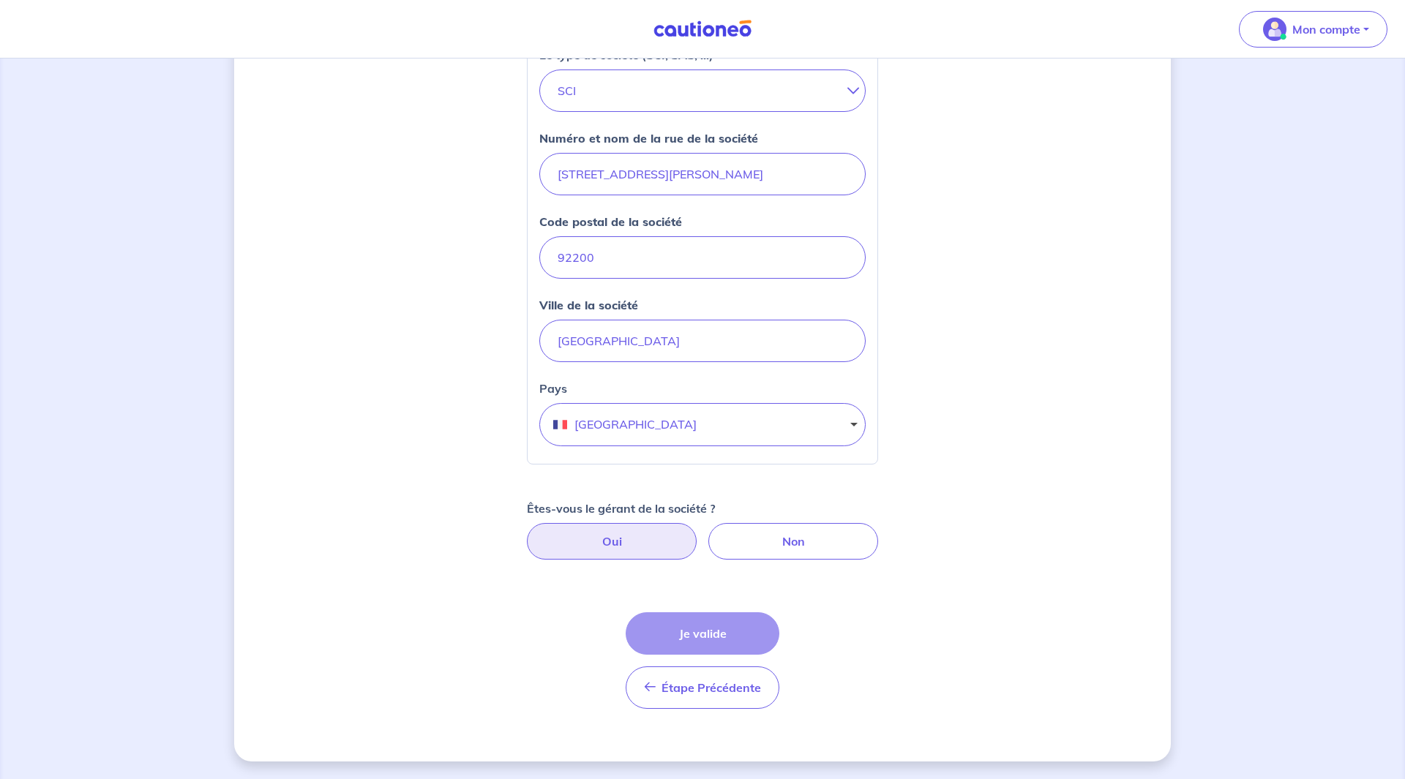
scroll to position [411, 0]
select select "FR"
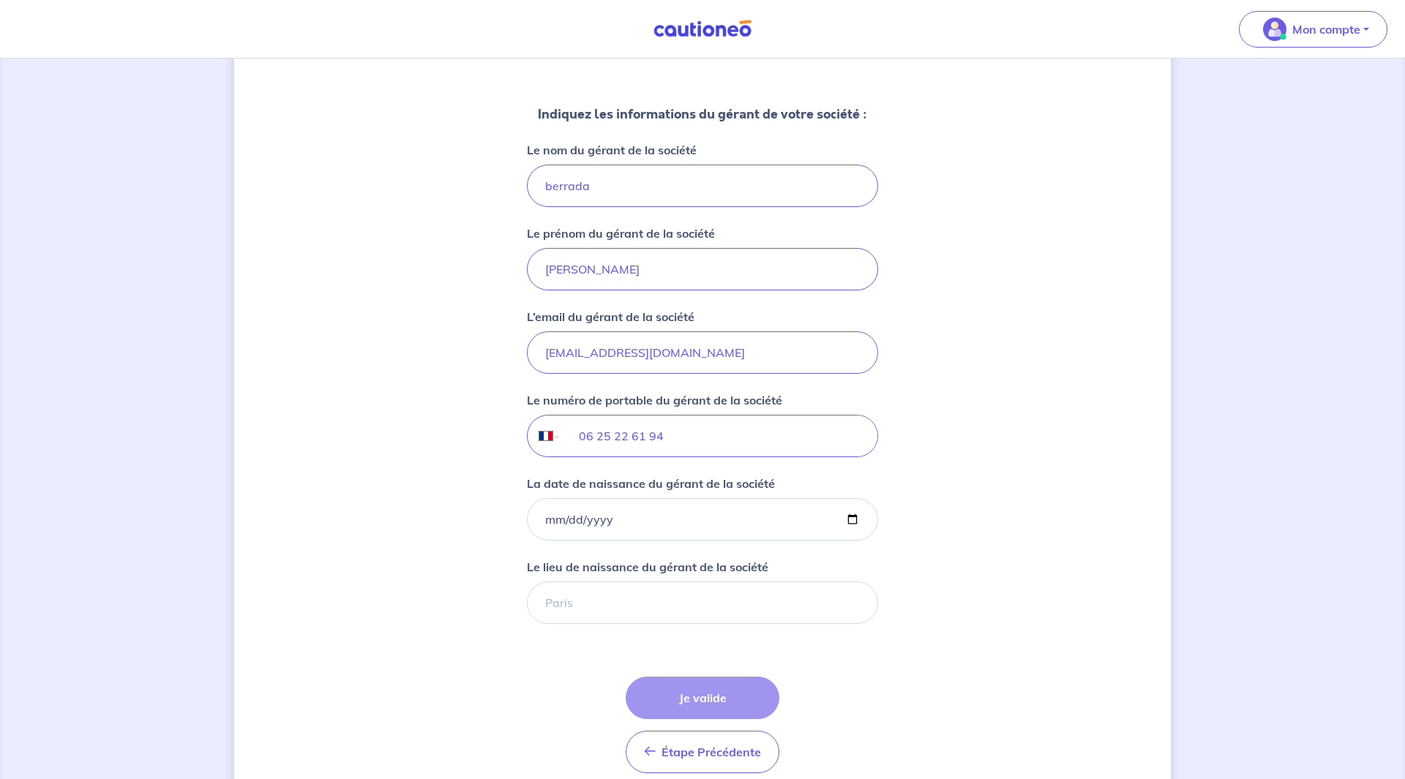
scroll to position [933, 0]
click at [660, 521] on input "La date de naissance du gérant de la société" at bounding box center [702, 517] width 351 height 42
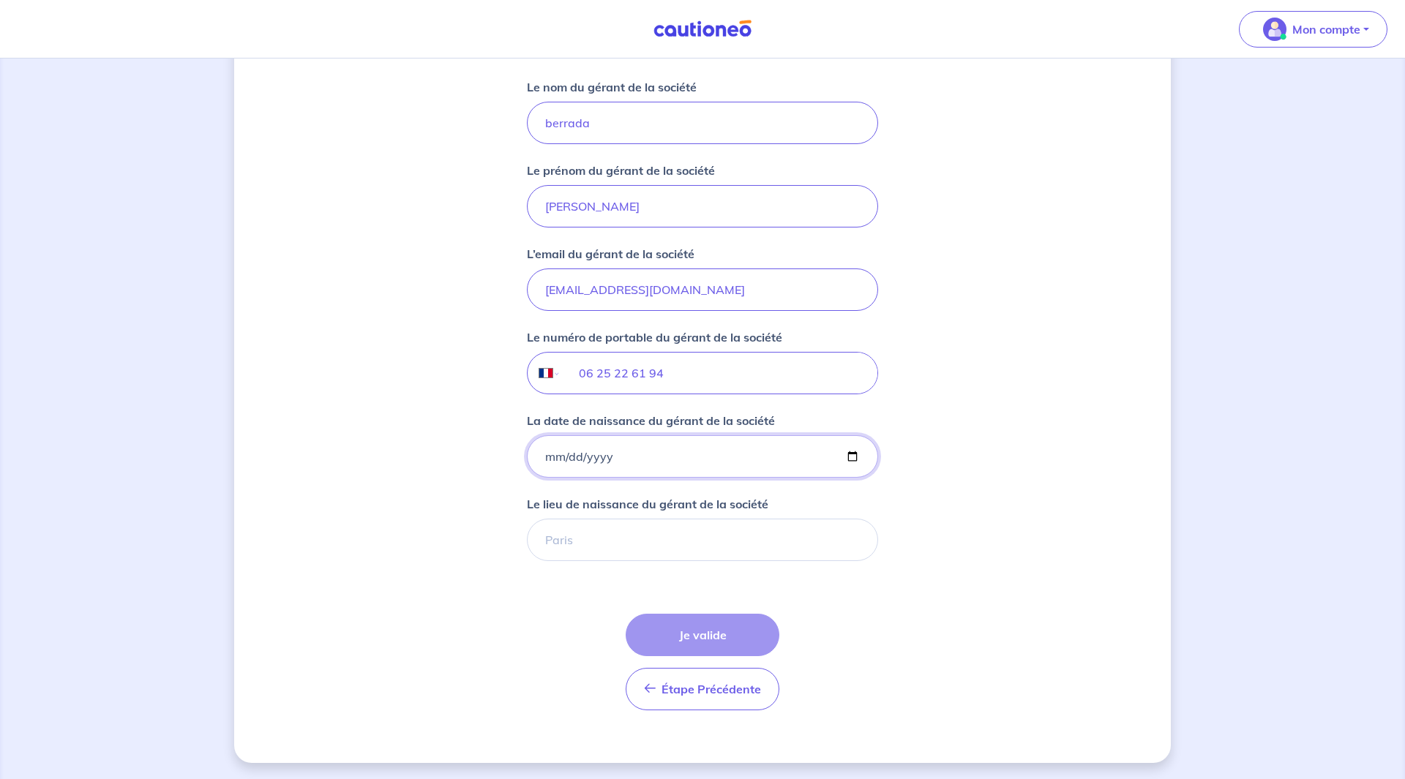
scroll to position [995, 0]
type input "1982-01-01"
click at [621, 458] on input "1982-01-01" at bounding box center [702, 455] width 351 height 42
click at [651, 522] on input "Le lieu de naissance du gérant de la société" at bounding box center [702, 538] width 351 height 42
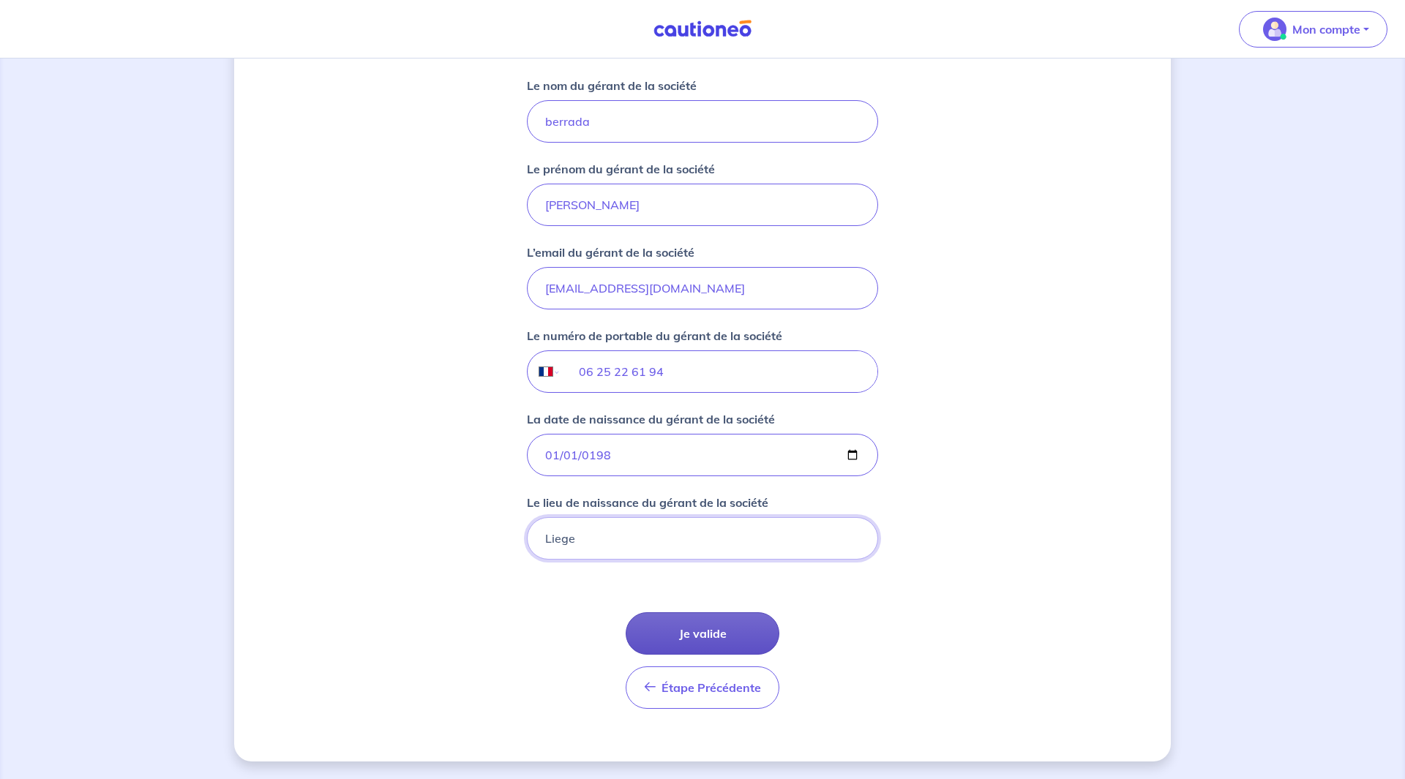
type input "Liege"
click at [716, 639] on button "Je valide" at bounding box center [702, 633] width 154 height 42
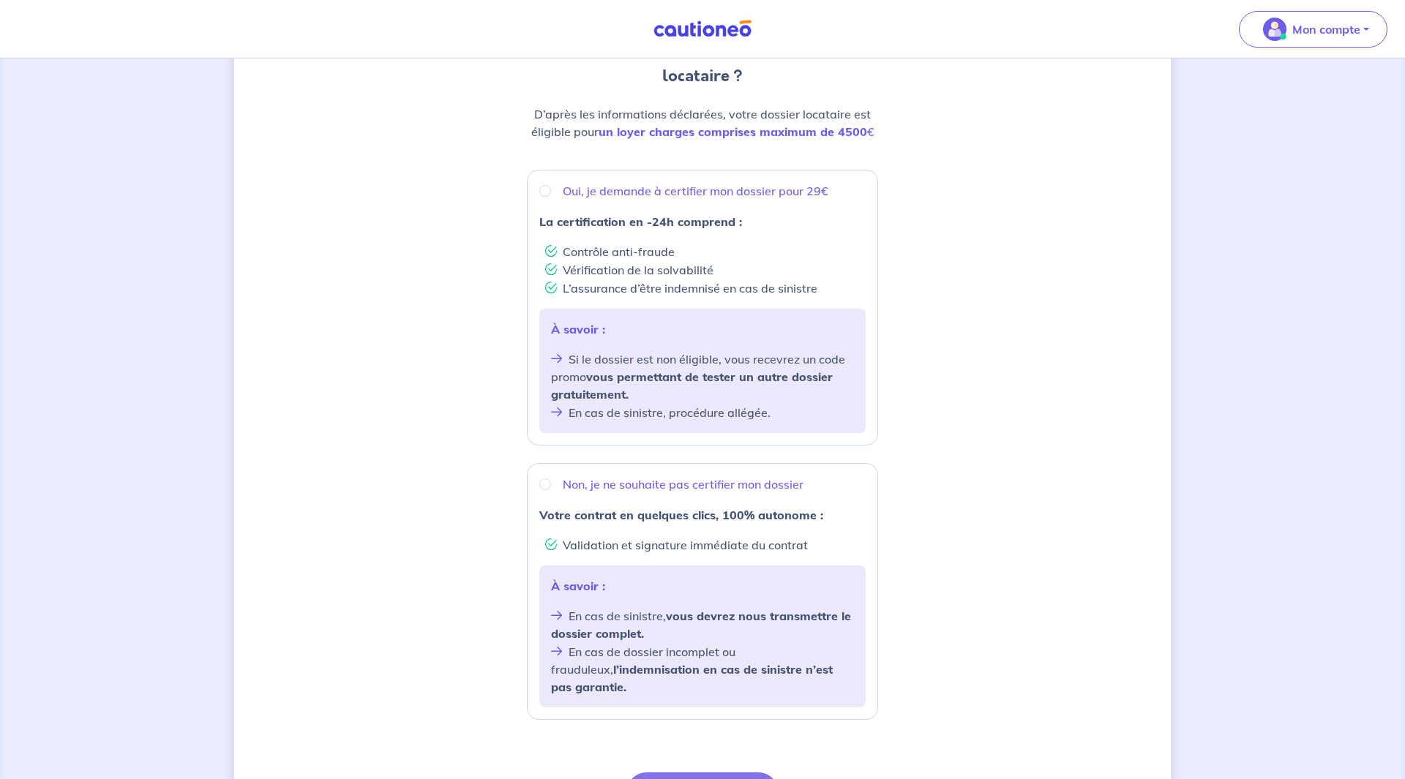
scroll to position [224, 0]
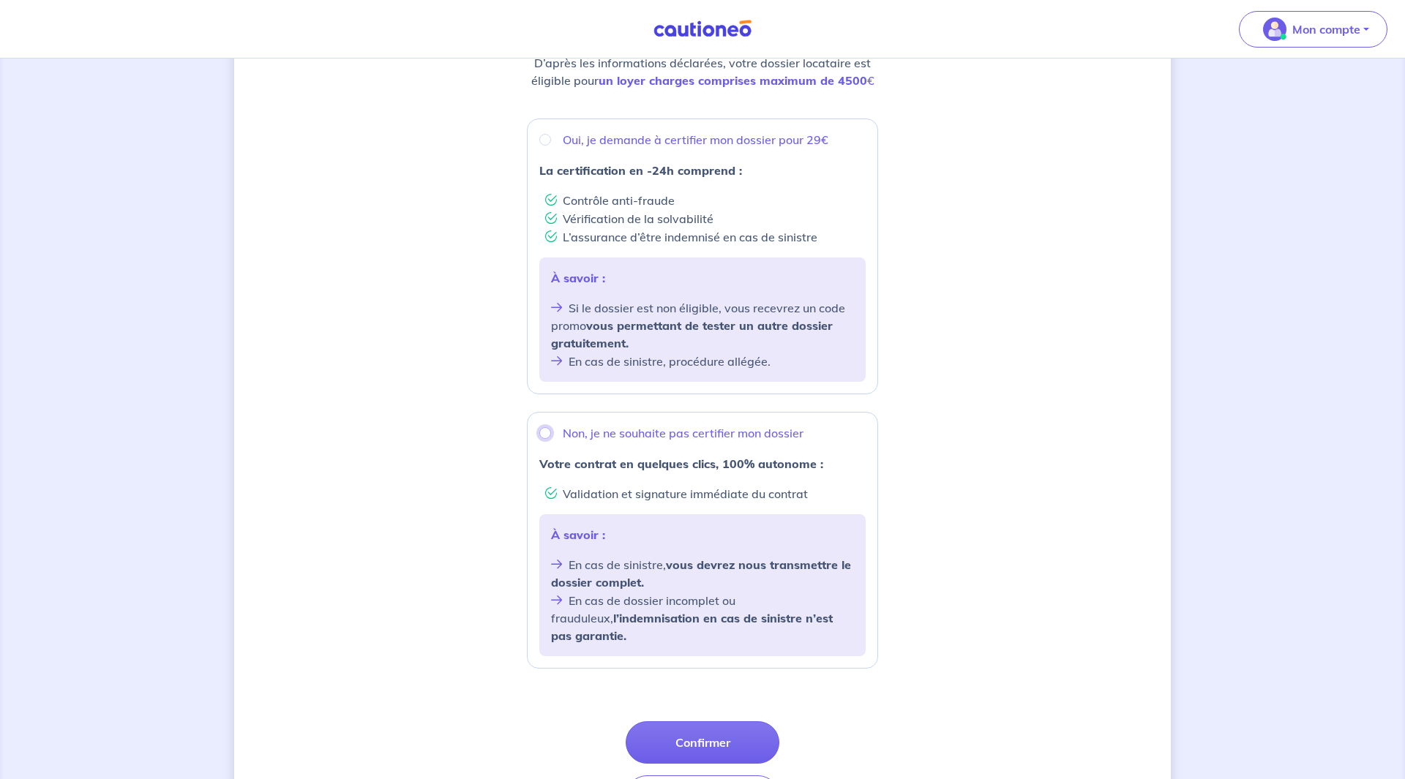
click at [539, 429] on input "Non, je ne souhaite pas certifier mon dossier" at bounding box center [545, 433] width 12 height 12
radio input "true"
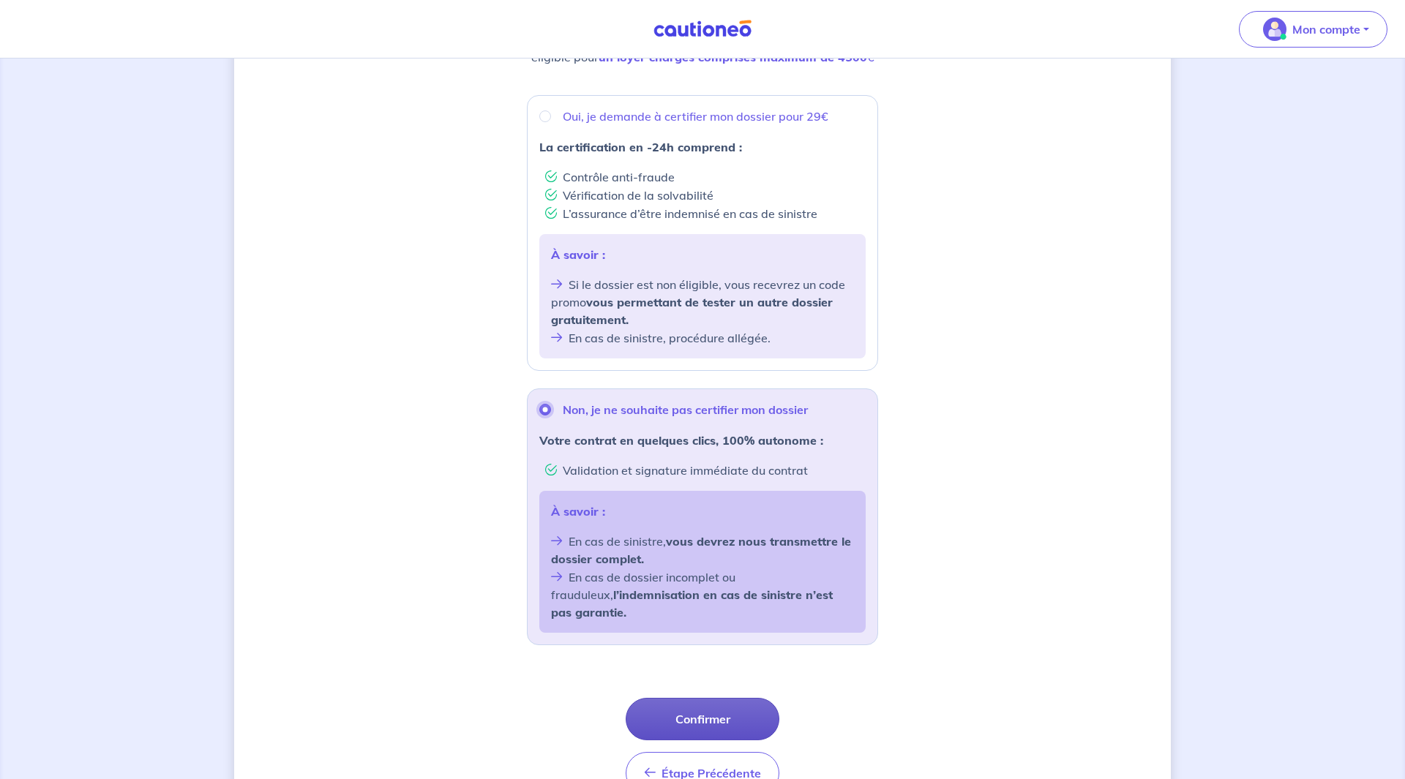
scroll to position [266, 0]
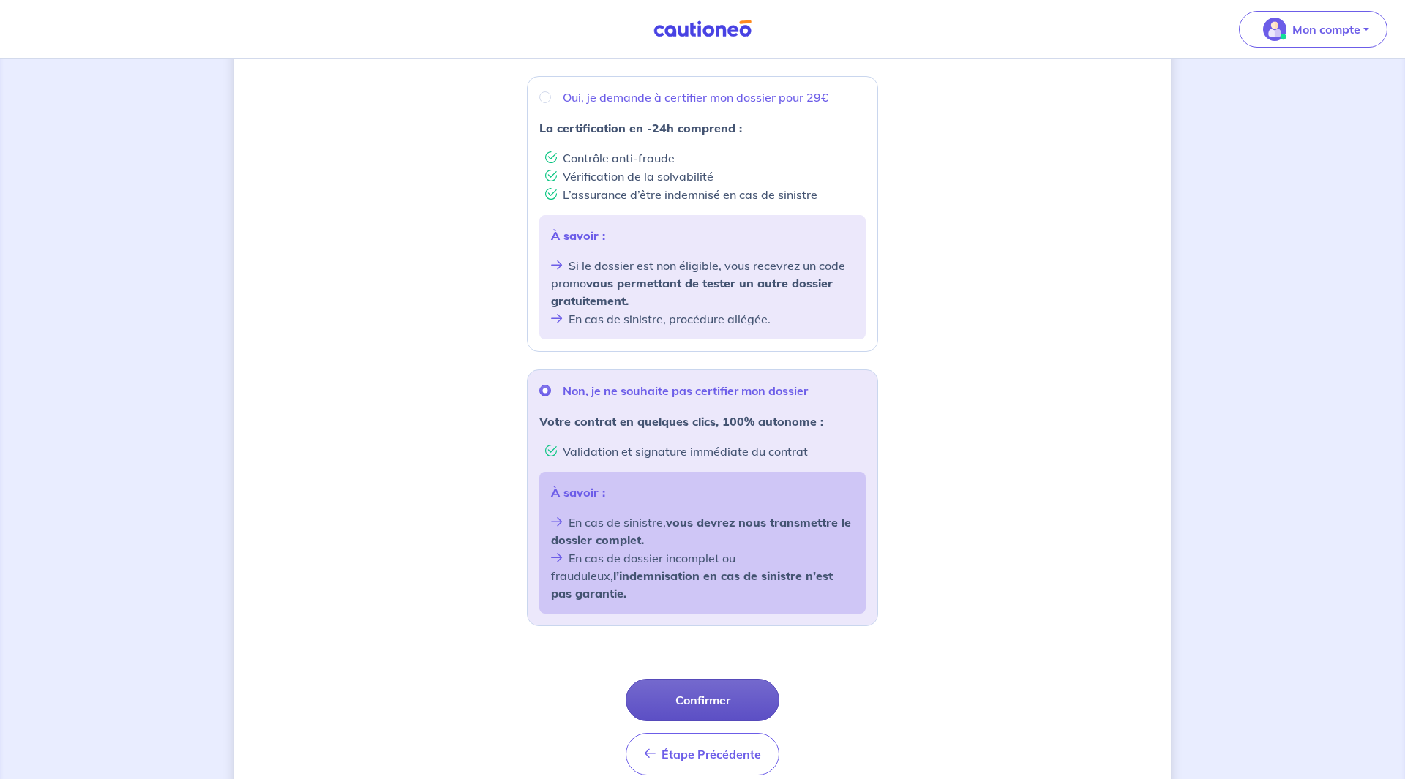
click at [733, 686] on button "Confirmer" at bounding box center [702, 700] width 154 height 42
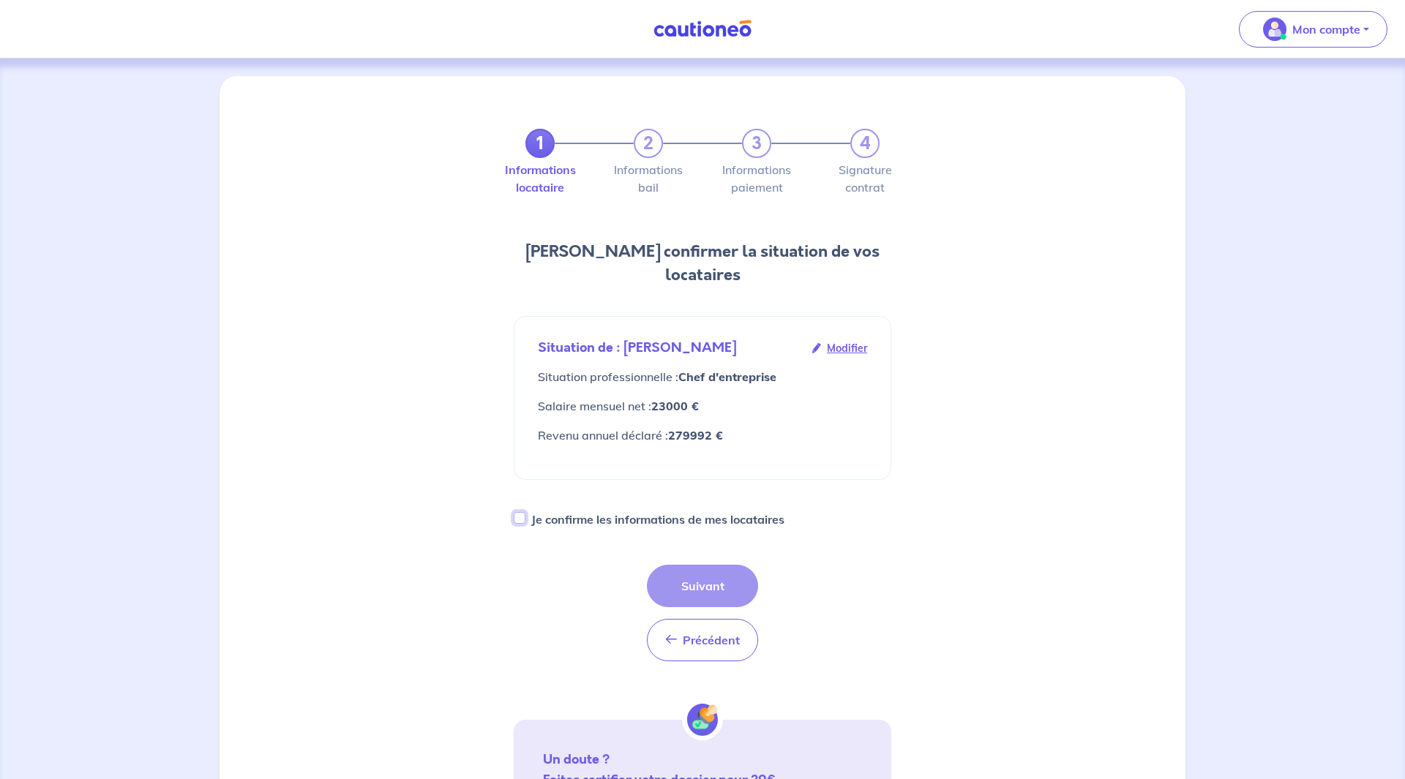
click at [525, 512] on input "Je confirme les informations de mes locataires" at bounding box center [520, 518] width 12 height 12
checkbox input "true"
click at [715, 565] on button "Suivant" at bounding box center [702, 586] width 111 height 42
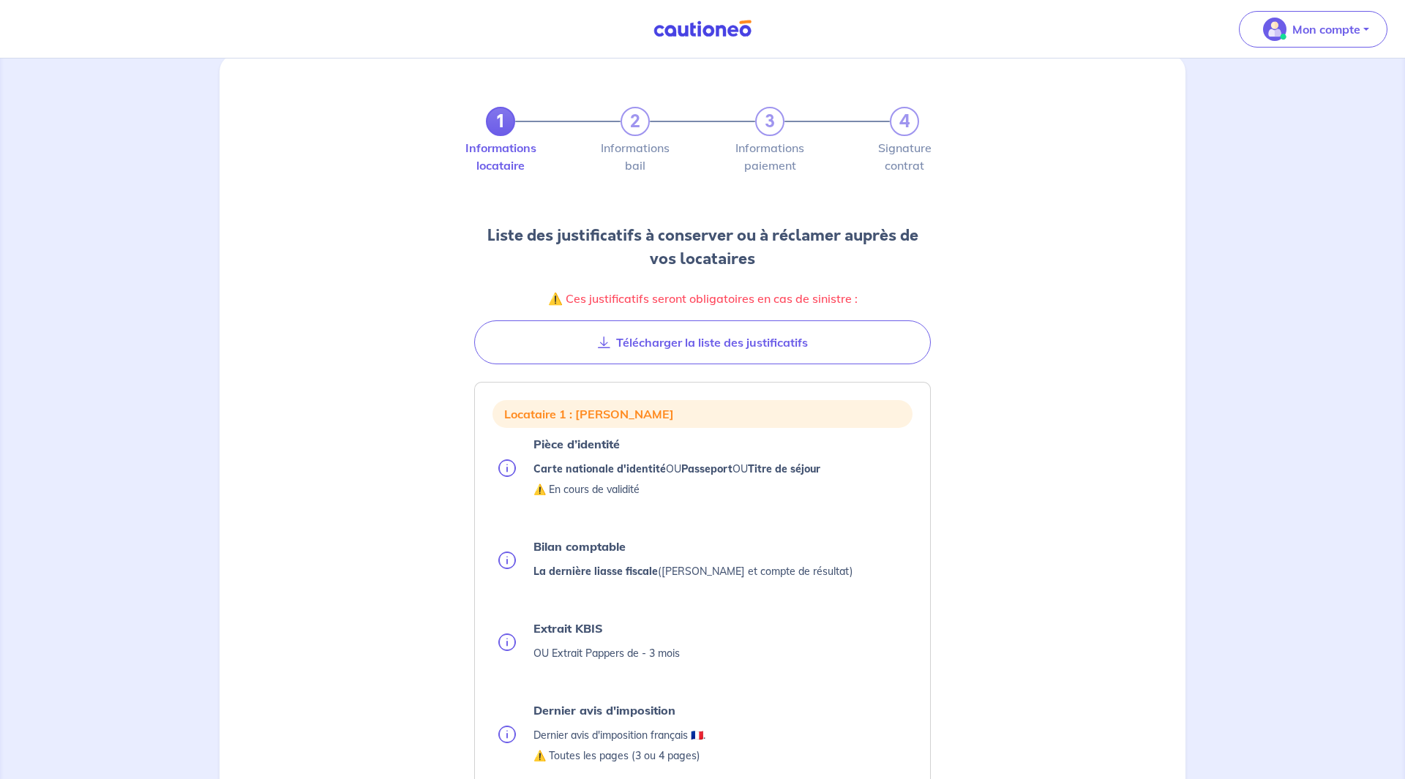
scroll to position [23, 0]
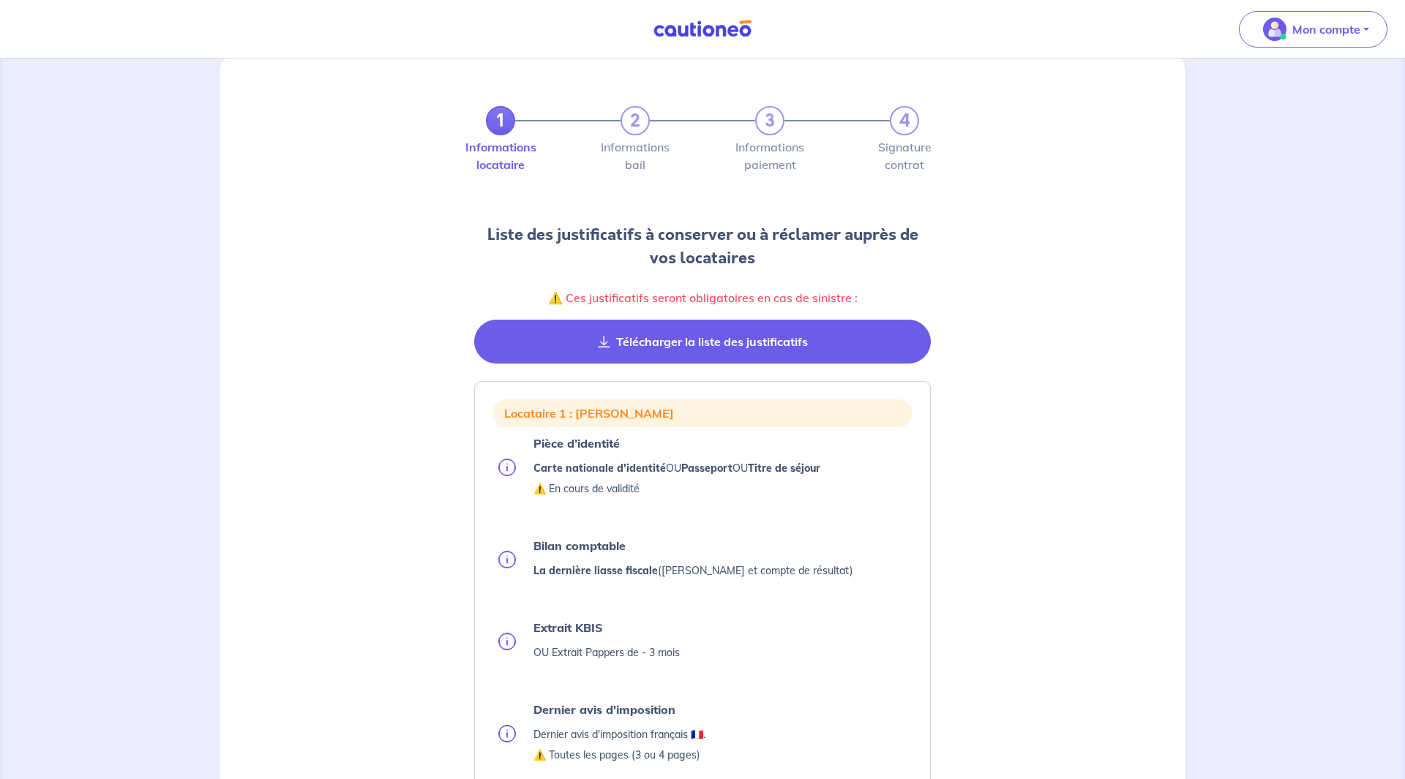
click at [780, 351] on button "Télécharger la liste des justificatifs" at bounding box center [702, 342] width 456 height 44
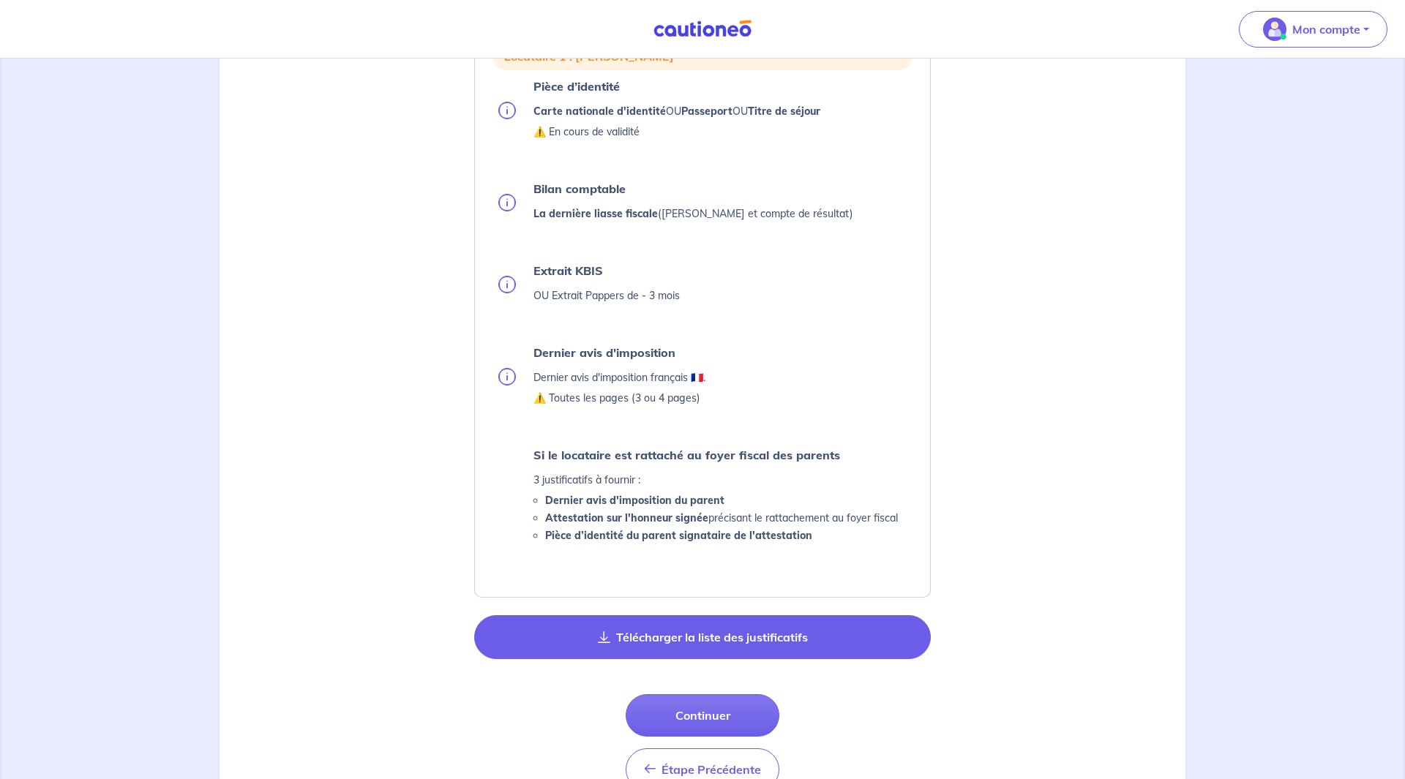
scroll to position [377, 0]
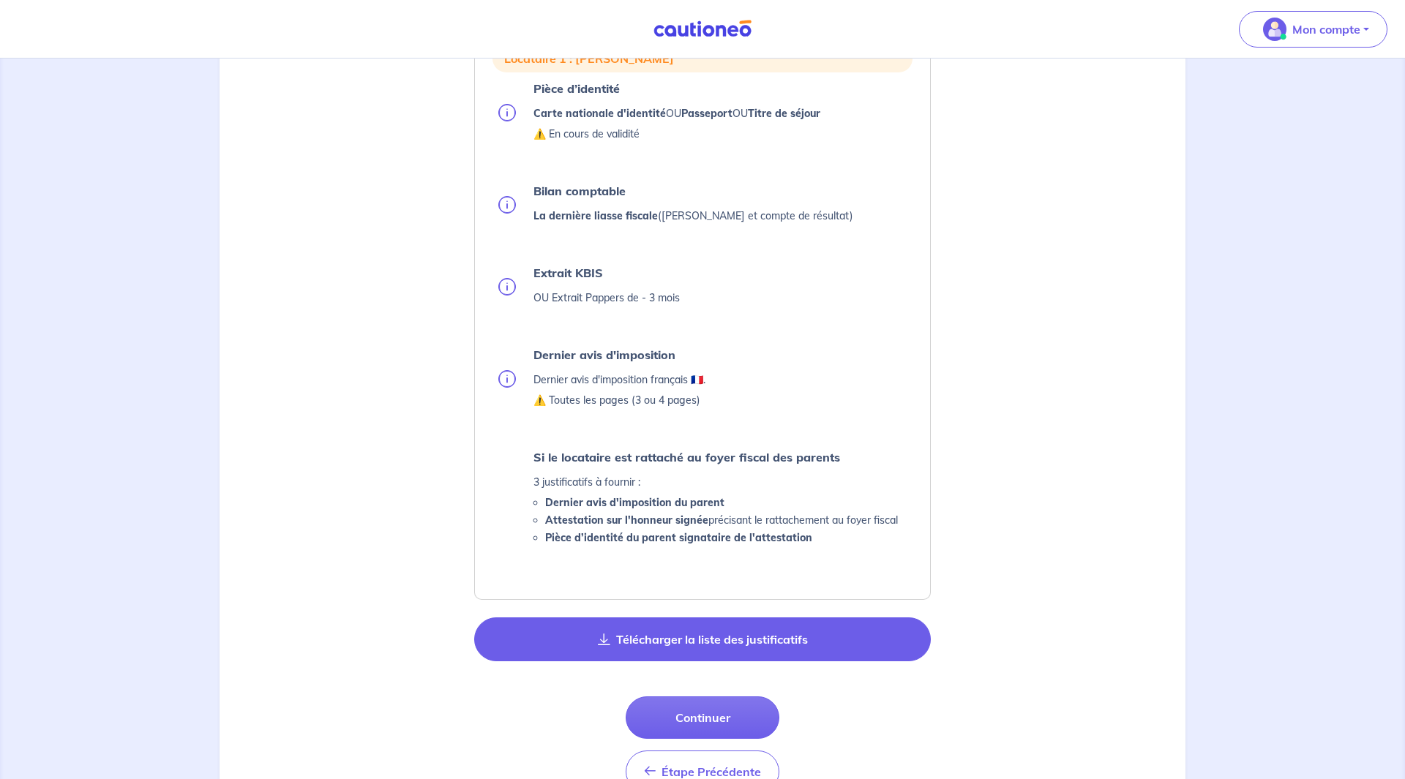
click at [700, 647] on button "Télécharger la liste des justificatifs" at bounding box center [702, 639] width 456 height 44
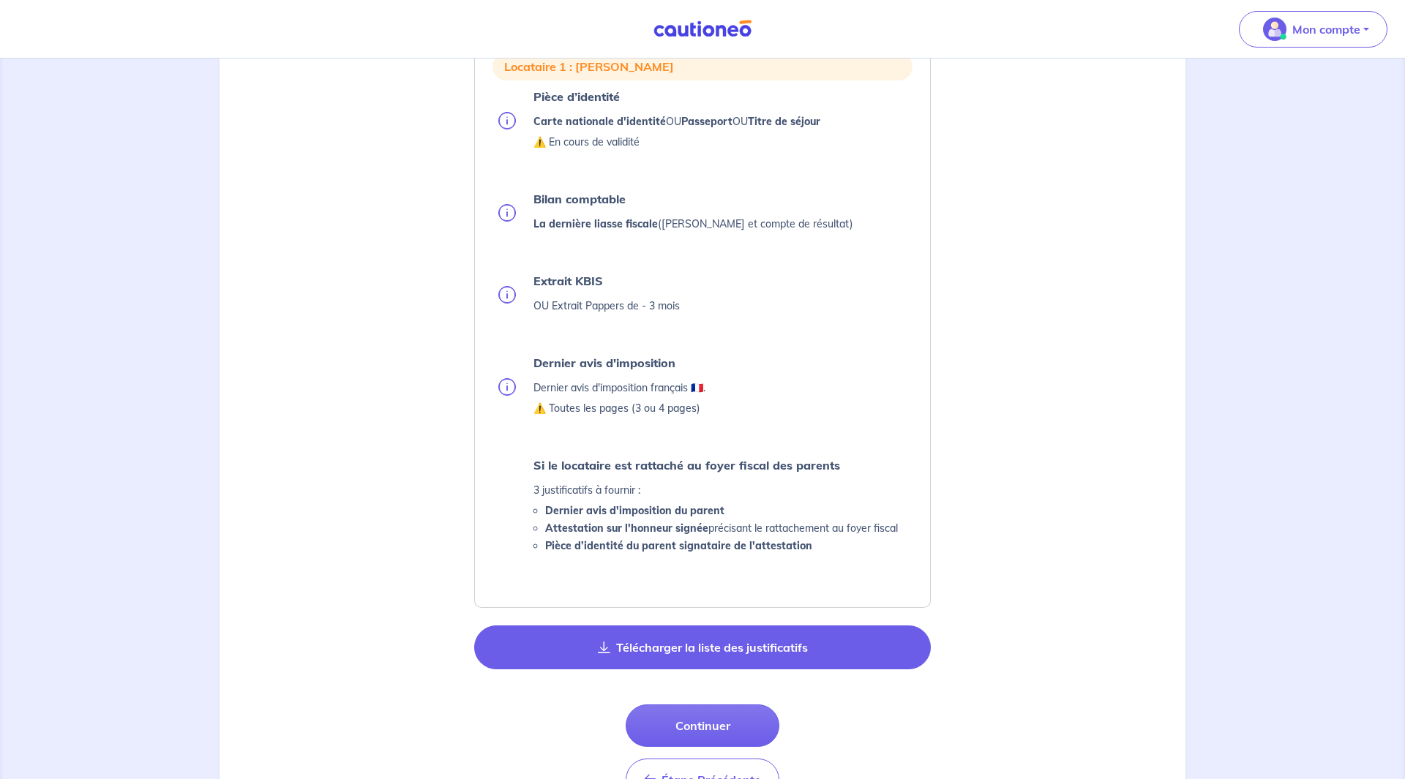
scroll to position [340, 0]
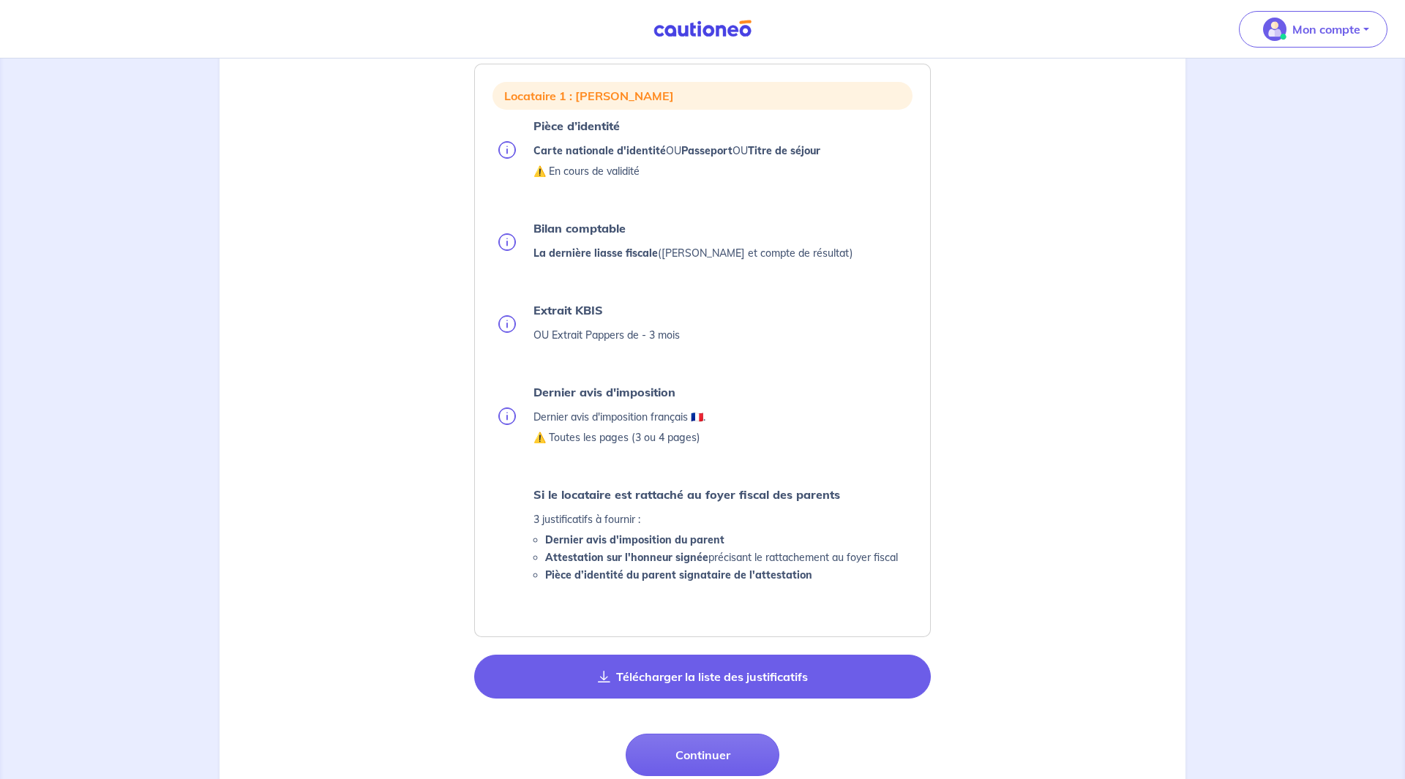
click at [723, 684] on button "Télécharger la liste des justificatifs" at bounding box center [702, 677] width 456 height 44
click at [726, 678] on button "Télécharger la liste des justificatifs" at bounding box center [702, 677] width 456 height 44
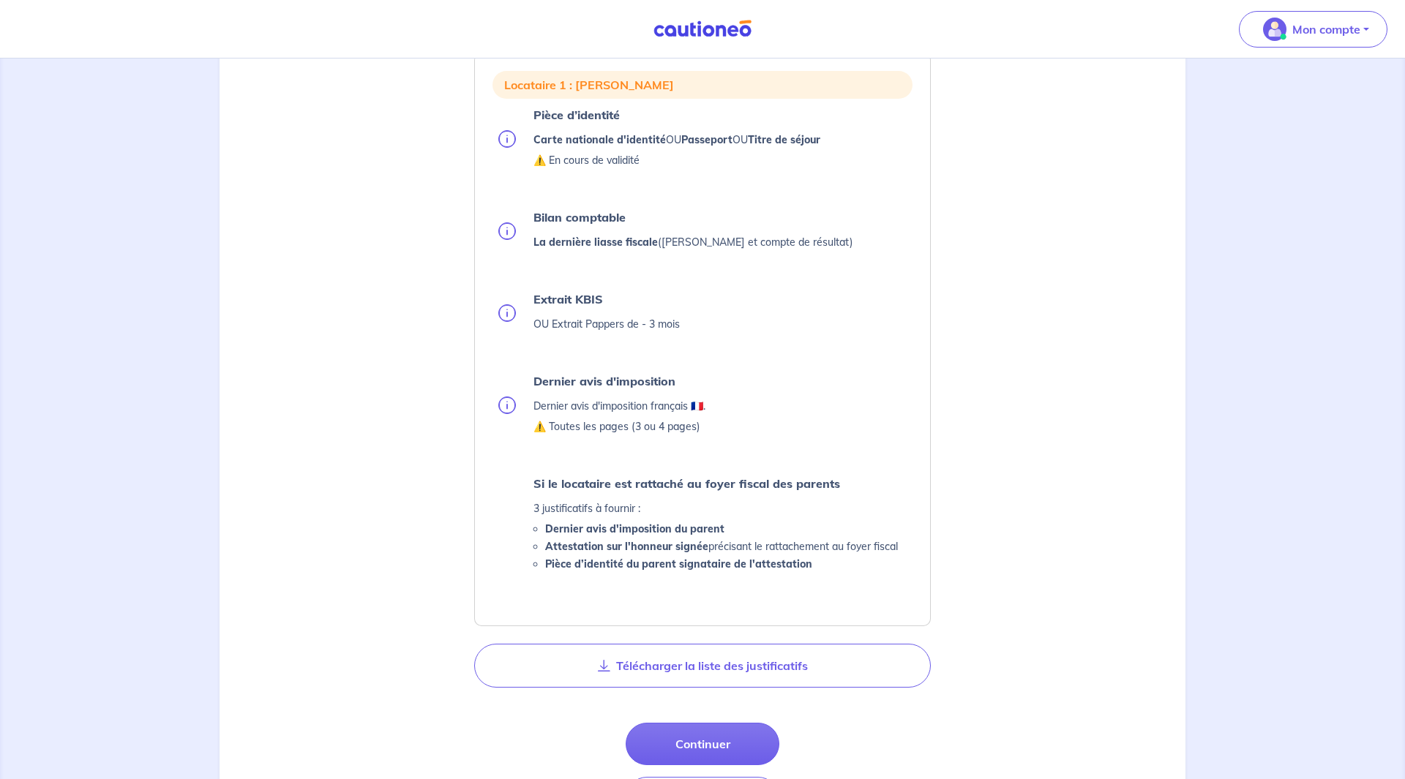
scroll to position [339, 0]
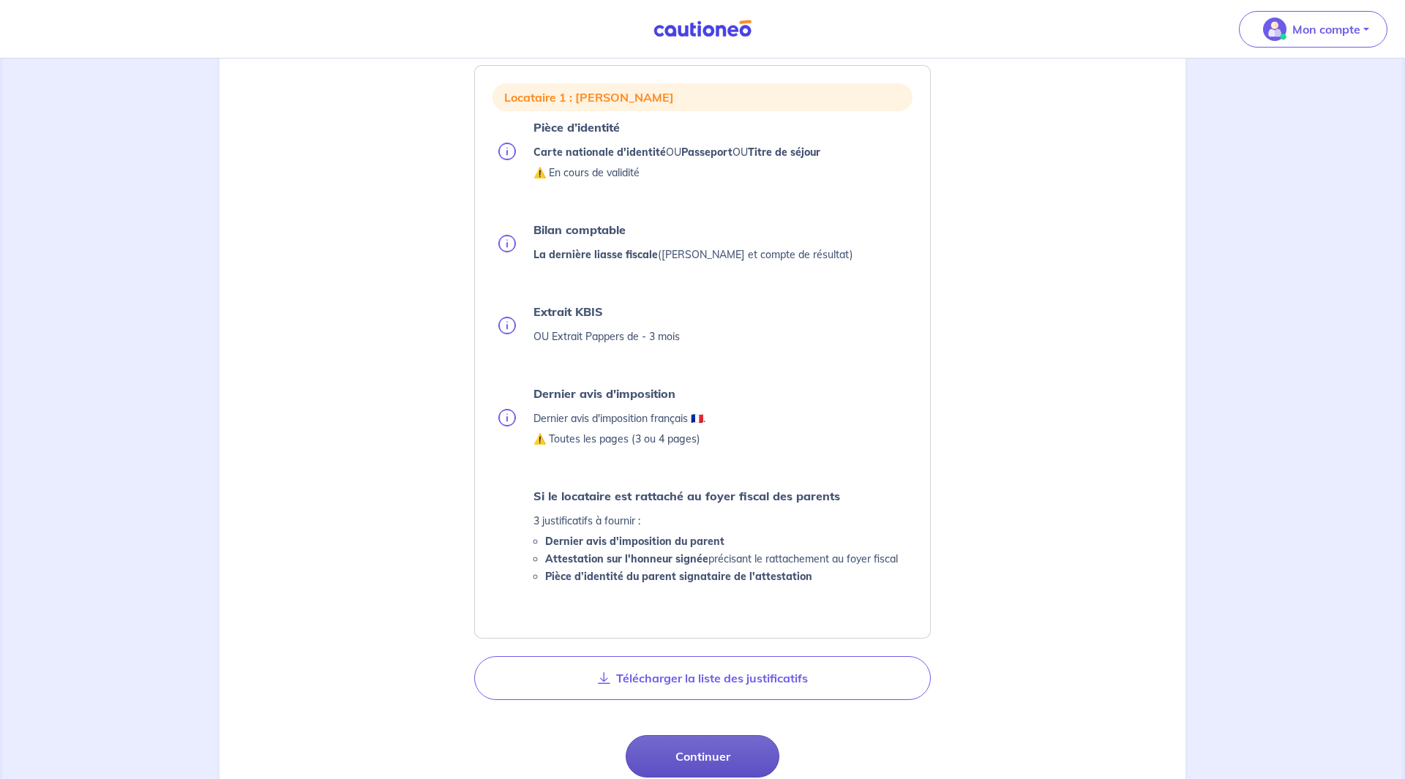
click at [691, 738] on button "Continuer" at bounding box center [702, 756] width 154 height 42
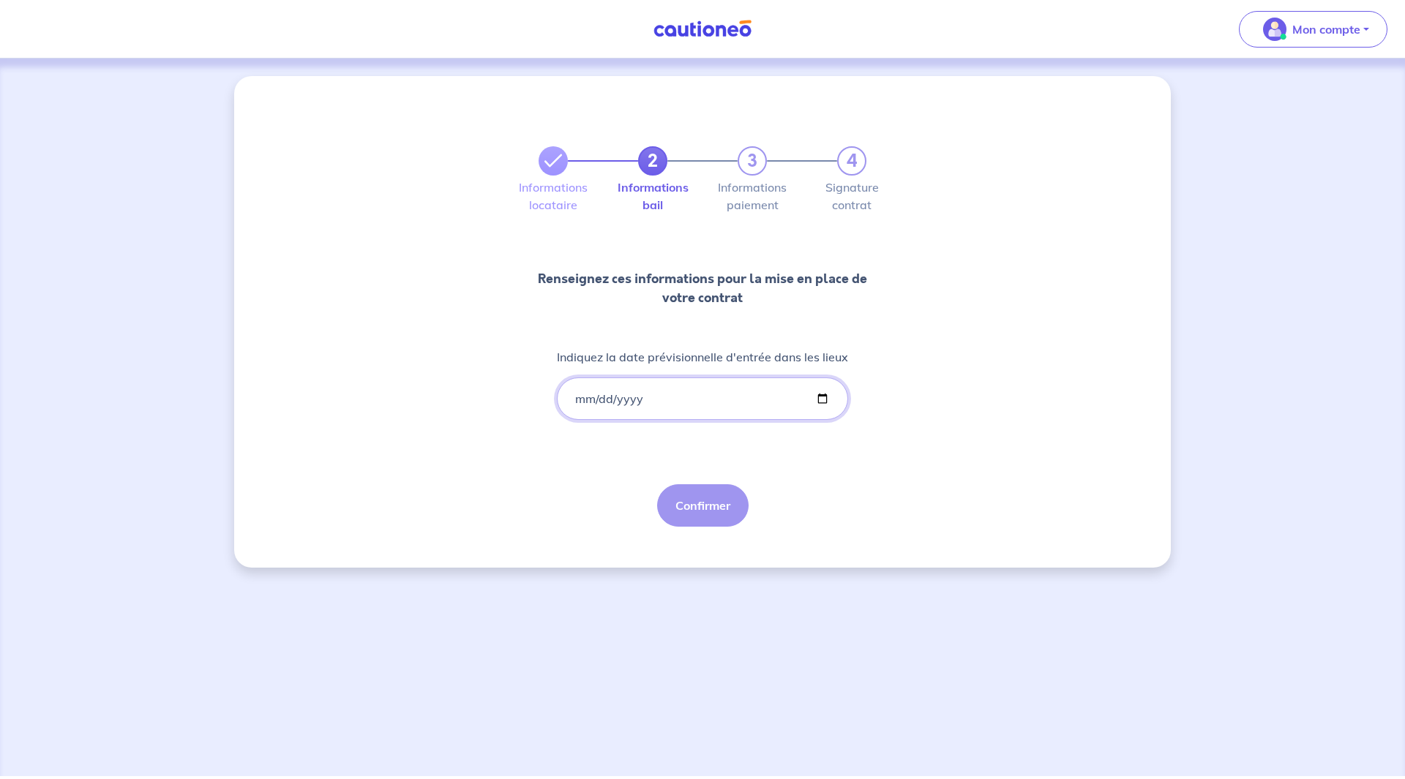
click at [680, 403] on input "Indiquez la date prévisionnelle d'entrée dans les lieux" at bounding box center [702, 398] width 291 height 42
click at [824, 399] on input "Indiquez la date prévisionnelle d'entrée dans les lieux" at bounding box center [702, 398] width 291 height 42
type input "2025-11-01"
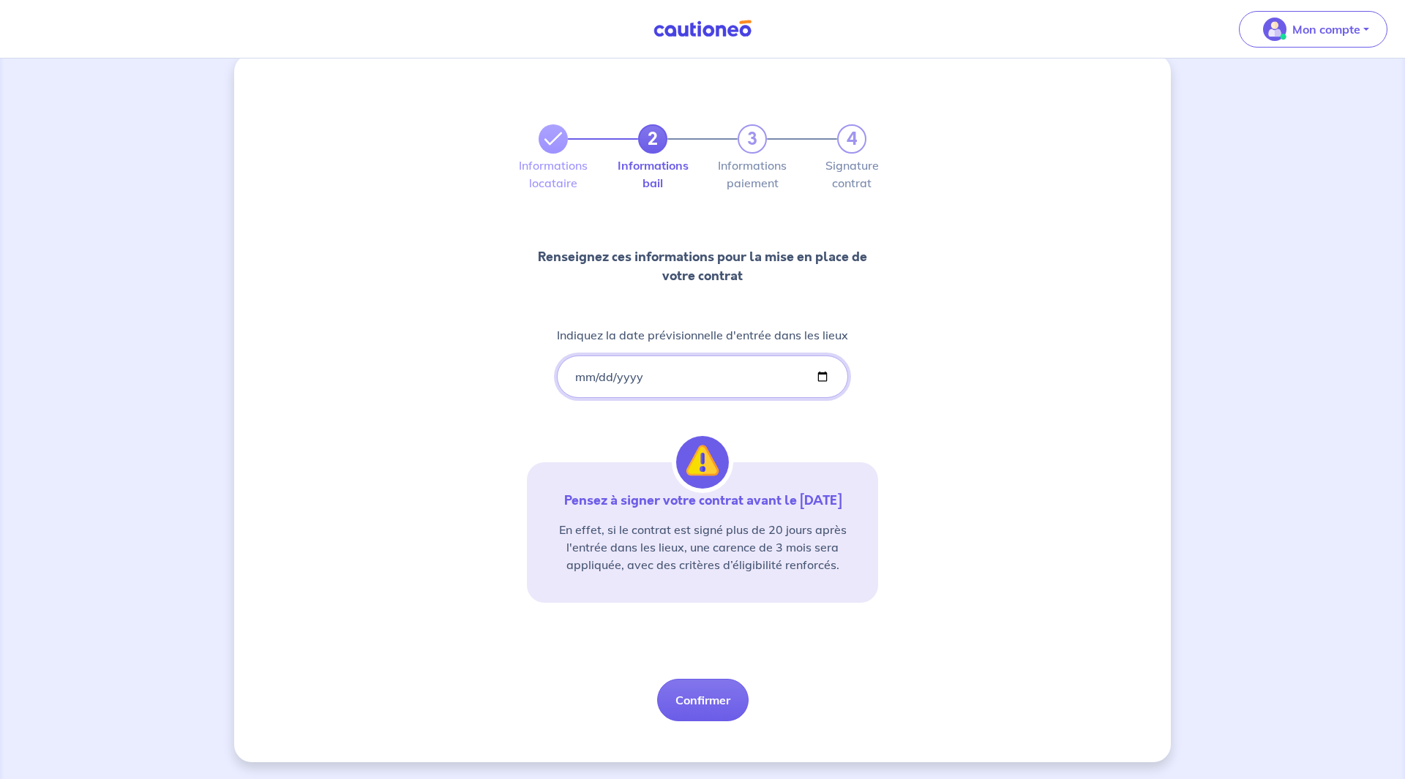
scroll to position [23, 0]
drag, startPoint x: 622, startPoint y: 516, endPoint x: 662, endPoint y: 553, distance: 54.4
click at [661, 552] on div "Pensez à signer votre contrat avant le 21/11/2025 En effet, si le contrat est s…" at bounding box center [702, 532] width 351 height 140
click at [669, 556] on p "En effet, si le contrat est signé plus de 20 jours après l'entrée dans les lieu…" at bounding box center [702, 546] width 316 height 53
drag, startPoint x: 620, startPoint y: 497, endPoint x: 704, endPoint y: 497, distance: 84.1
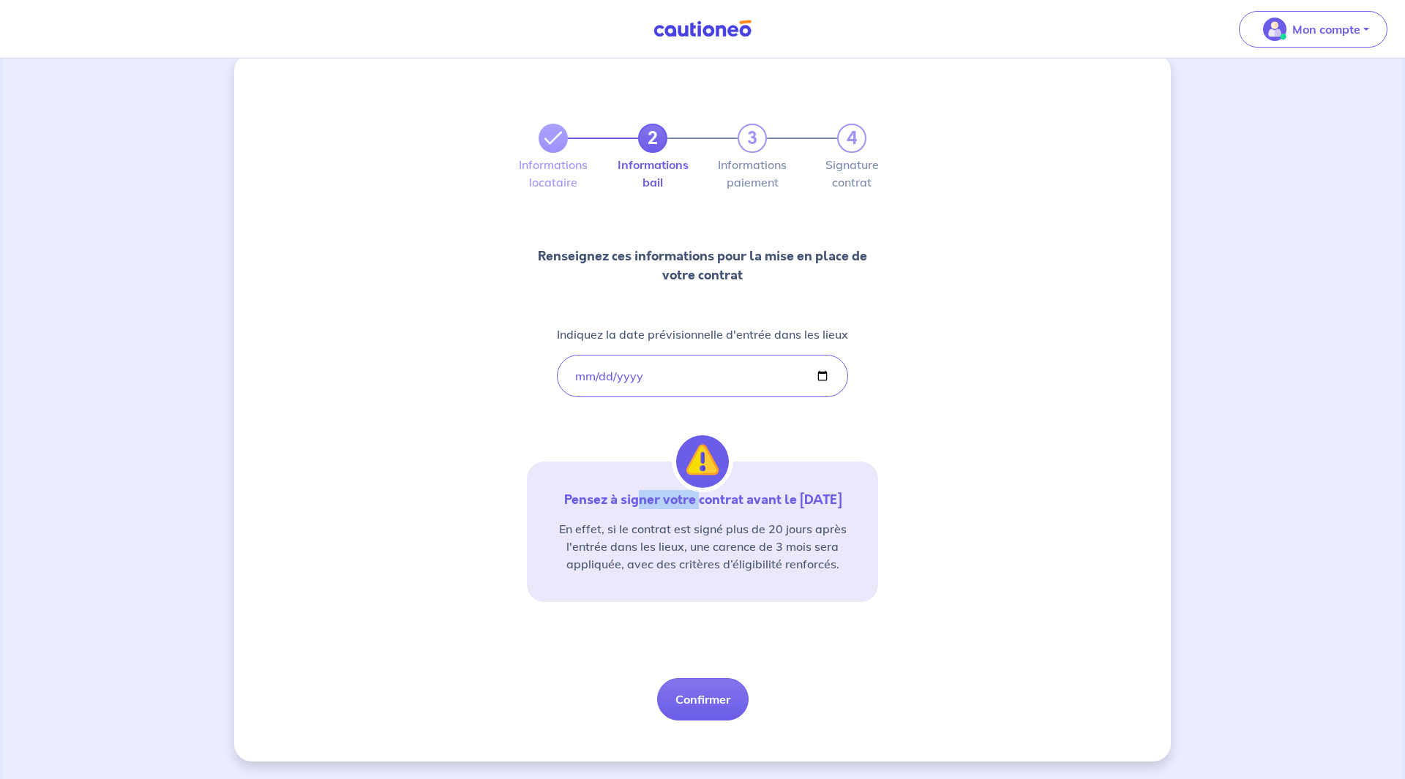
click at [701, 497] on p "Pensez à signer votre contrat avant le 21/11/2025" at bounding box center [702, 500] width 316 height 18
click at [747, 497] on p "Pensez à signer votre contrat avant le 21/11/2025" at bounding box center [702, 500] width 316 height 18
click at [783, 496] on p "Pensez à signer votre contrat avant le 21/11/2025" at bounding box center [702, 500] width 316 height 18
click at [718, 715] on button "Confirmer" at bounding box center [702, 699] width 91 height 42
select select "FR"
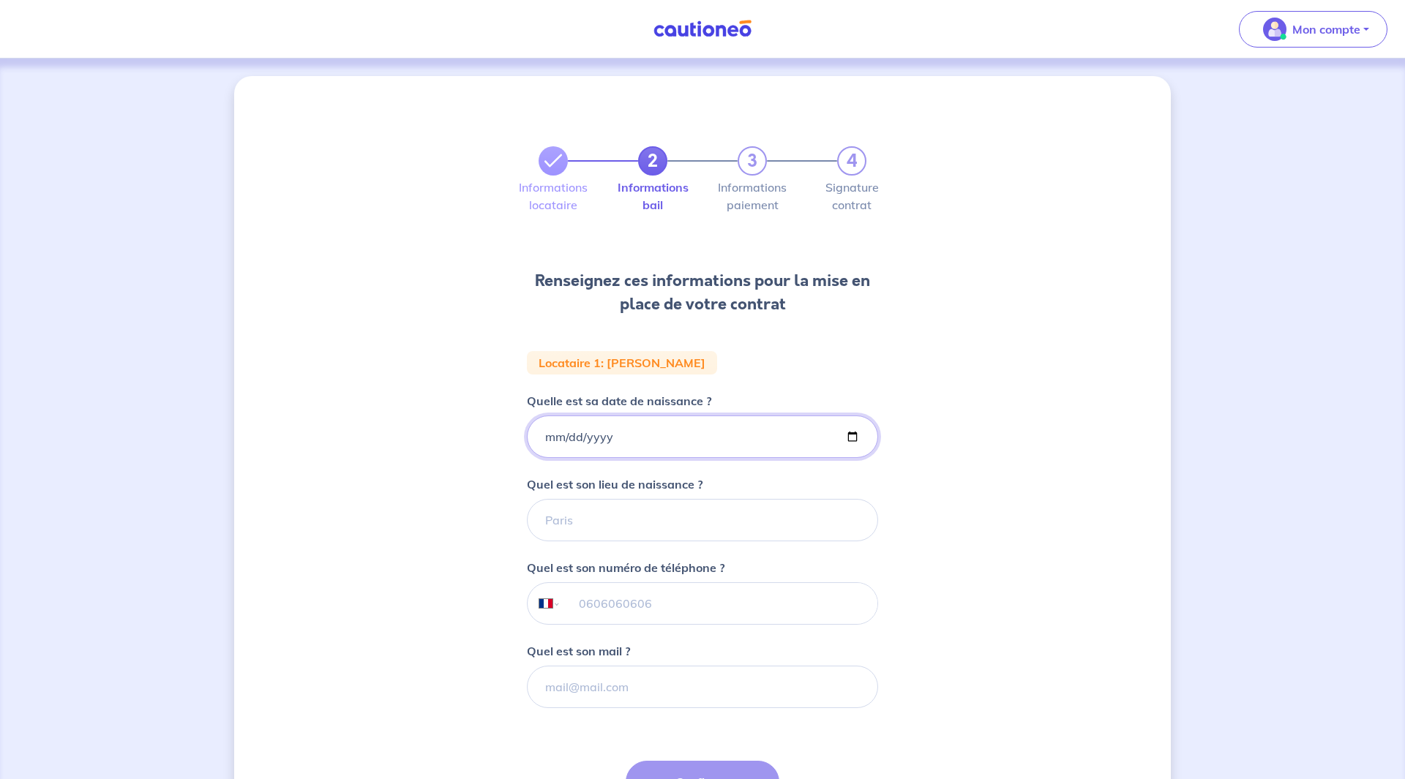
click at [680, 429] on input "Quelle est sa date de naissance ?" at bounding box center [702, 437] width 351 height 42
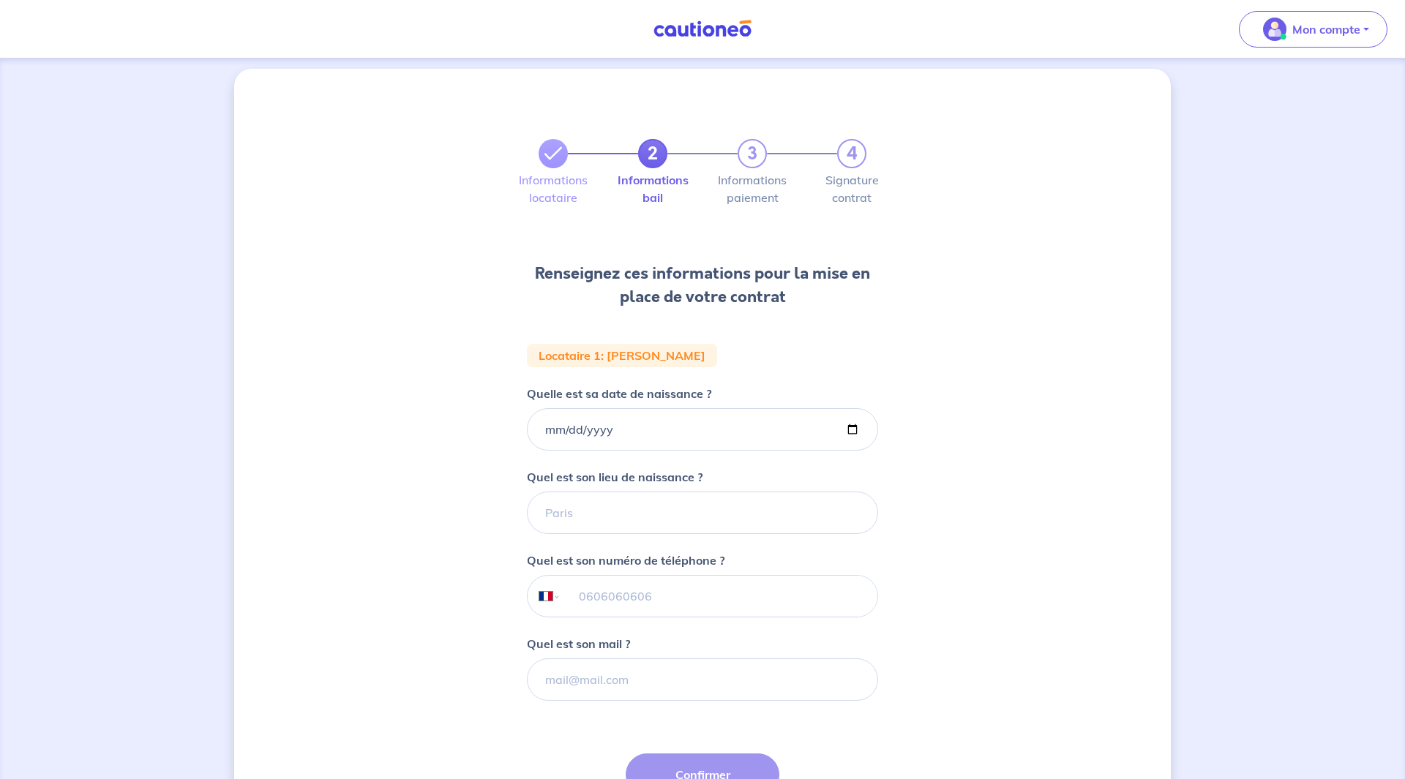
scroll to position [15, 0]
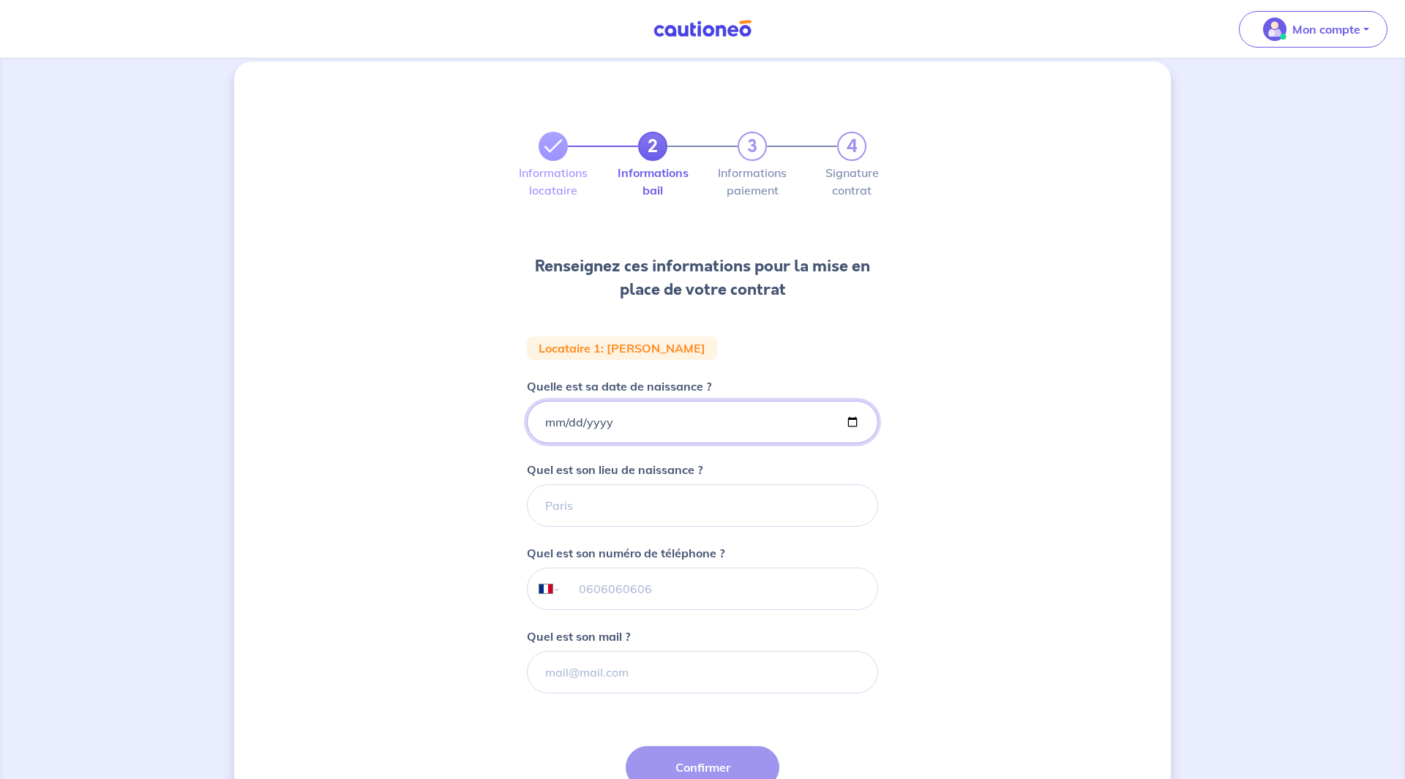
click at [845, 416] on input "Quelle est sa date de naissance ?" at bounding box center [702, 422] width 351 height 42
click at [854, 421] on input "Quelle est sa date de naissance ?" at bounding box center [702, 422] width 351 height 42
click at [615, 426] on input "Quelle est sa date de naissance ?" at bounding box center [702, 422] width 351 height 42
type input "1989-06-02"
click at [649, 496] on input "Quel est son lieu de naissance ?" at bounding box center [702, 505] width 351 height 42
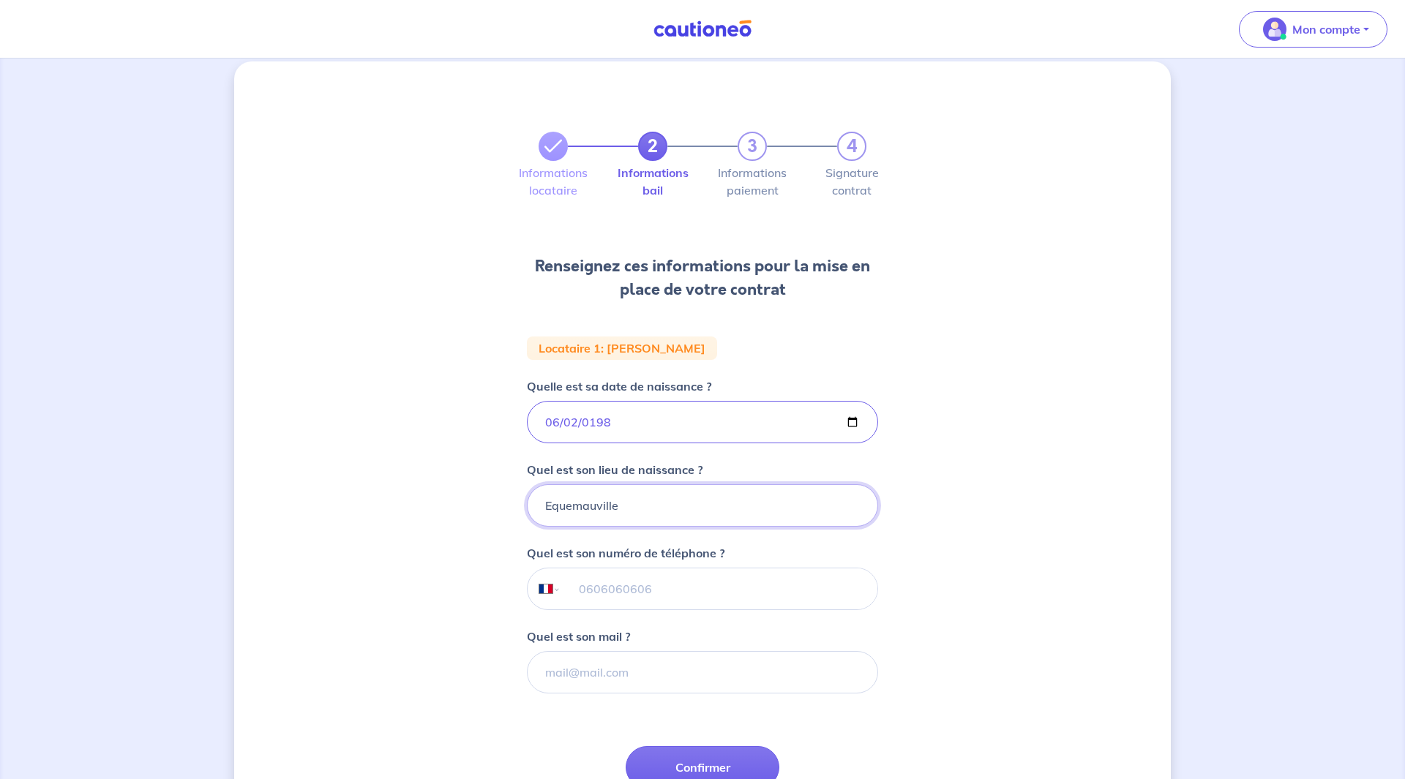
type input "Equemauville"
click at [615, 595] on input "tel" at bounding box center [719, 588] width 316 height 41
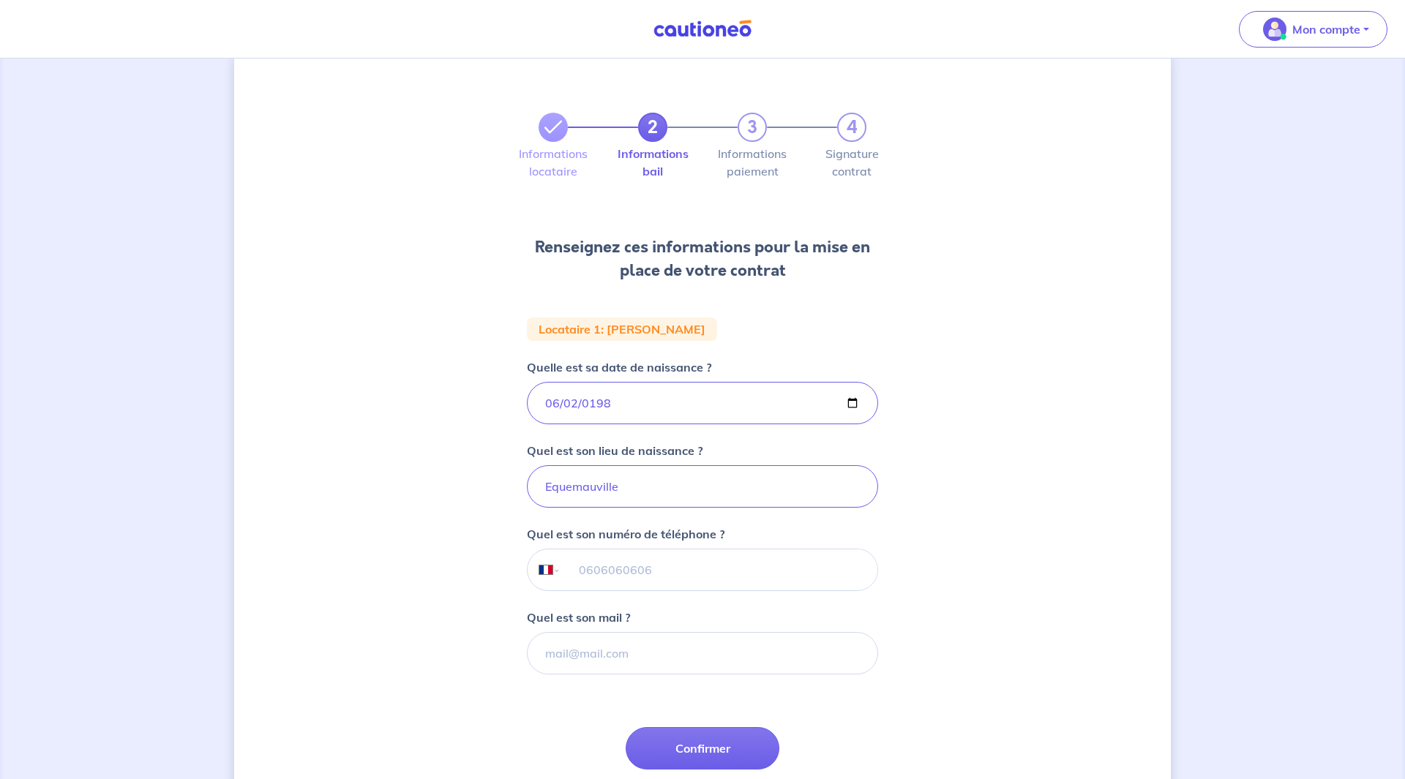
scroll to position [37, 0]
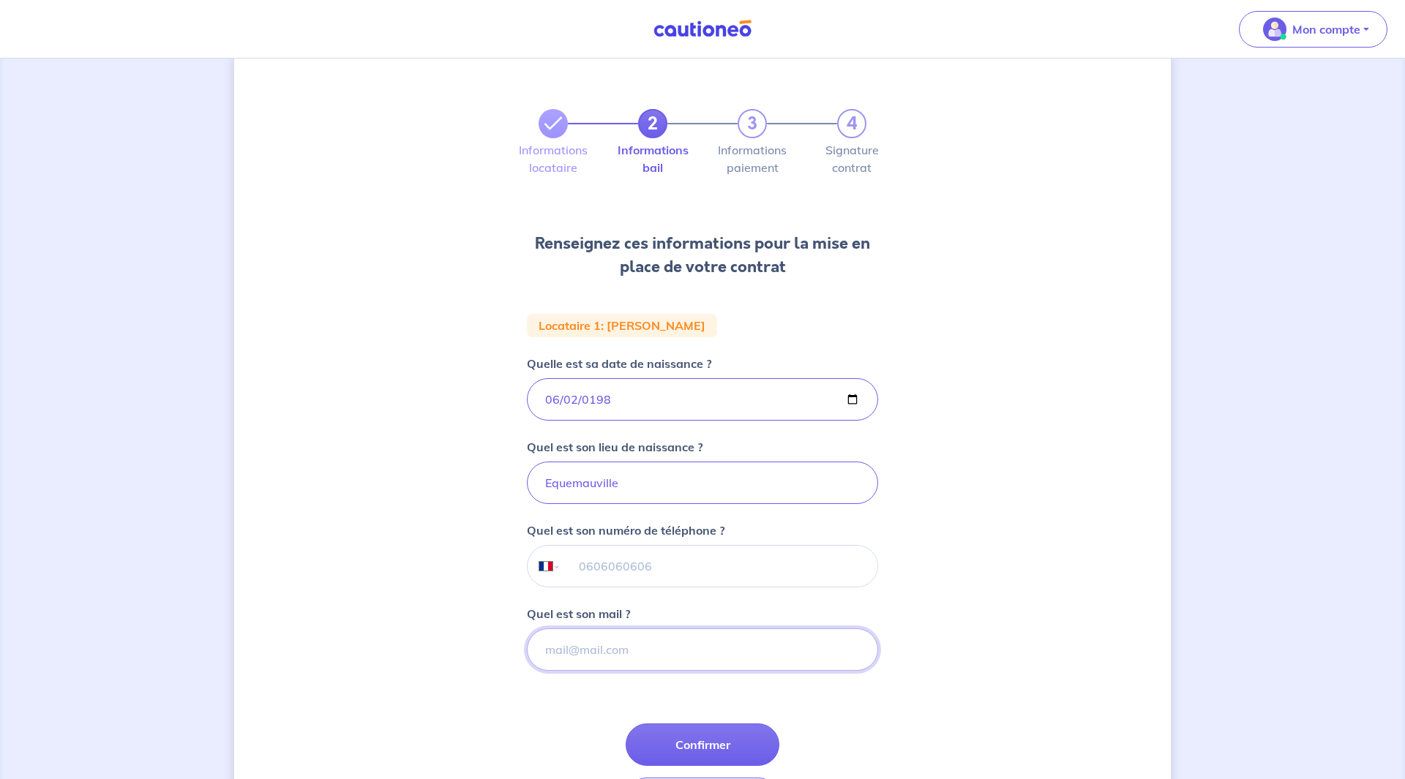
click at [612, 647] on input "Quel est son mail ?" at bounding box center [702, 649] width 351 height 42
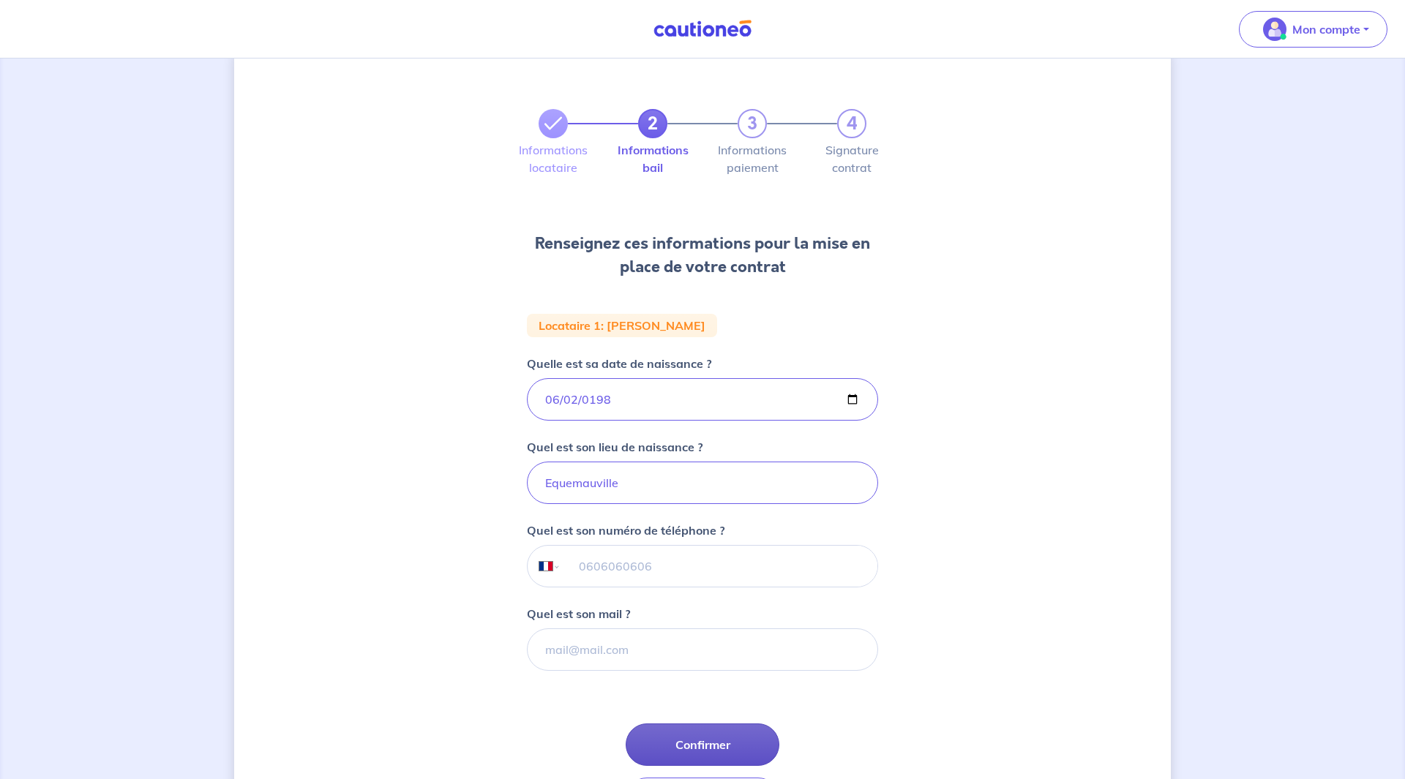
click at [712, 750] on button "Confirmer" at bounding box center [702, 744] width 154 height 42
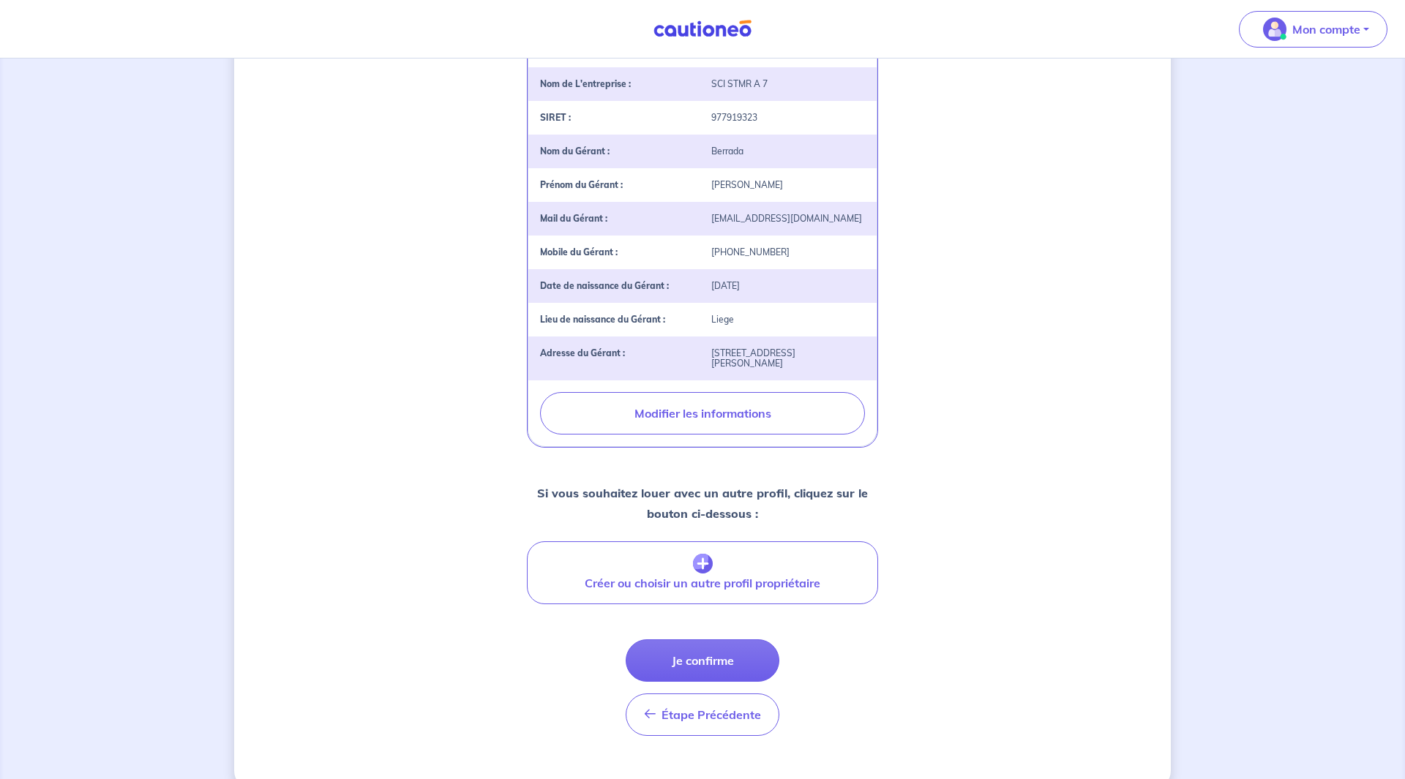
scroll to position [354, 0]
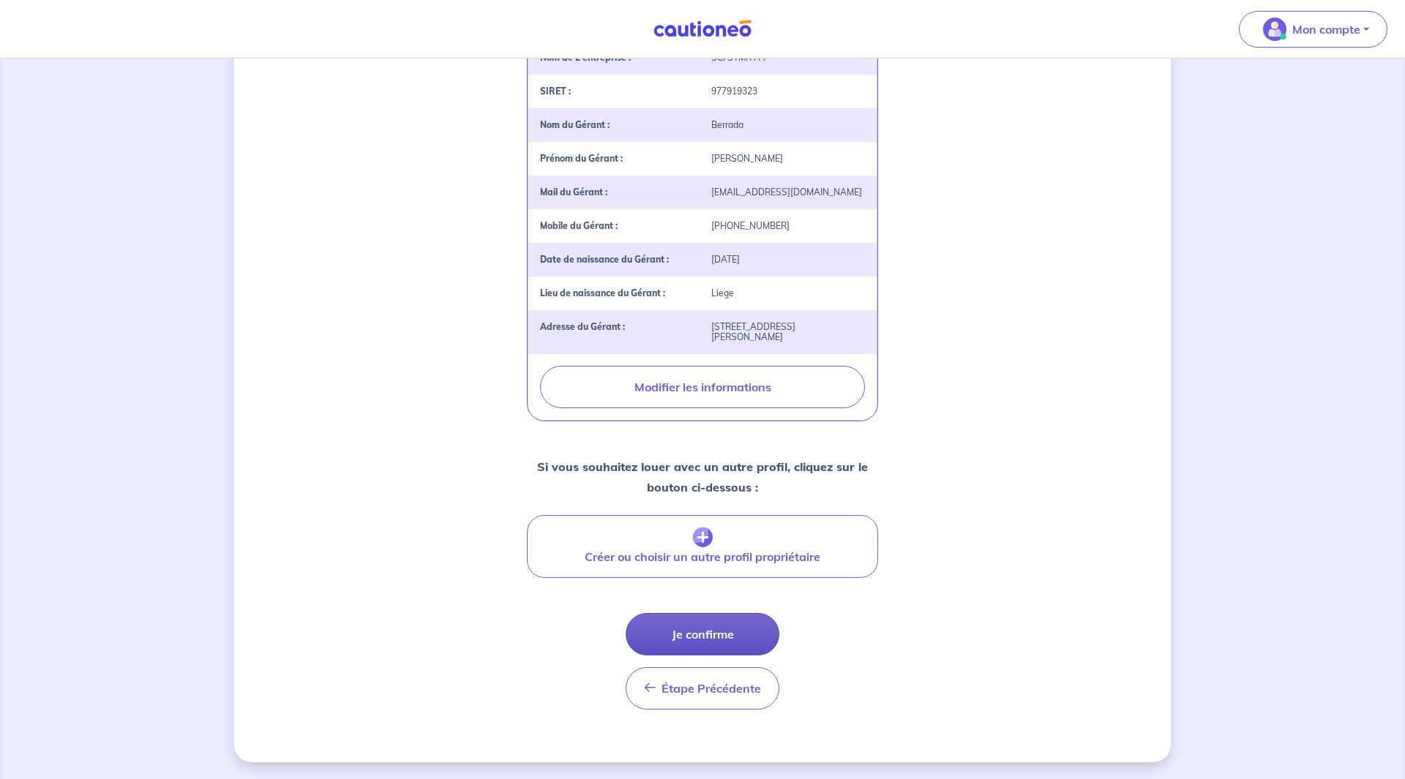
click at [722, 628] on button "Je confirme" at bounding box center [702, 634] width 154 height 42
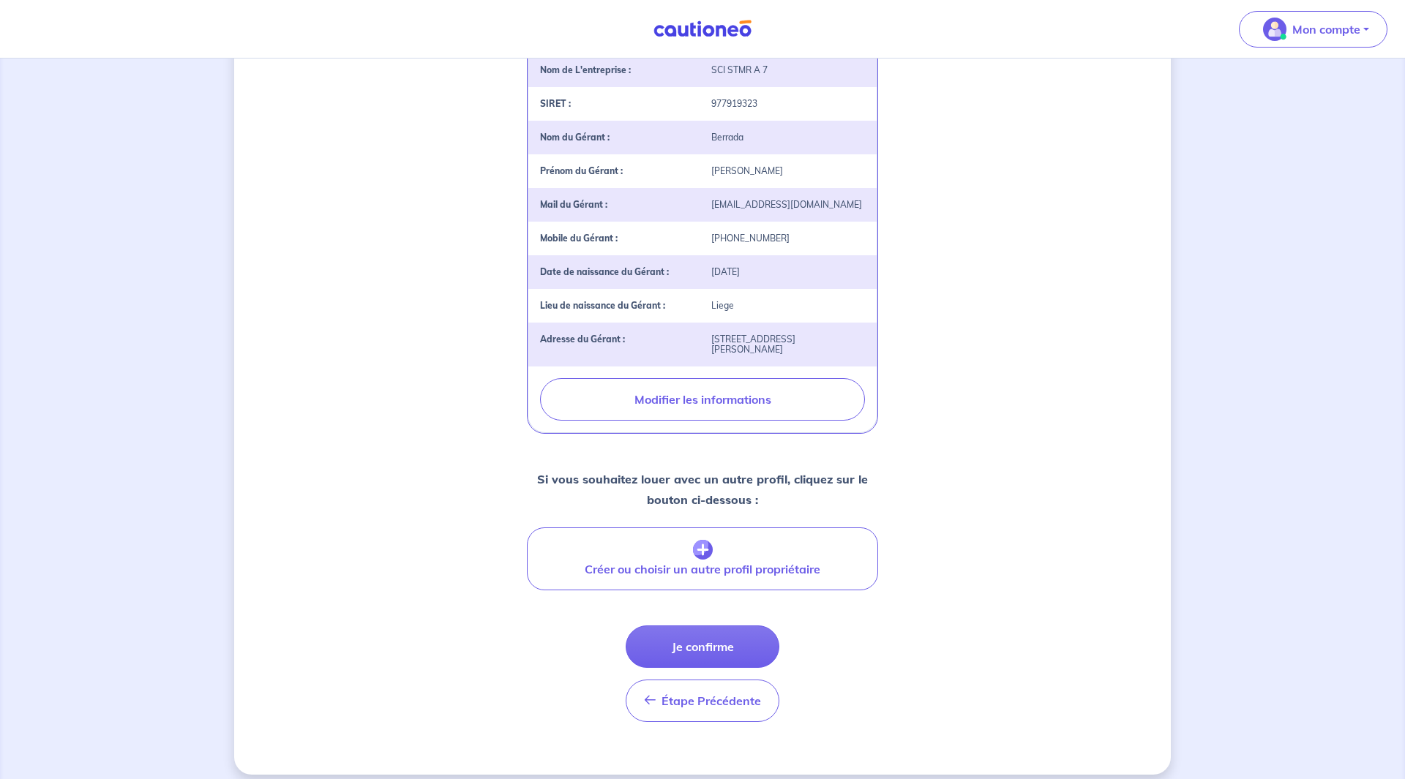
scroll to position [355, 0]
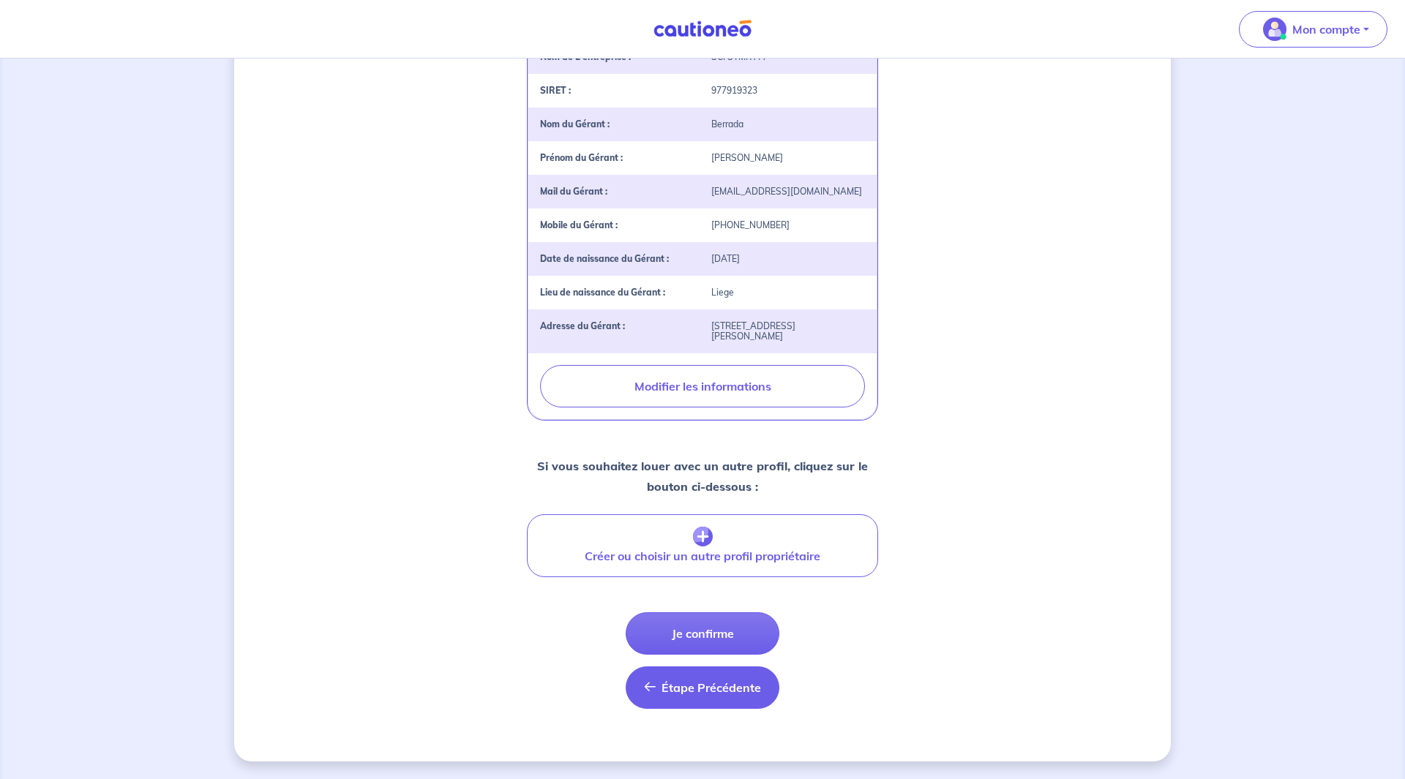
click at [685, 678] on button "Étape Précédente Précédent" at bounding box center [702, 687] width 154 height 42
select select "FR"
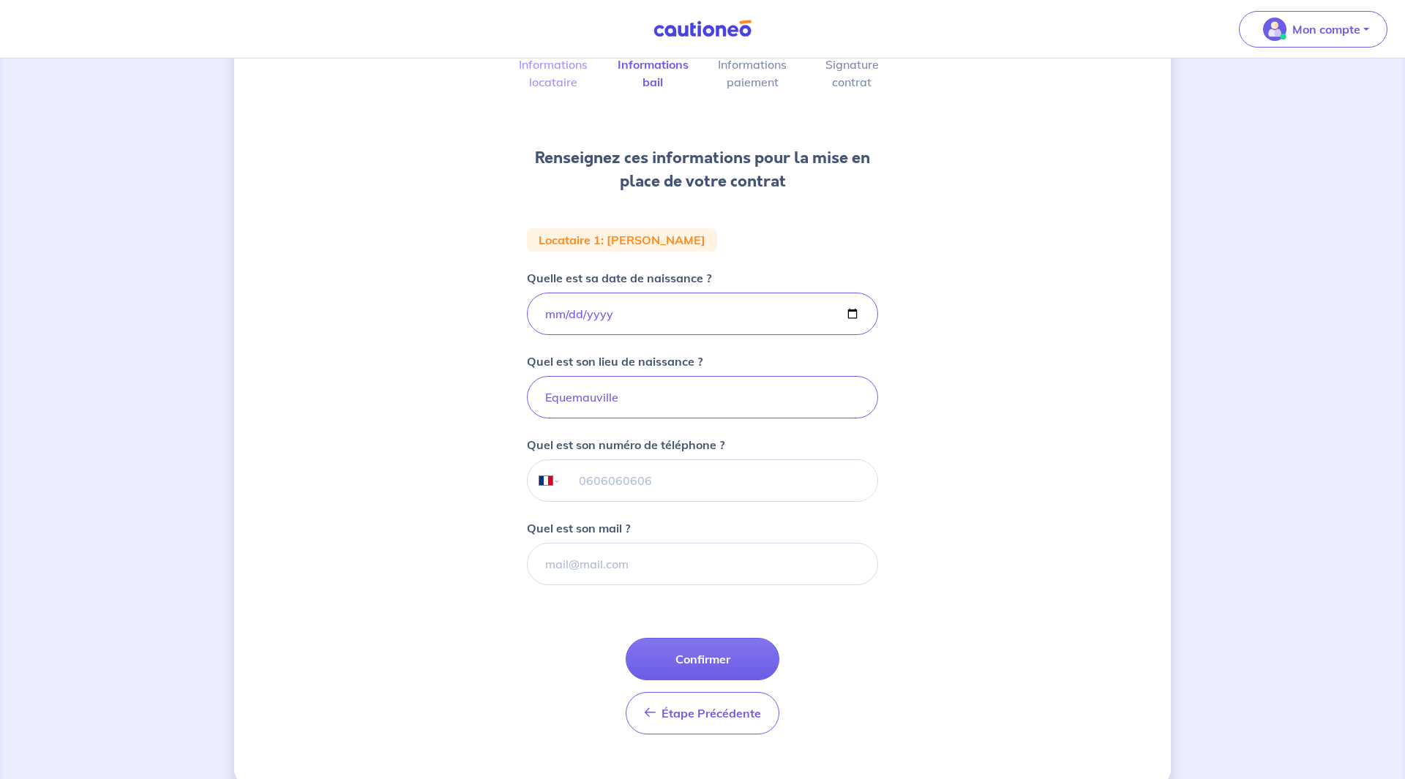
scroll to position [149, 0]
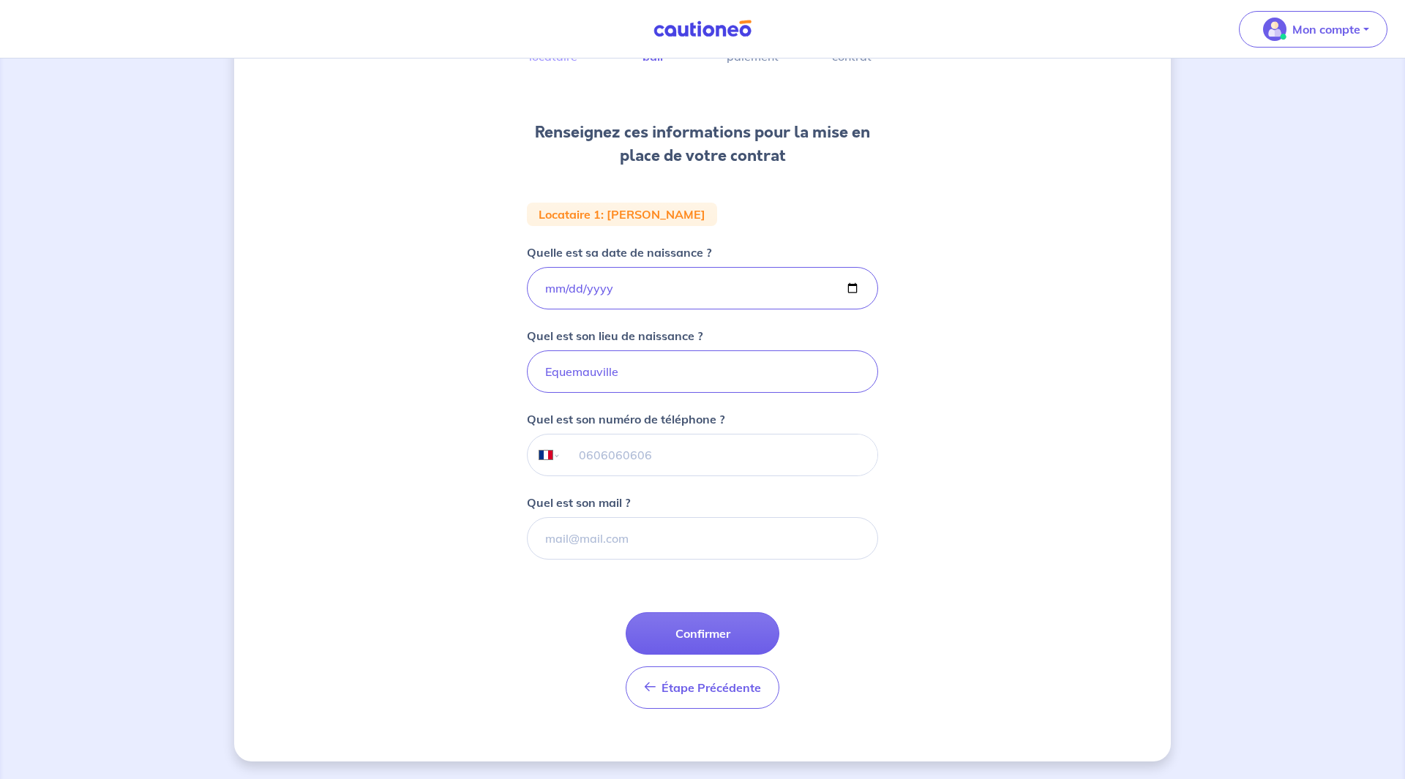
click at [728, 714] on form "Locataire 1 : Edouard Hausseguy Quelle est sa date de naissance ? 1989-06-02 Qu…" at bounding box center [702, 462] width 351 height 518
click at [724, 698] on button "Étape Précédente Précédent" at bounding box center [702, 687] width 154 height 42
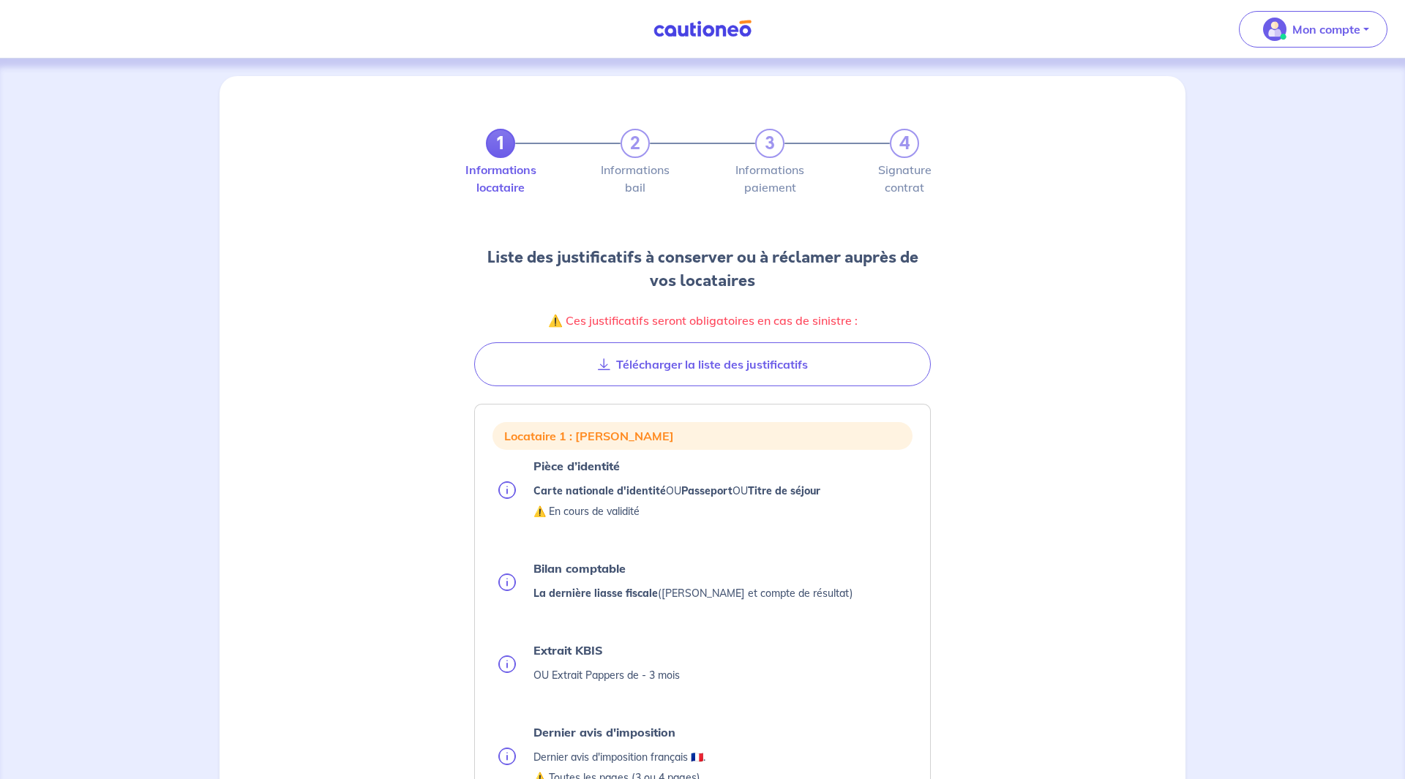
click at [686, 18] on link at bounding box center [702, 29] width 110 height 26
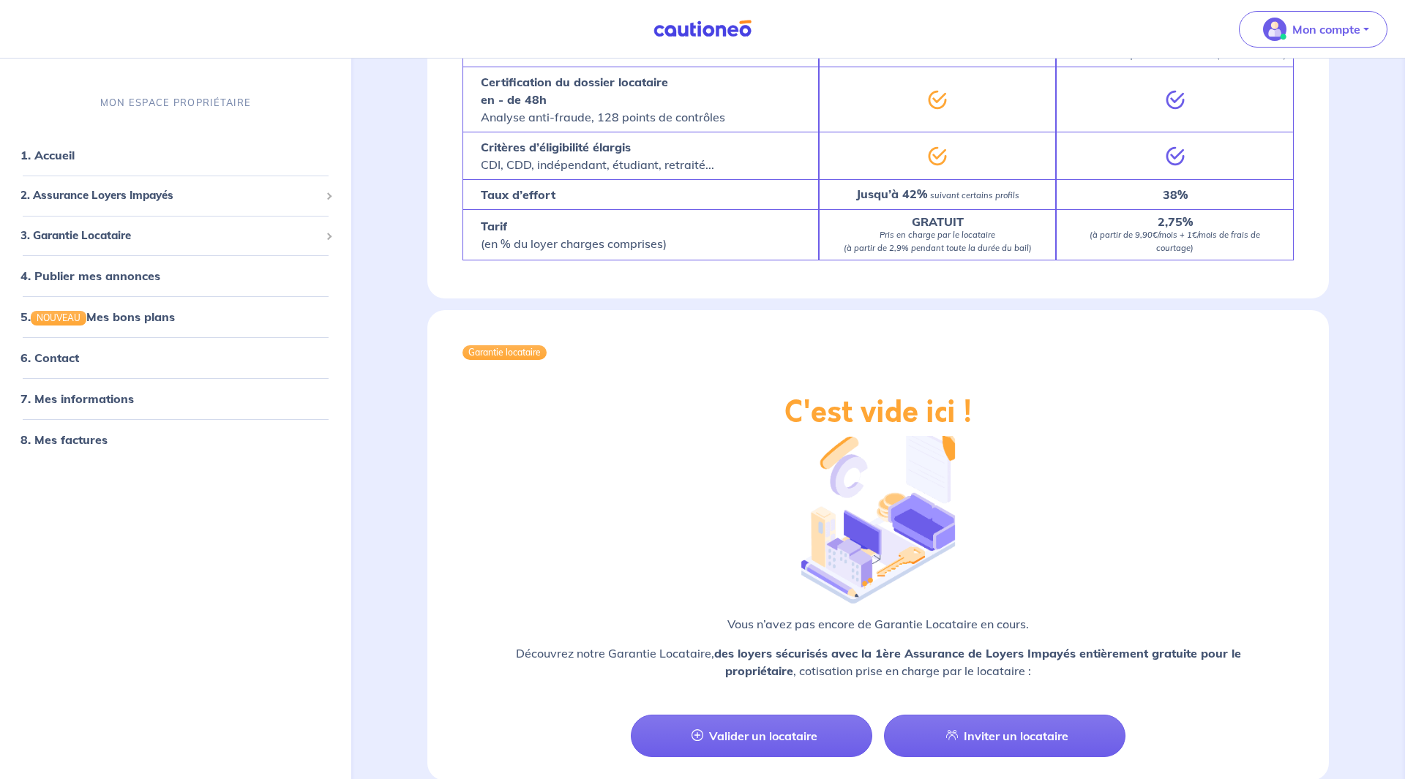
scroll to position [1377, 0]
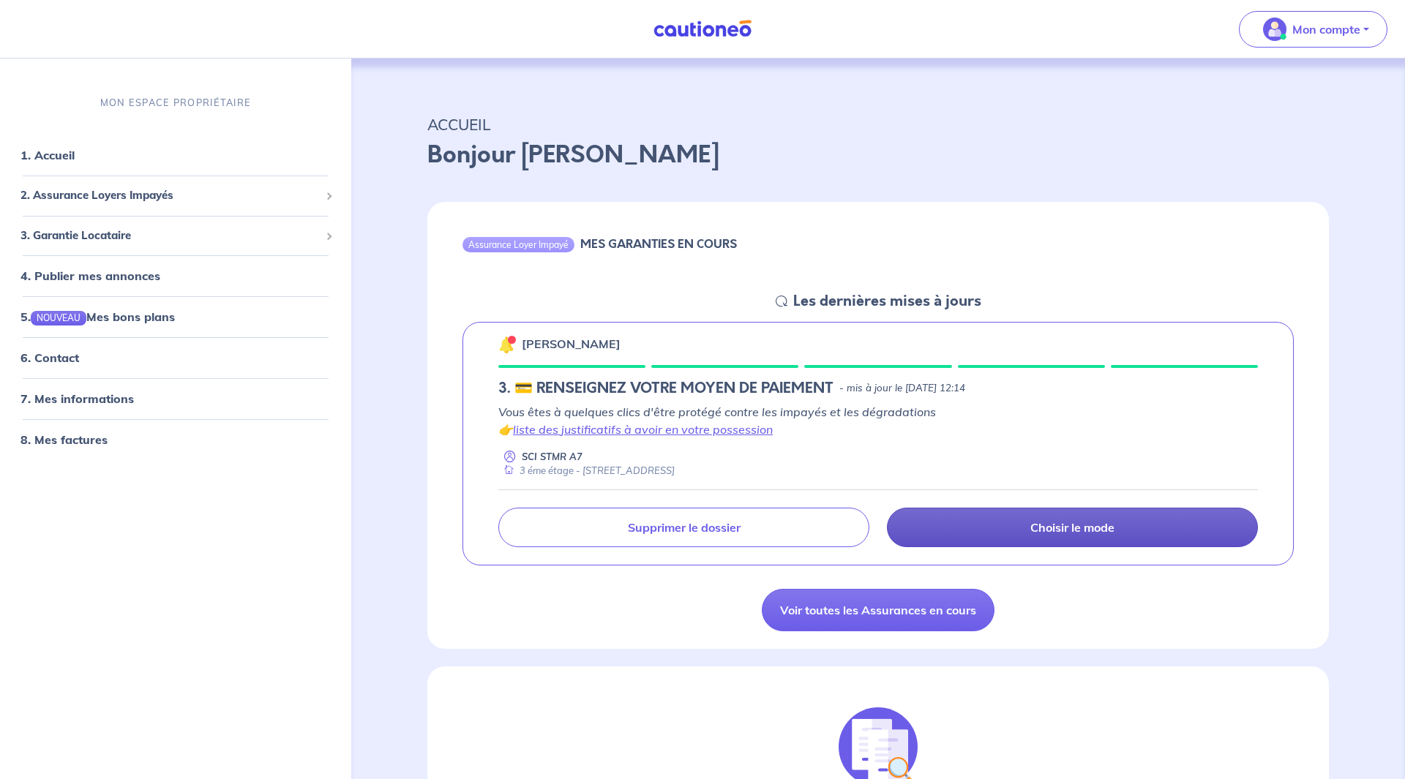
click at [942, 527] on link "Choisir le mode" at bounding box center [1072, 528] width 371 height 40
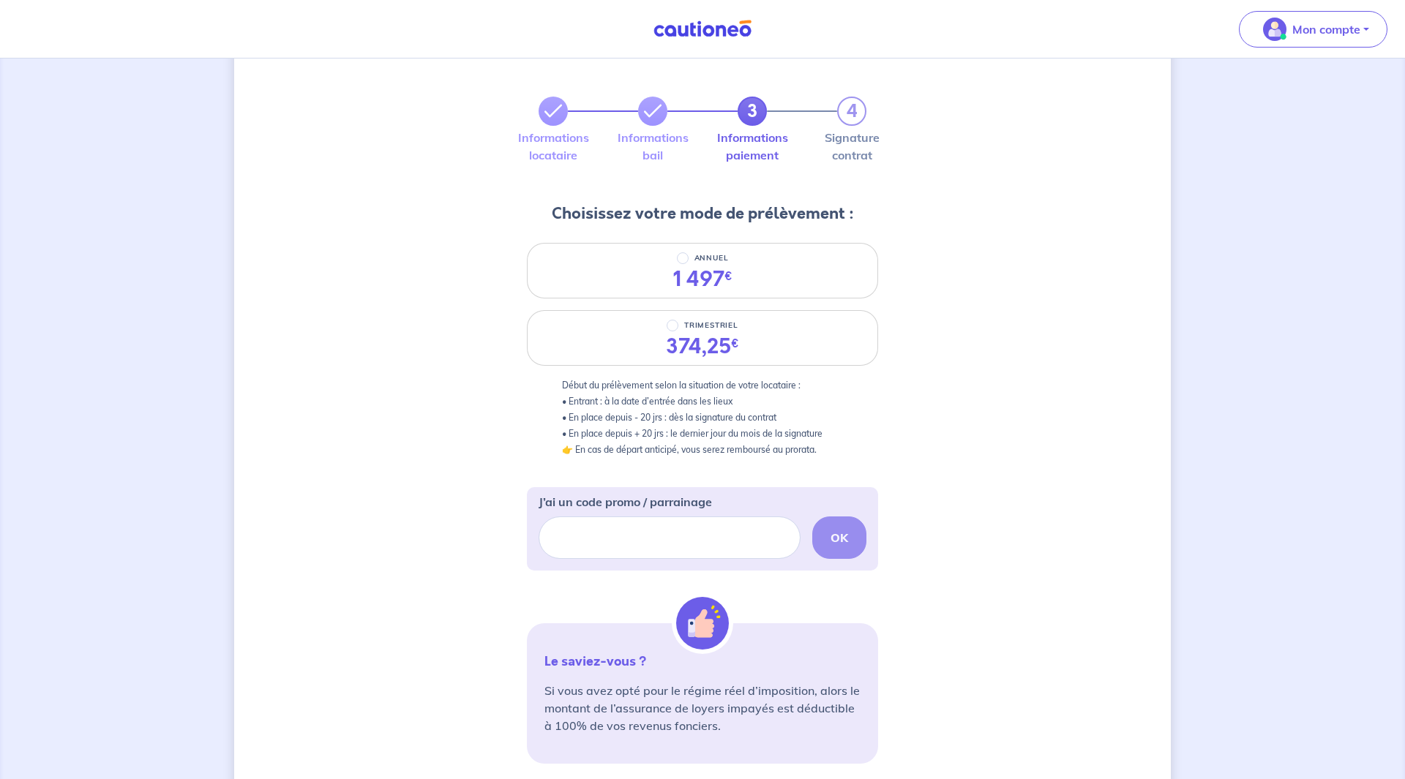
scroll to position [50, 0]
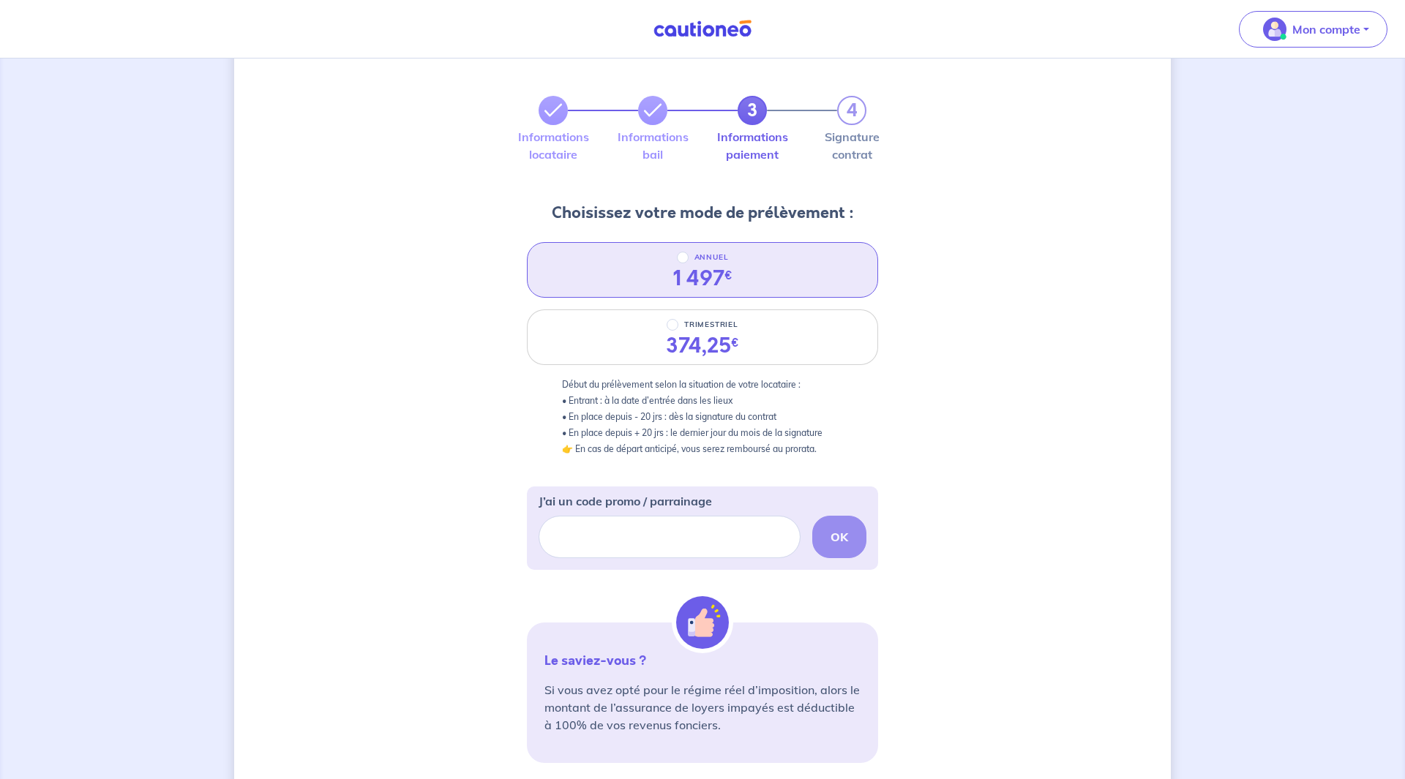
click at [710, 271] on div "1 497 €" at bounding box center [702, 278] width 59 height 25
radio input "true"
click at [710, 271] on div "1 497 €" at bounding box center [702, 278] width 59 height 25
